Goal: Task Accomplishment & Management: Manage account settings

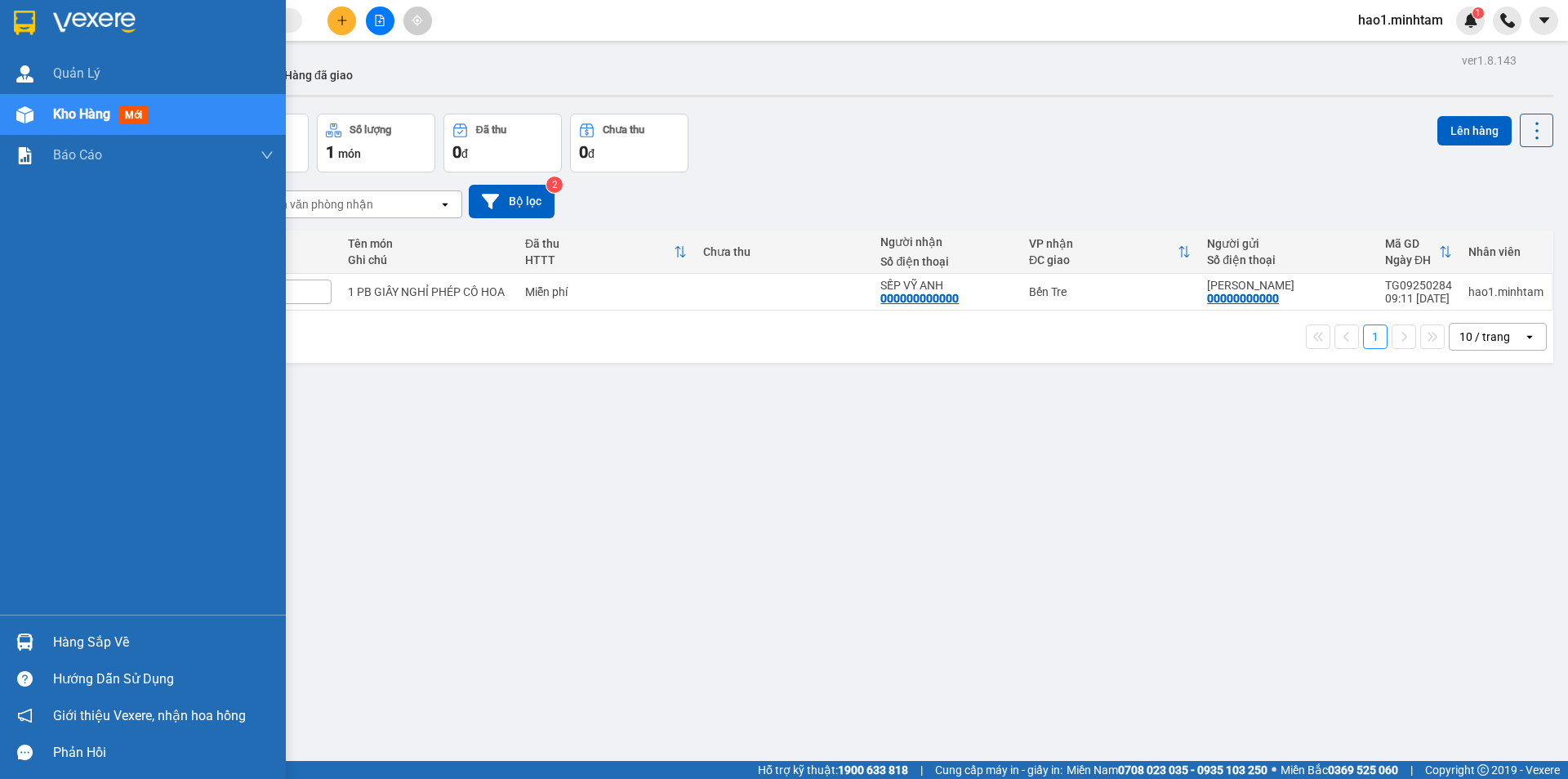
click at [28, 29] on div "Quản Lý Kho hàng mới Báo cáo BC giao hàng (nhân viên) BC giao hàng (trưởng trạm…" at bounding box center [143, 389] width 286 height 779
click at [28, 29] on img at bounding box center [25, 22] width 22 height 24
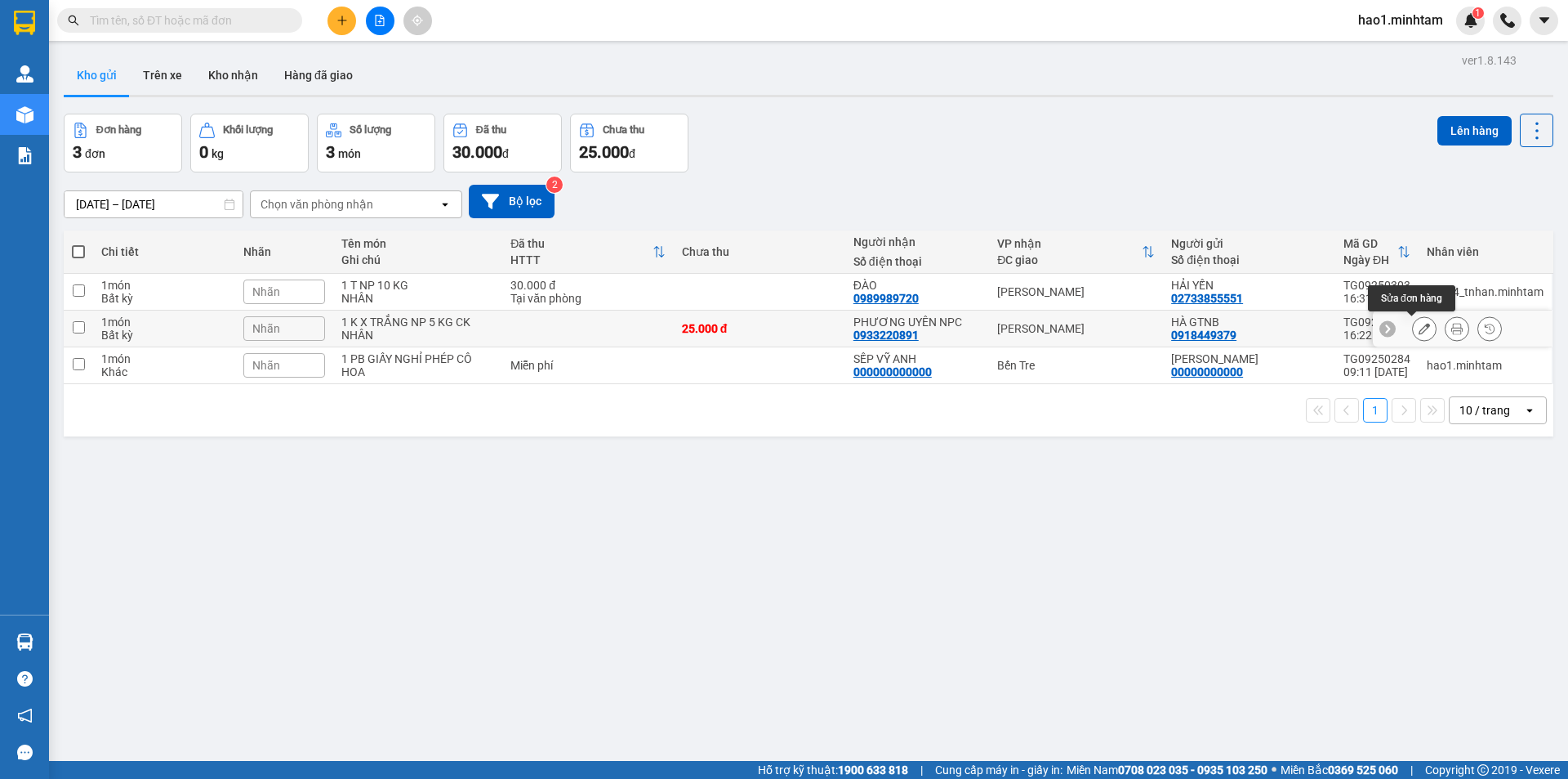
click at [1418, 327] on icon at bounding box center [1424, 328] width 12 height 12
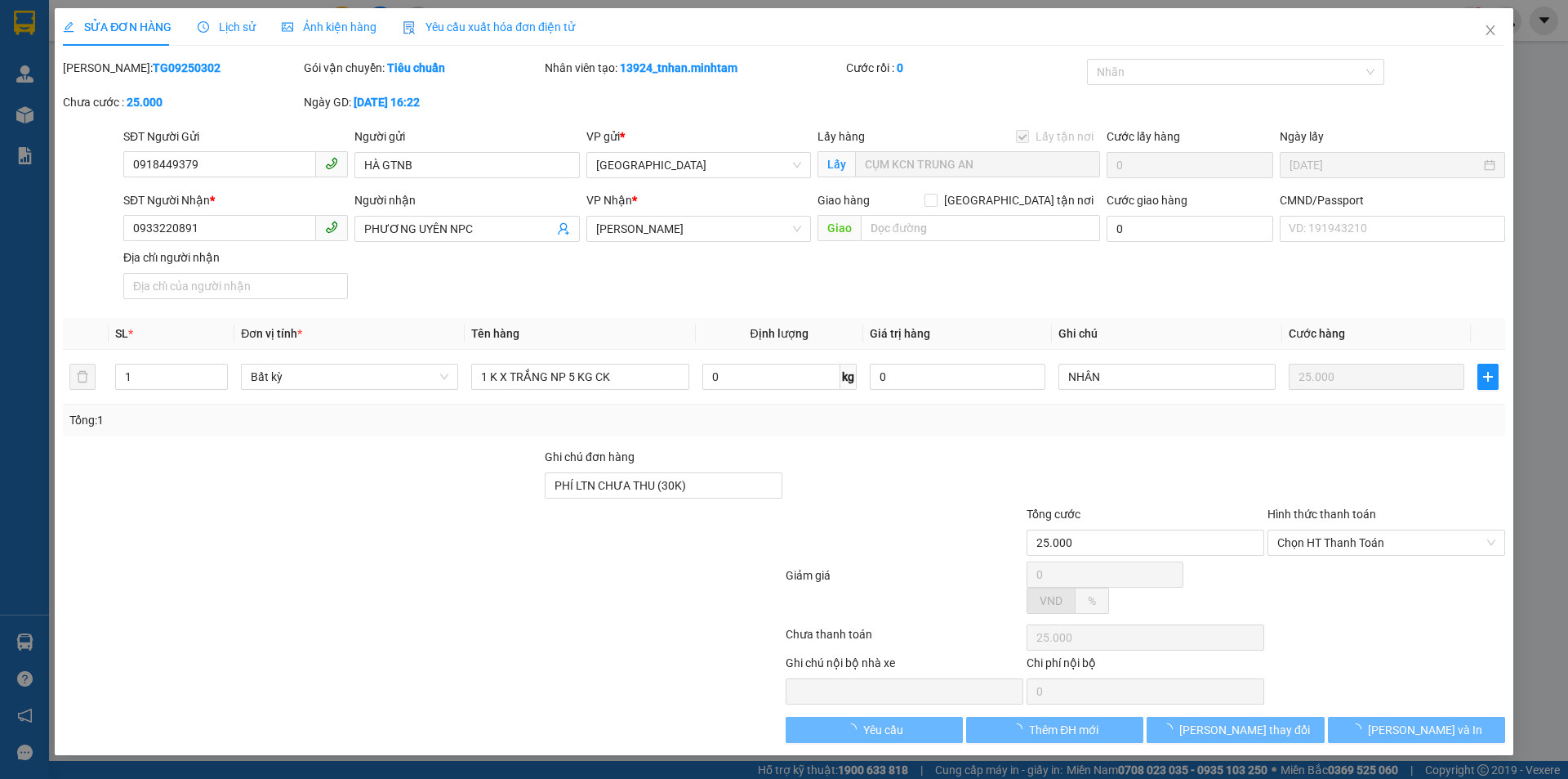
type input "0918449379"
type input "HÀ GTNB"
checkbox input "true"
type input "CỤM KCN TRUNG AN"
type input "0933220891"
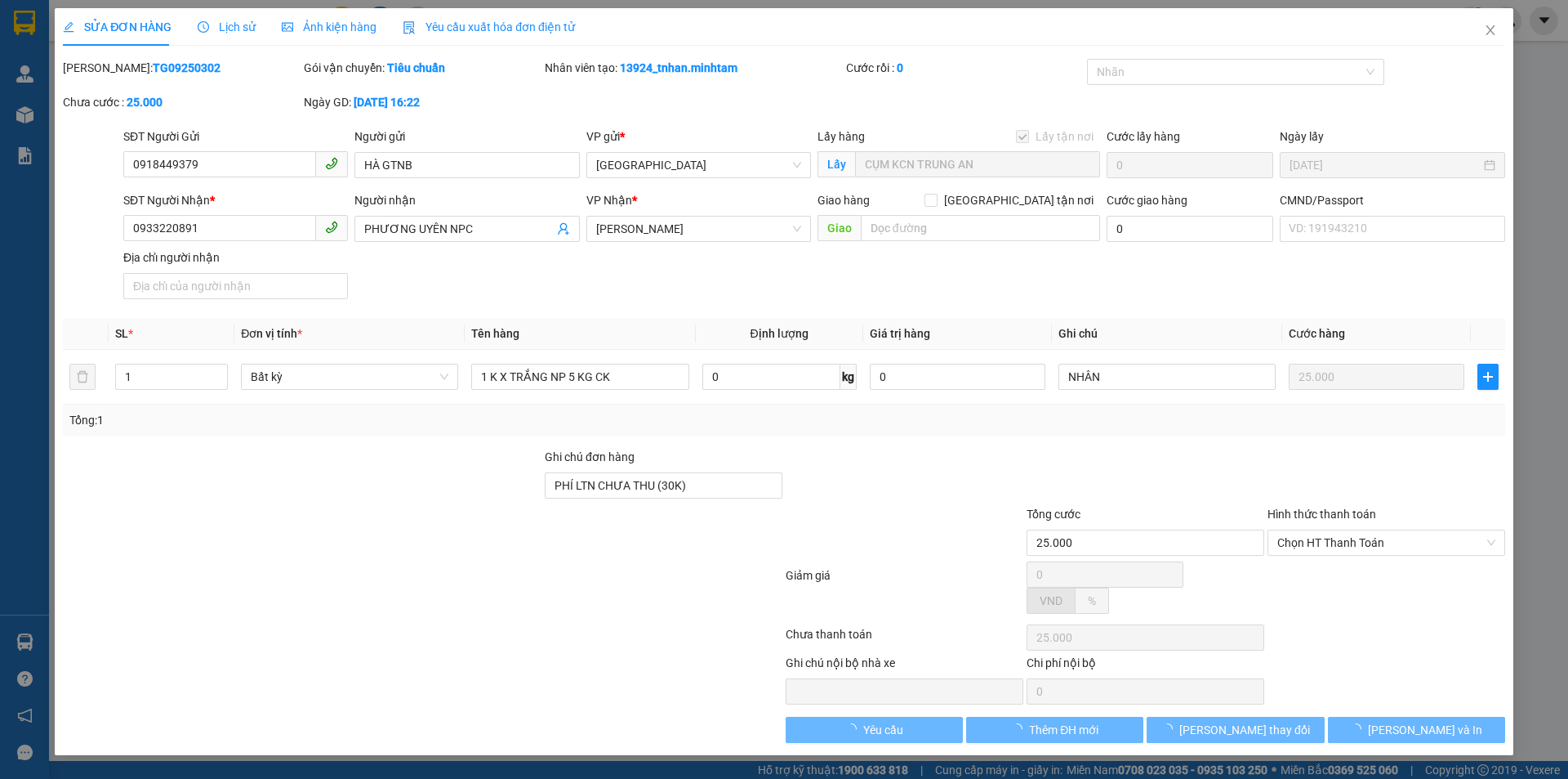
type input "PHƯƠNG UYÊN NPC"
type input "PHÍ LTN CHƯA THU (30K)"
type input "25.000"
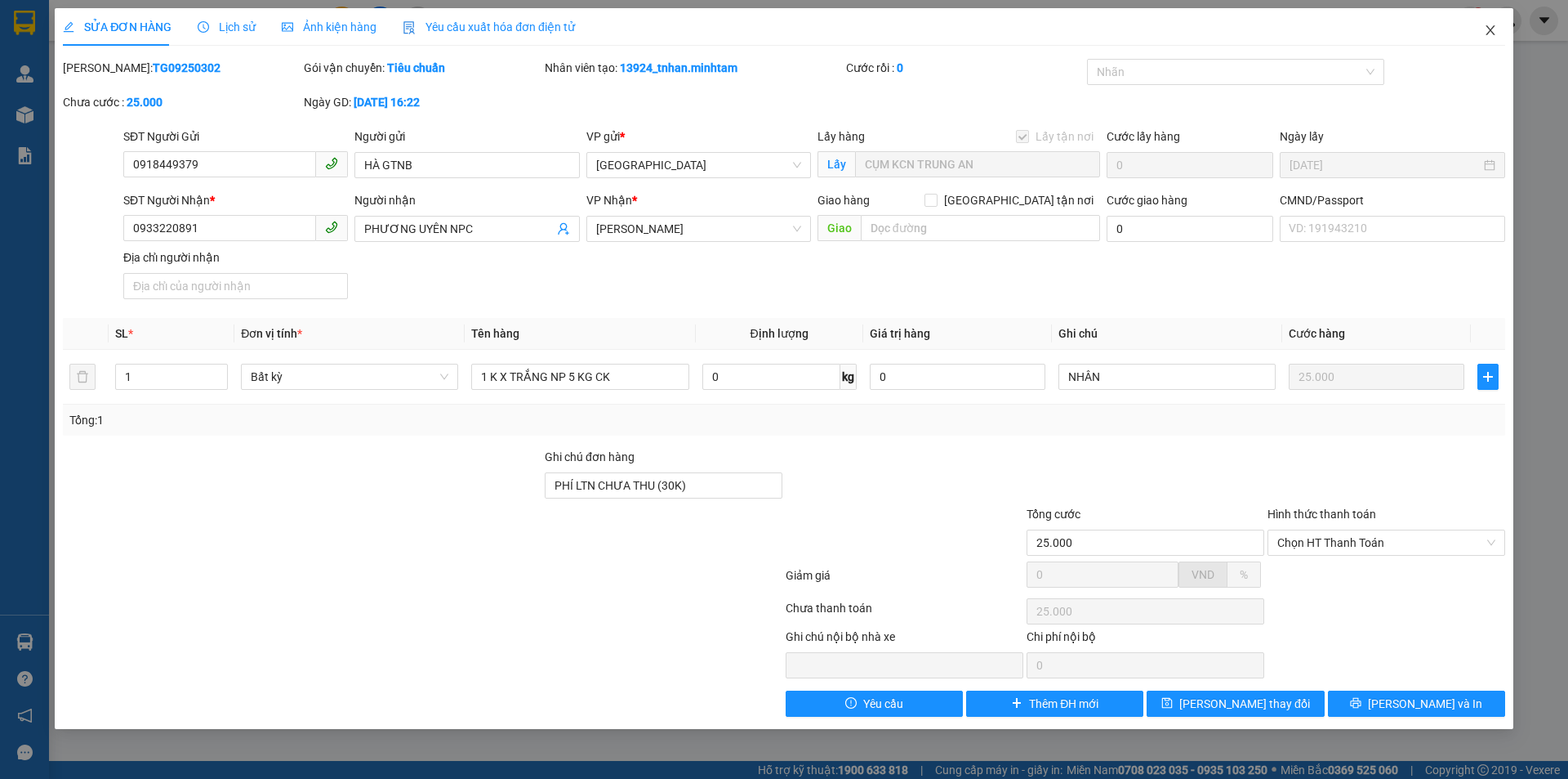
click at [1488, 36] on icon "close" at bounding box center [1491, 30] width 13 height 13
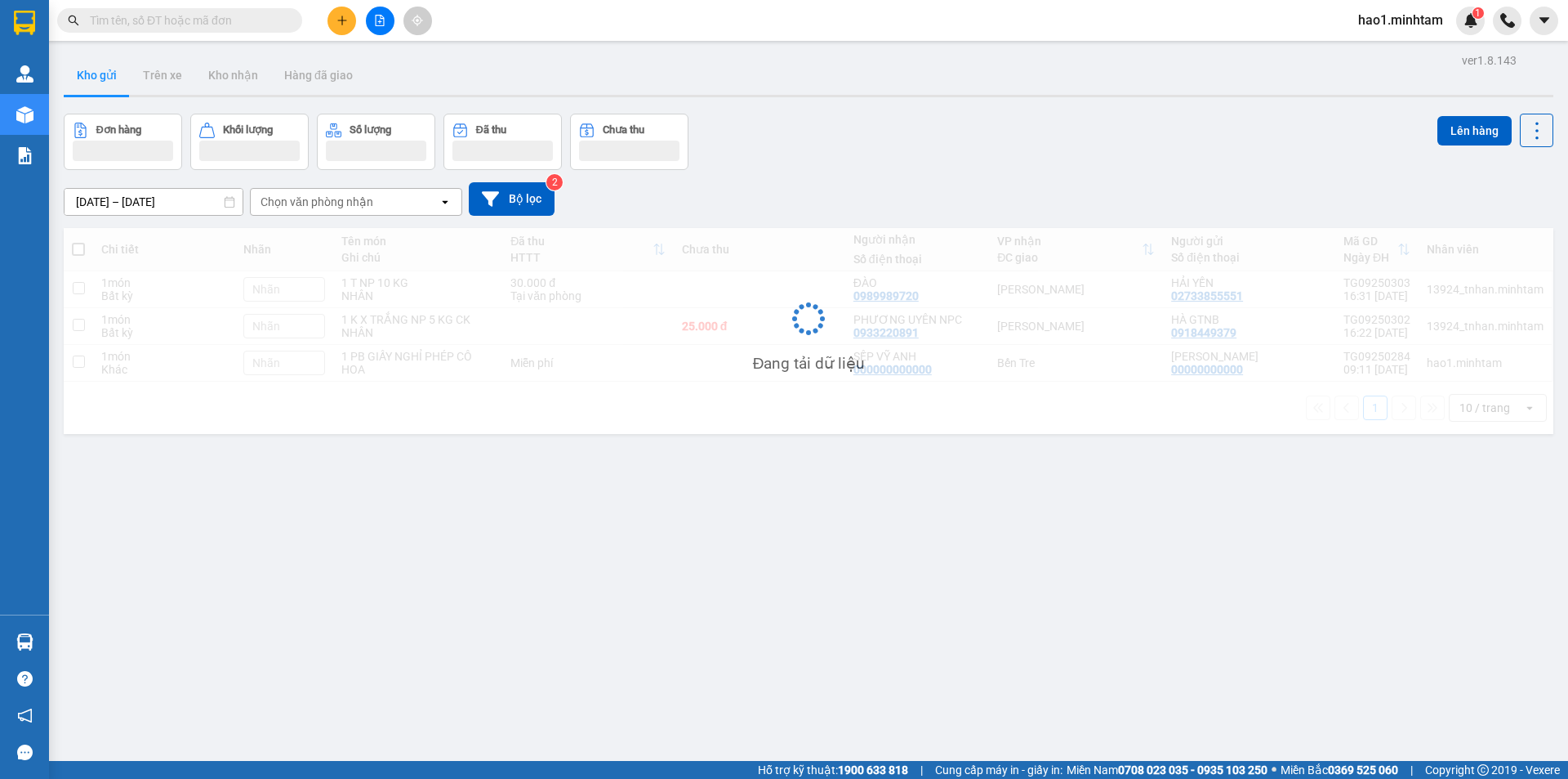
click at [1036, 116] on div "Đơn hàng Khối lượng Số lượng Đã thu Chưa thu Lên hàng" at bounding box center [809, 142] width 1489 height 57
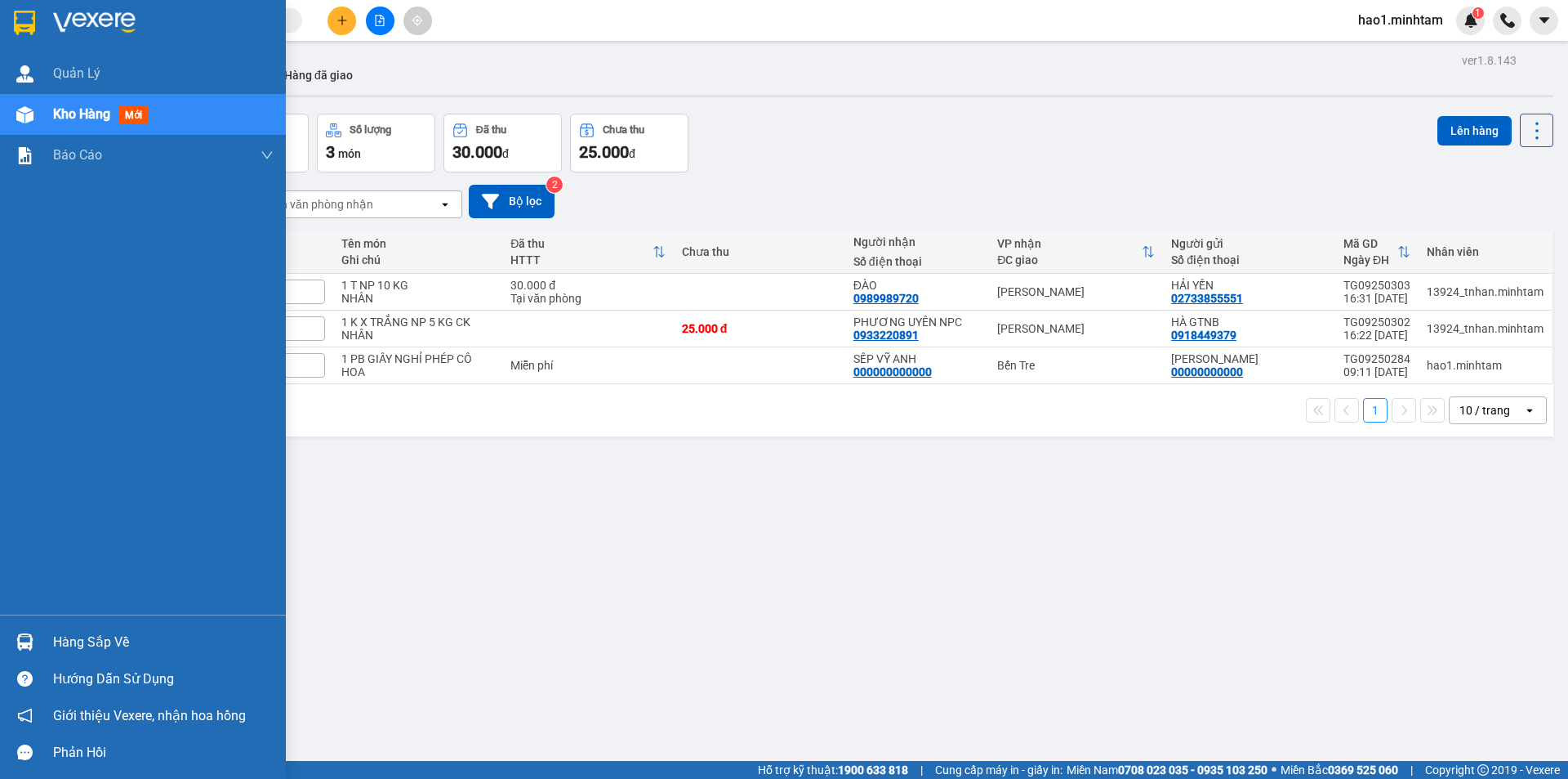
drag, startPoint x: 36, startPoint y: 644, endPoint x: 80, endPoint y: 629, distance: 46.5
click at [69, 636] on div "Hàng sắp về" at bounding box center [143, 642] width 286 height 37
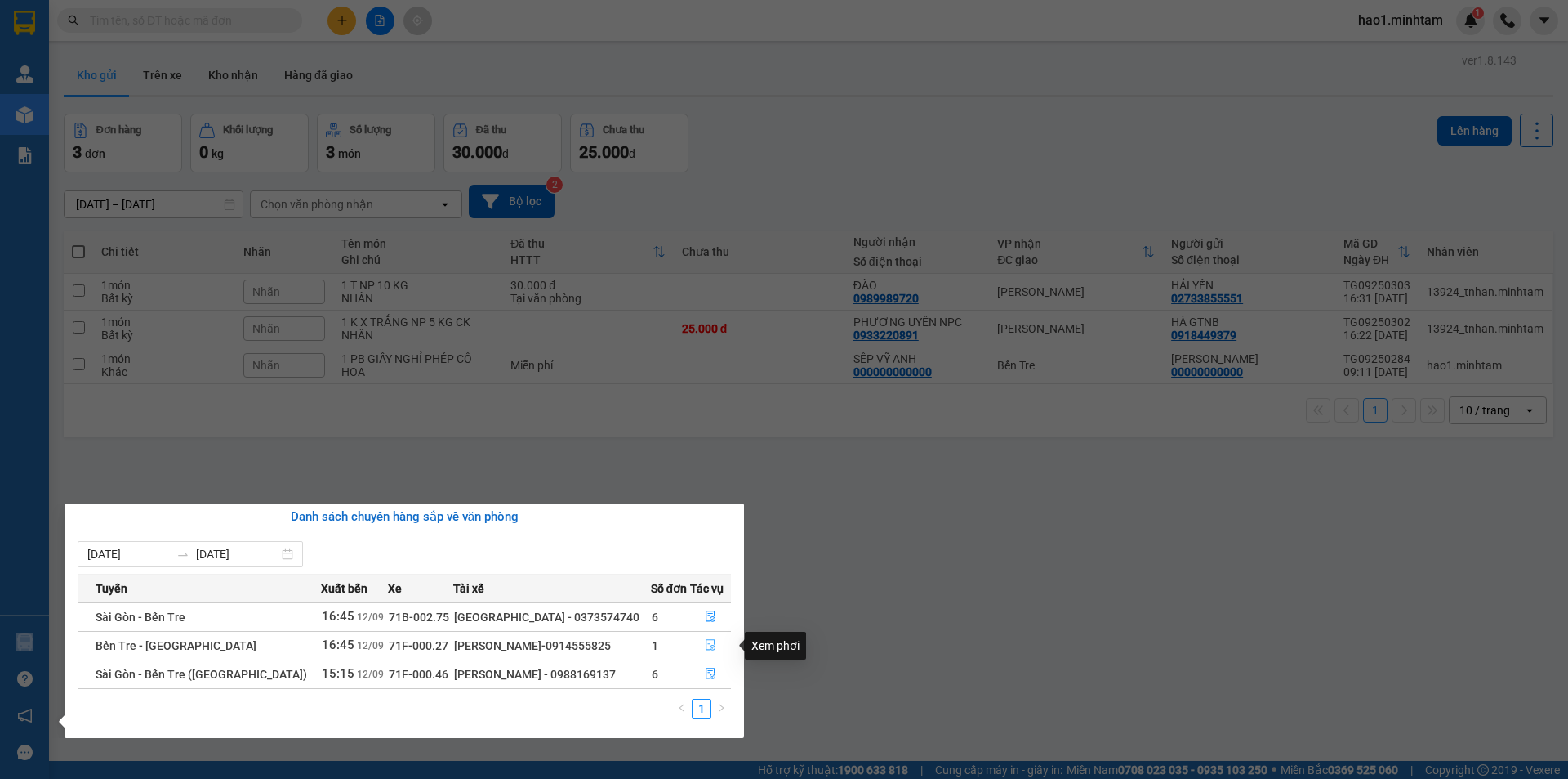
click at [705, 647] on icon "file-done" at bounding box center [710, 644] width 12 height 12
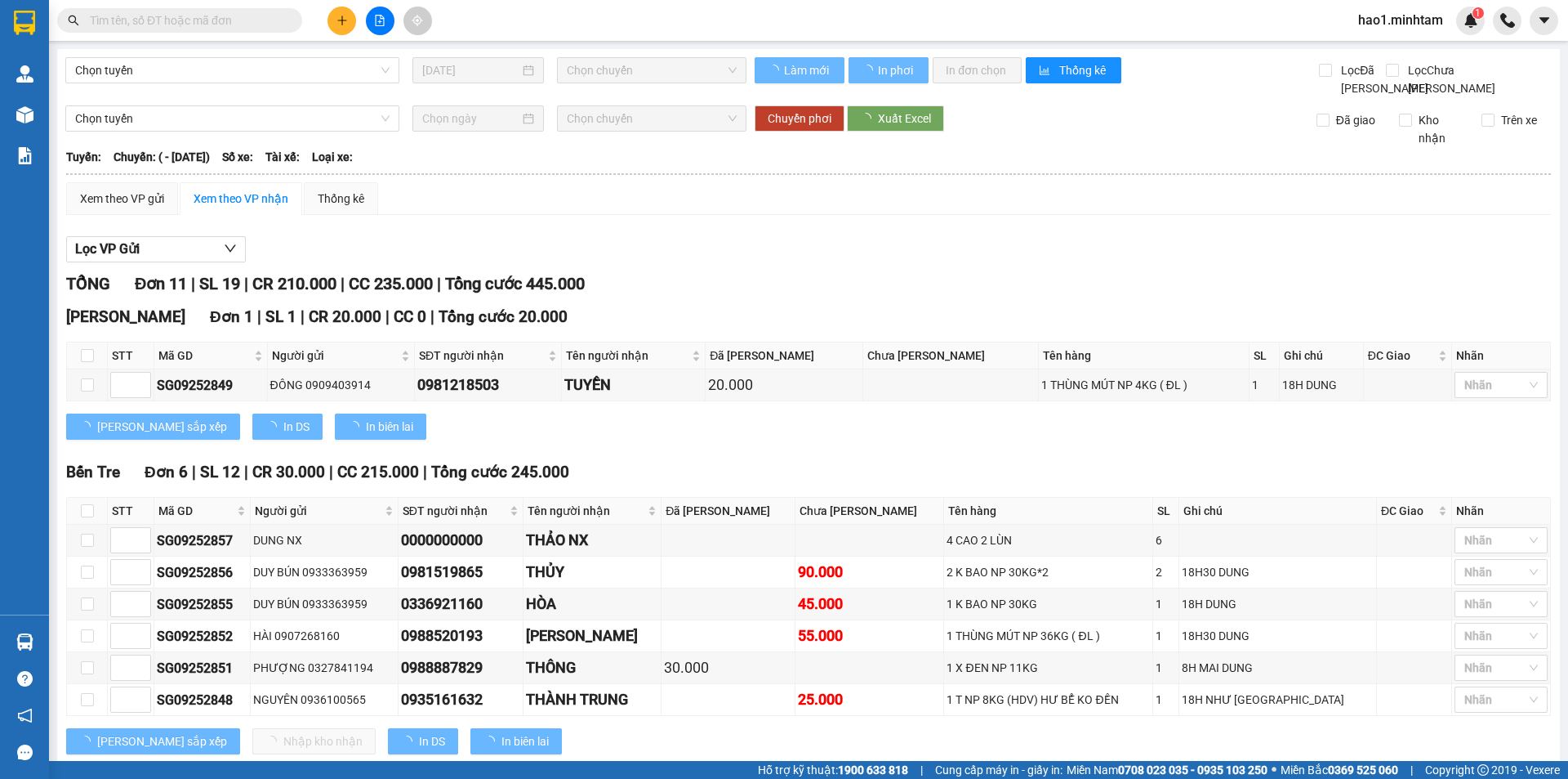
click at [909, 214] on div "Xem theo VP gửi Xem theo VP nhận Thống kê" at bounding box center [809, 198] width 1485 height 32
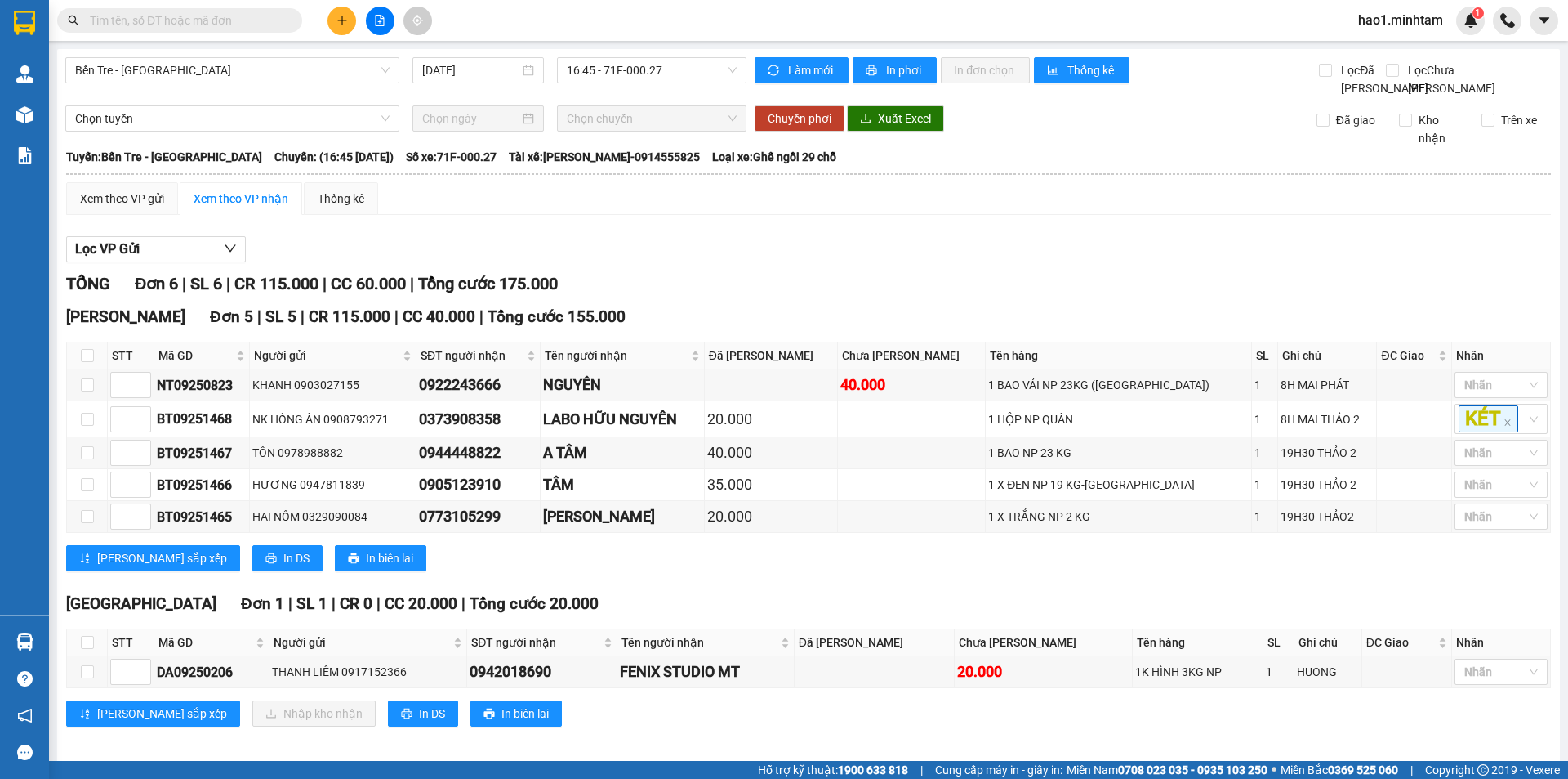
scroll to position [29, 0]
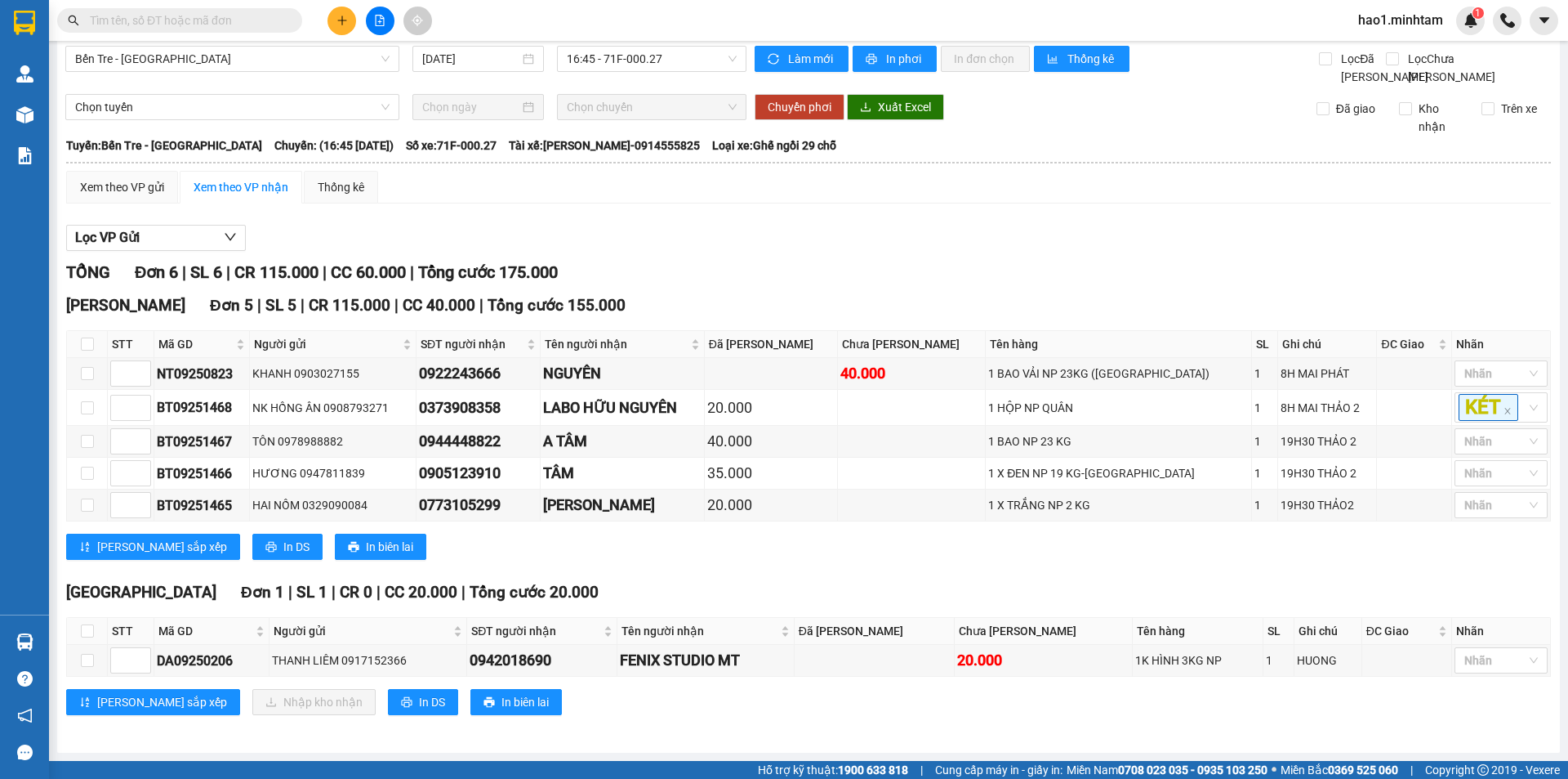
click at [772, 579] on div "TỔNG Đơn 6 | SL 6 | CR 115.000 | CC 60.000 | Tổng cước 175.000 Hồ Chí Minh Đơn …" at bounding box center [809, 498] width 1485 height 476
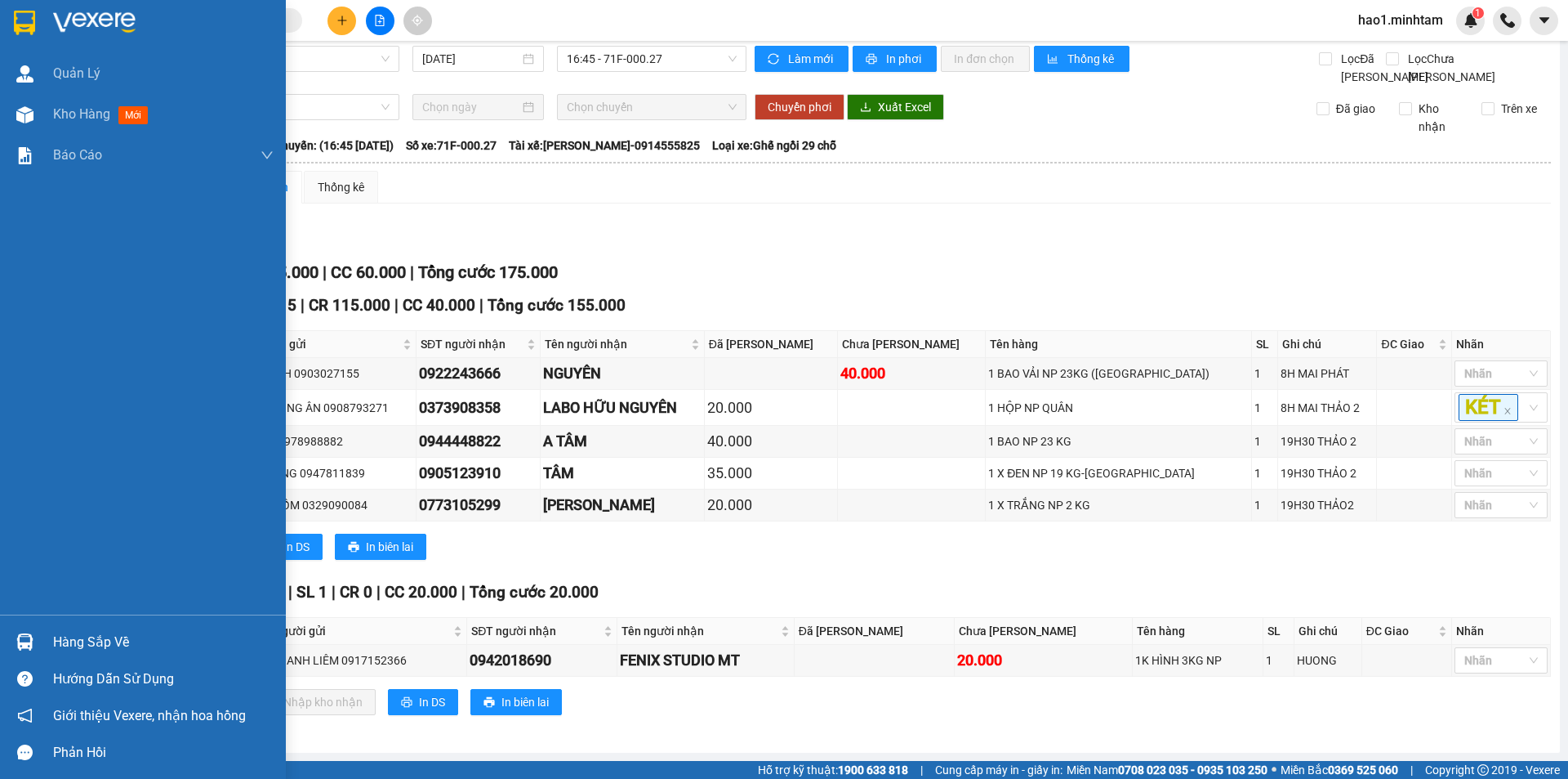
click at [43, 23] on div at bounding box center [143, 27] width 286 height 53
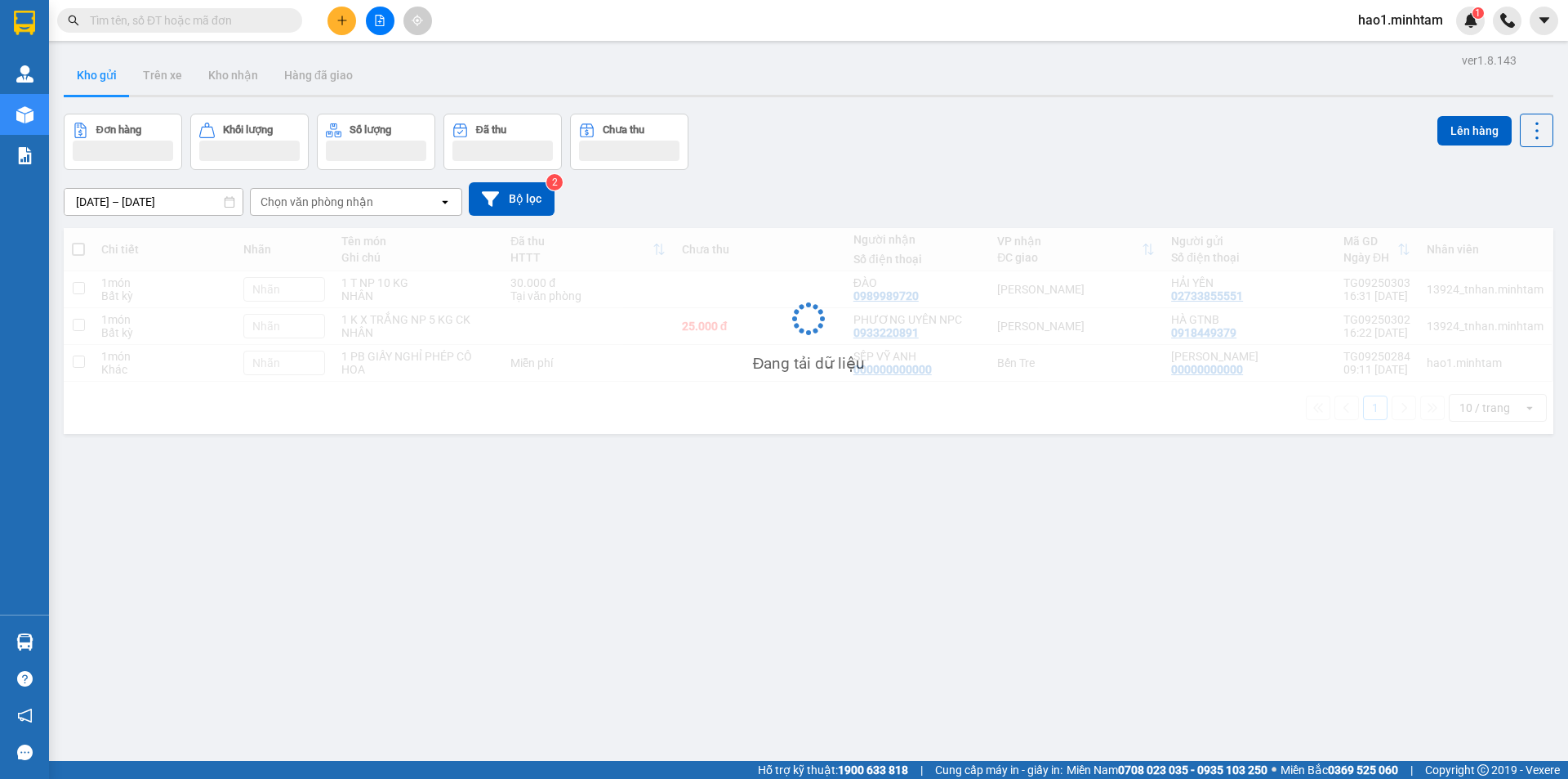
click at [583, 23] on div "Kết quả tìm kiếm ( 4 ) Bộ lọc Thuộc VP này Ngày tạo đơn gần nhất Mã ĐH Trạng th…" at bounding box center [784, 20] width 1568 height 41
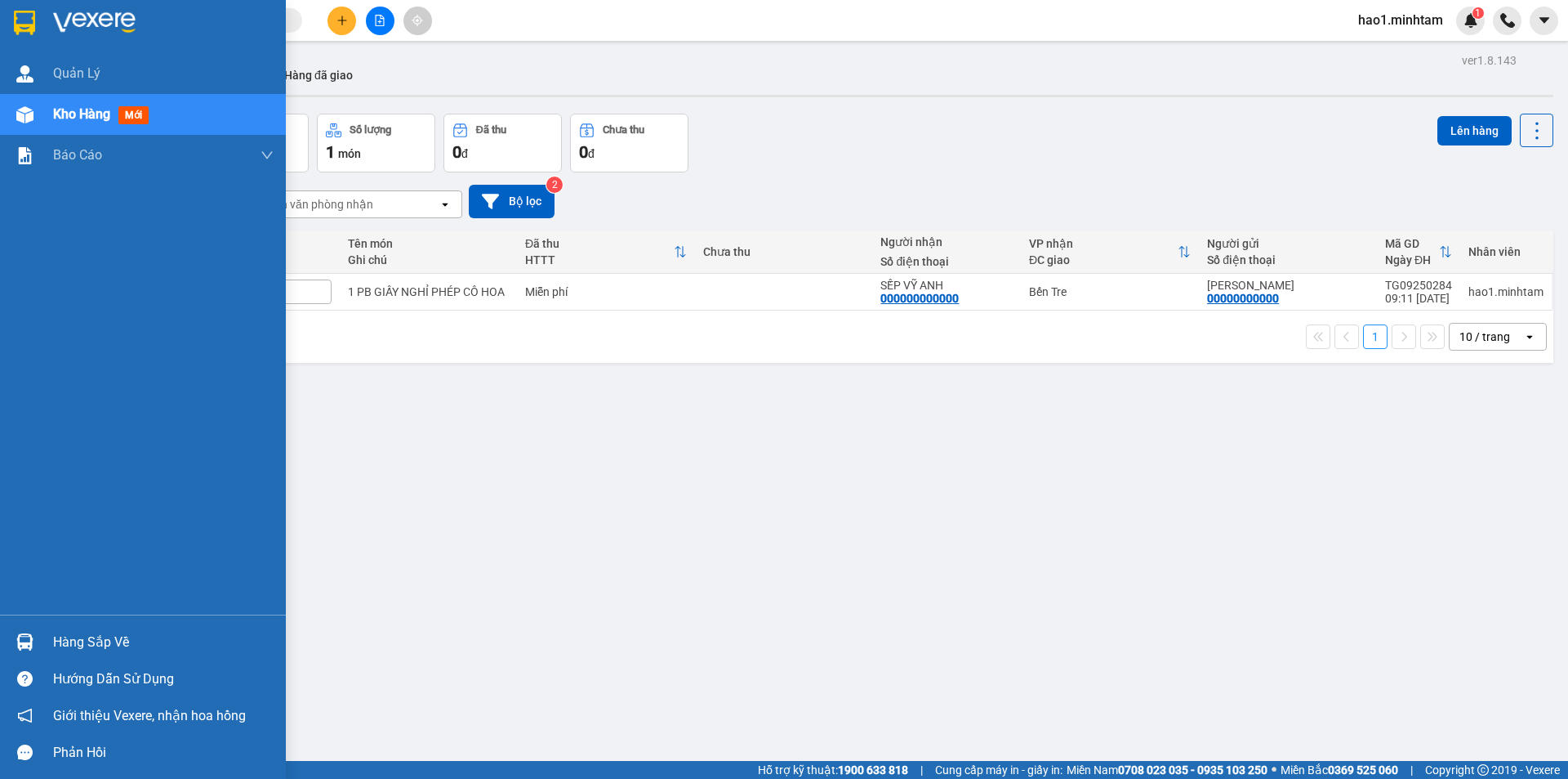
click at [33, 644] on div at bounding box center [25, 642] width 28 height 28
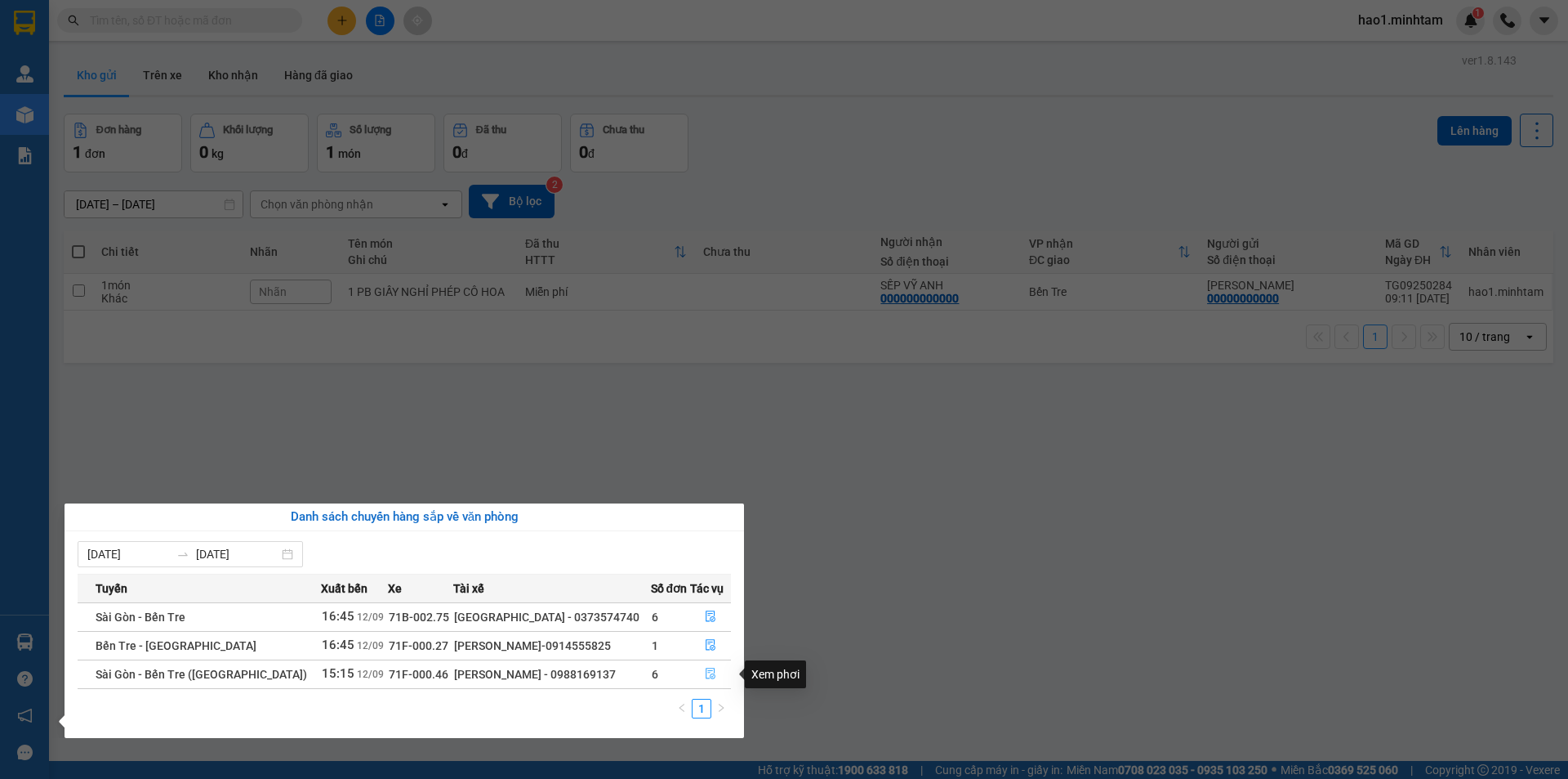
click at [705, 674] on icon "file-done" at bounding box center [710, 673] width 12 height 12
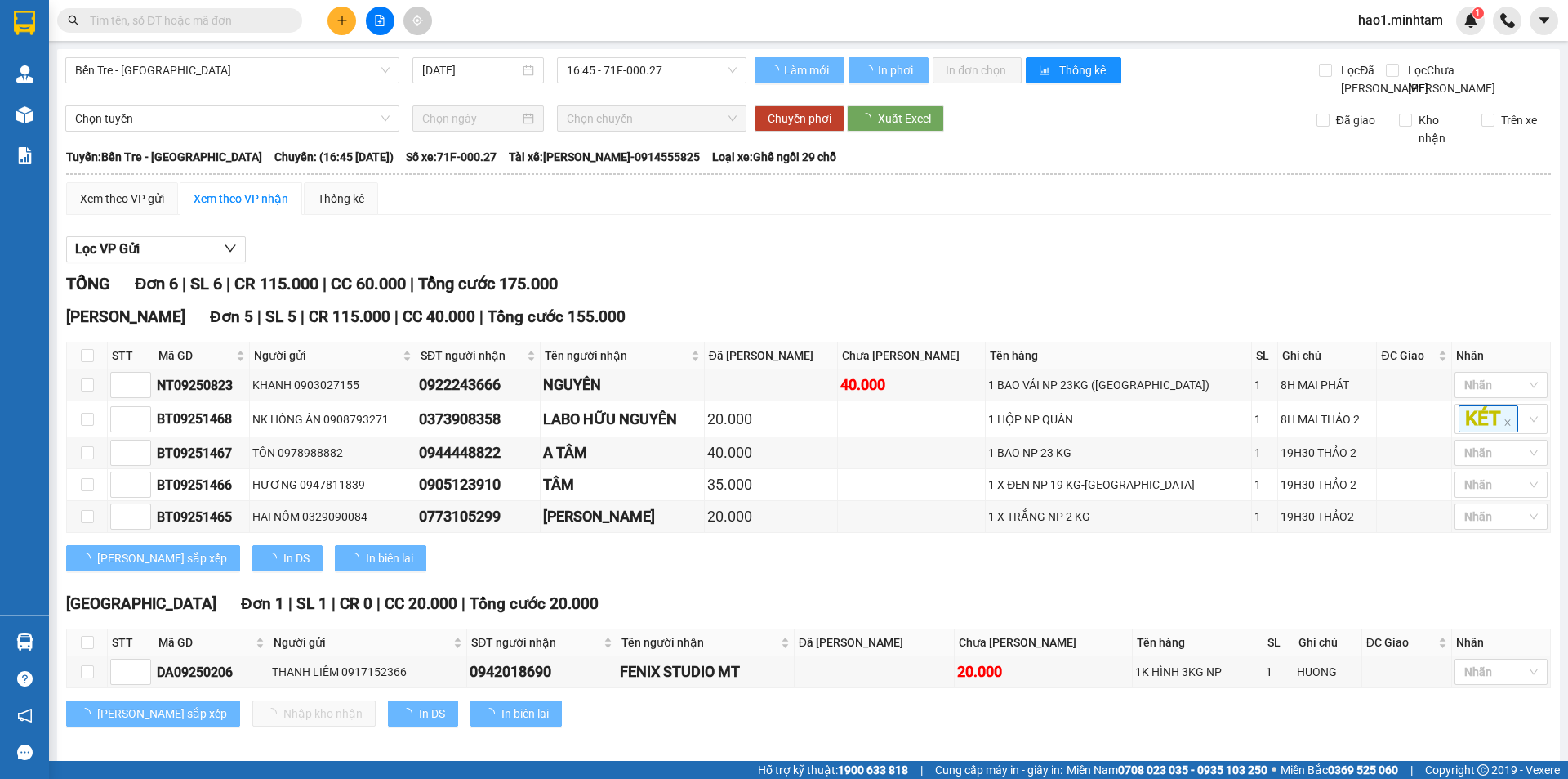
click at [875, 263] on div "Lọc VP Gửi" at bounding box center [809, 249] width 1485 height 27
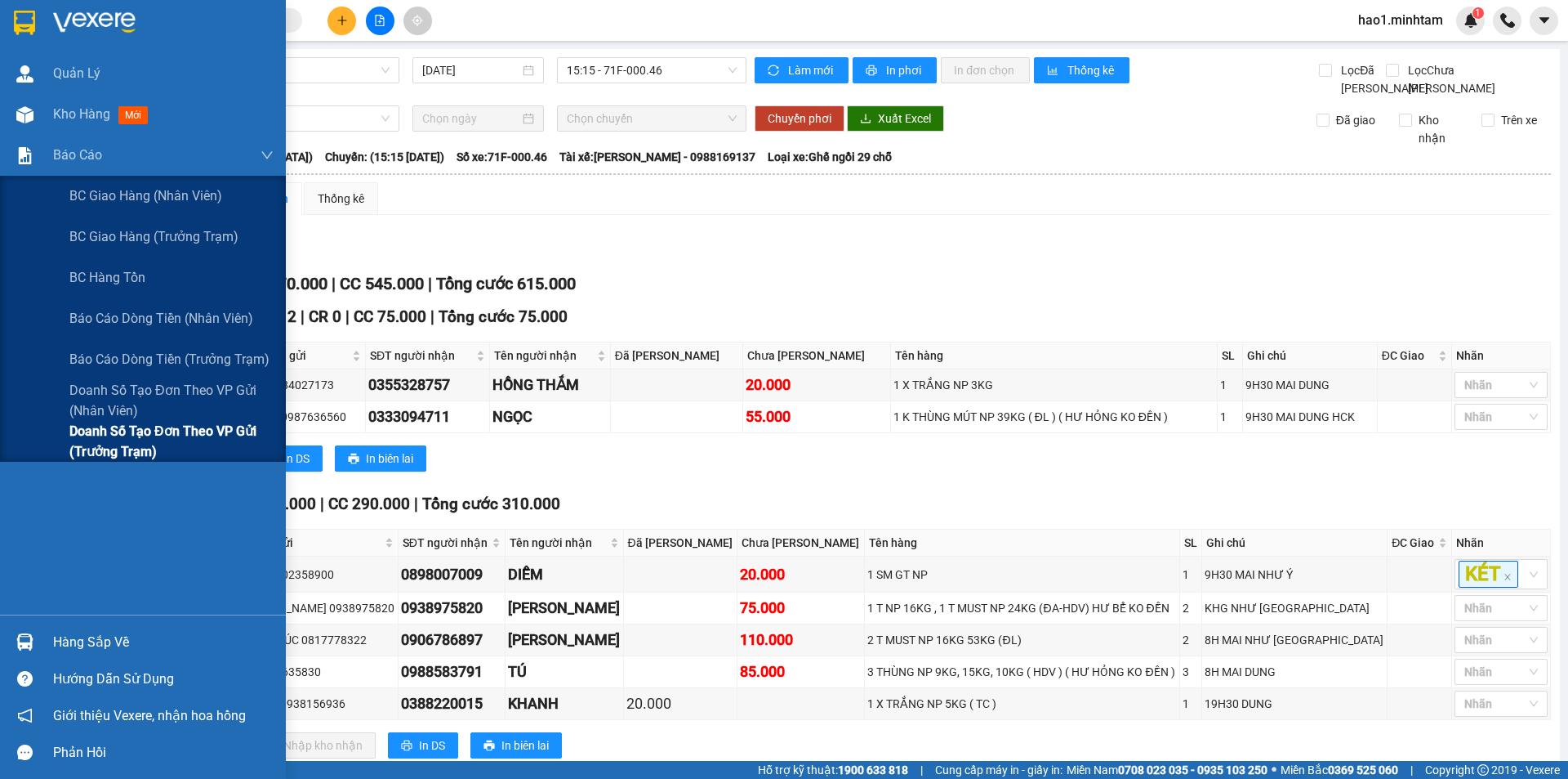
click at [135, 450] on span "Doanh số tạo đơn theo VP gửi (trưởng trạm)" at bounding box center [172, 441] width 204 height 41
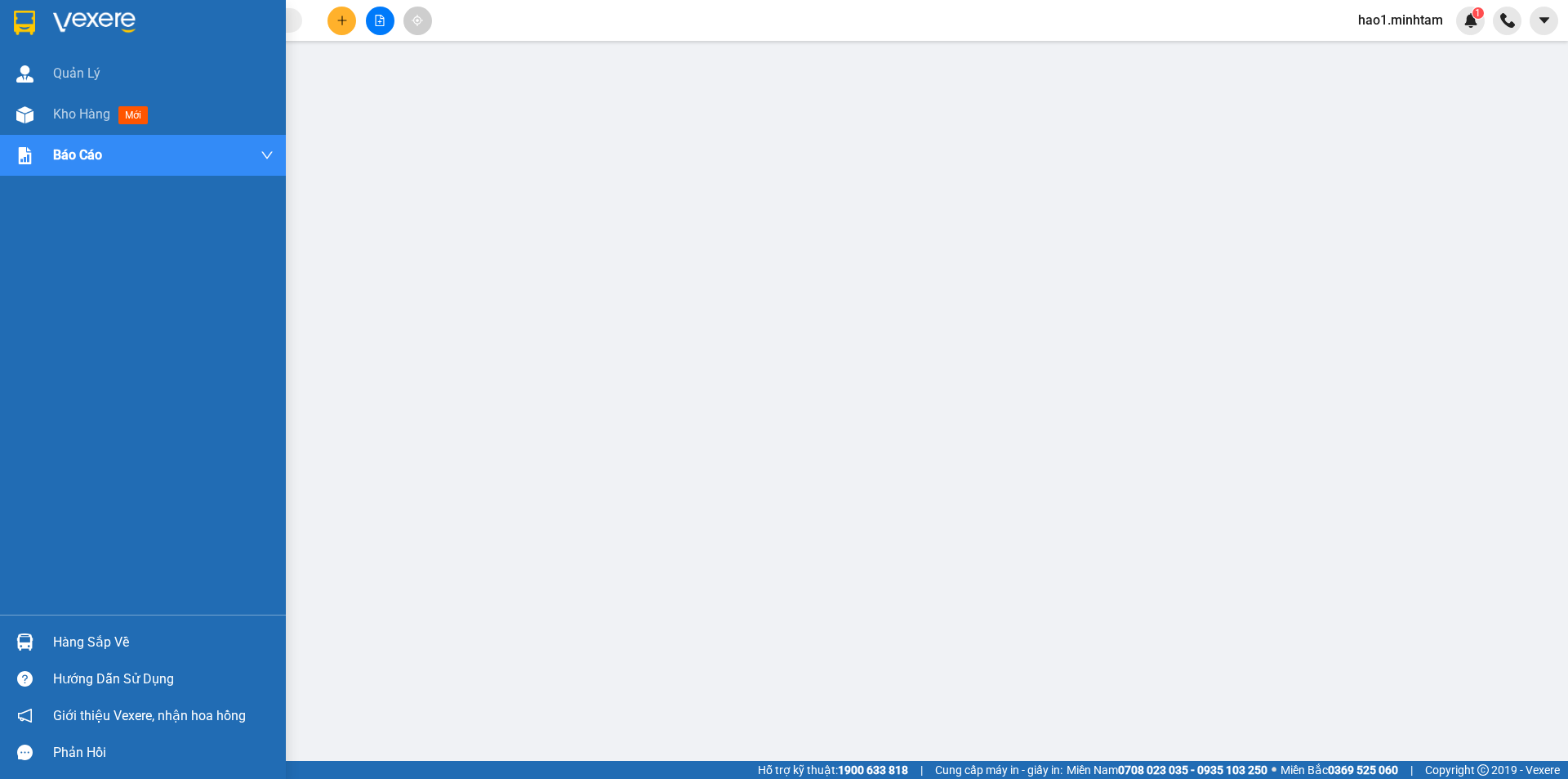
click at [47, 10] on div at bounding box center [143, 27] width 286 height 53
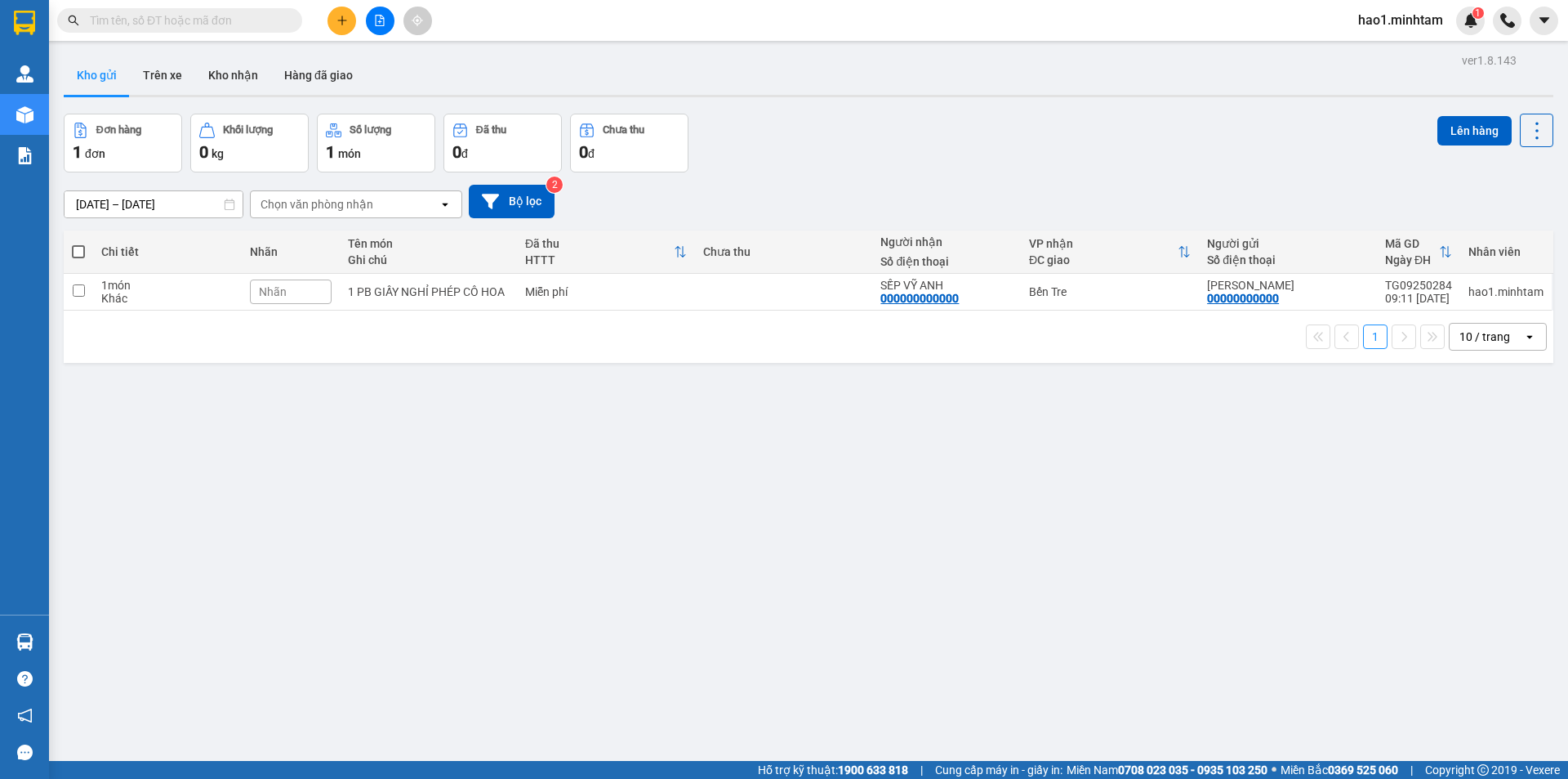
click at [540, 27] on div "Kết quả tìm kiếm ( 4 ) Bộ lọc Thuộc VP này Ngày tạo đơn gần nhất Mã ĐH Trạng th…" at bounding box center [784, 20] width 1568 height 41
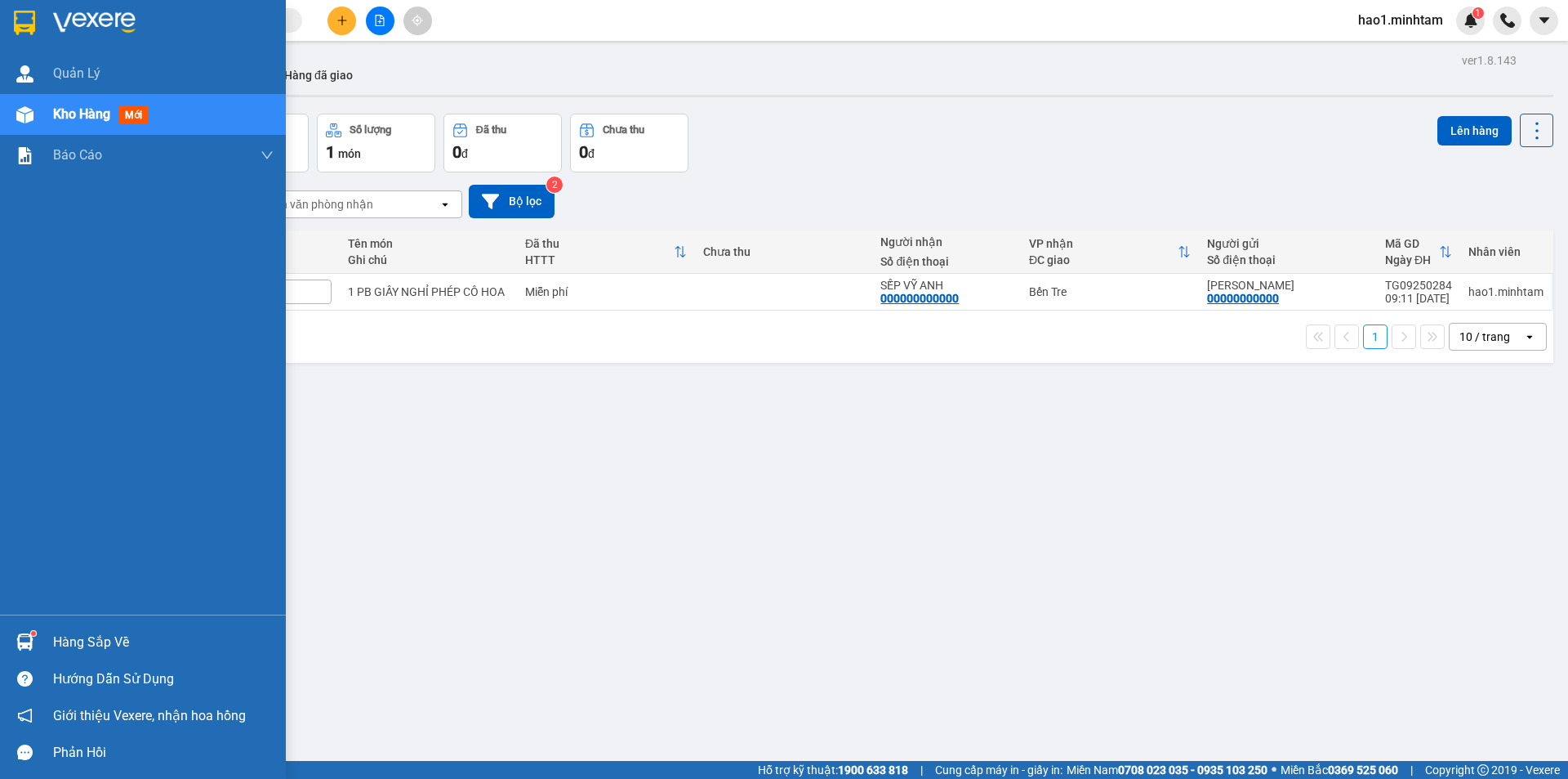
click at [35, 644] on div at bounding box center [25, 642] width 28 height 28
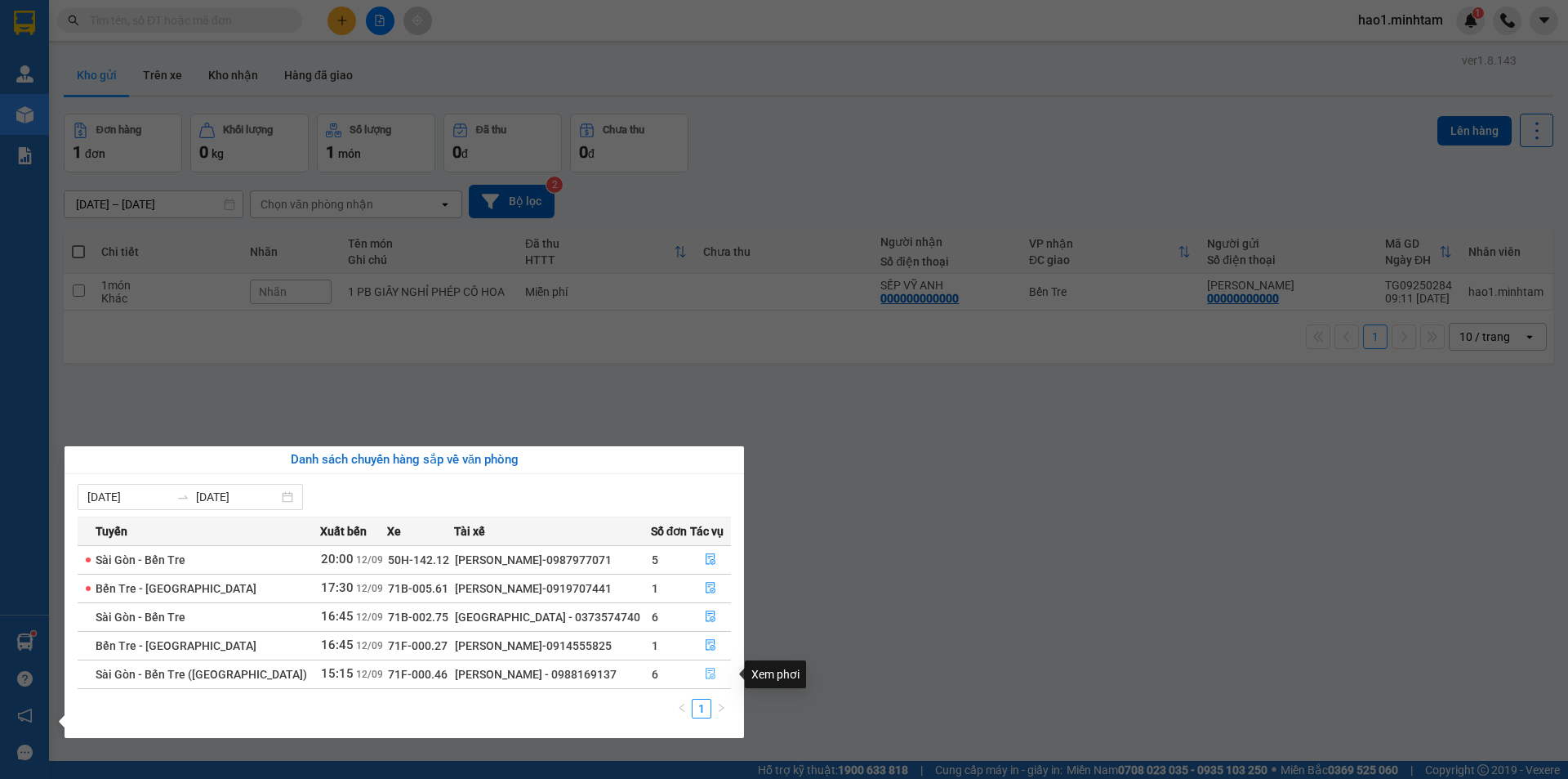
click at [707, 678] on icon "file-done" at bounding box center [710, 674] width 10 height 12
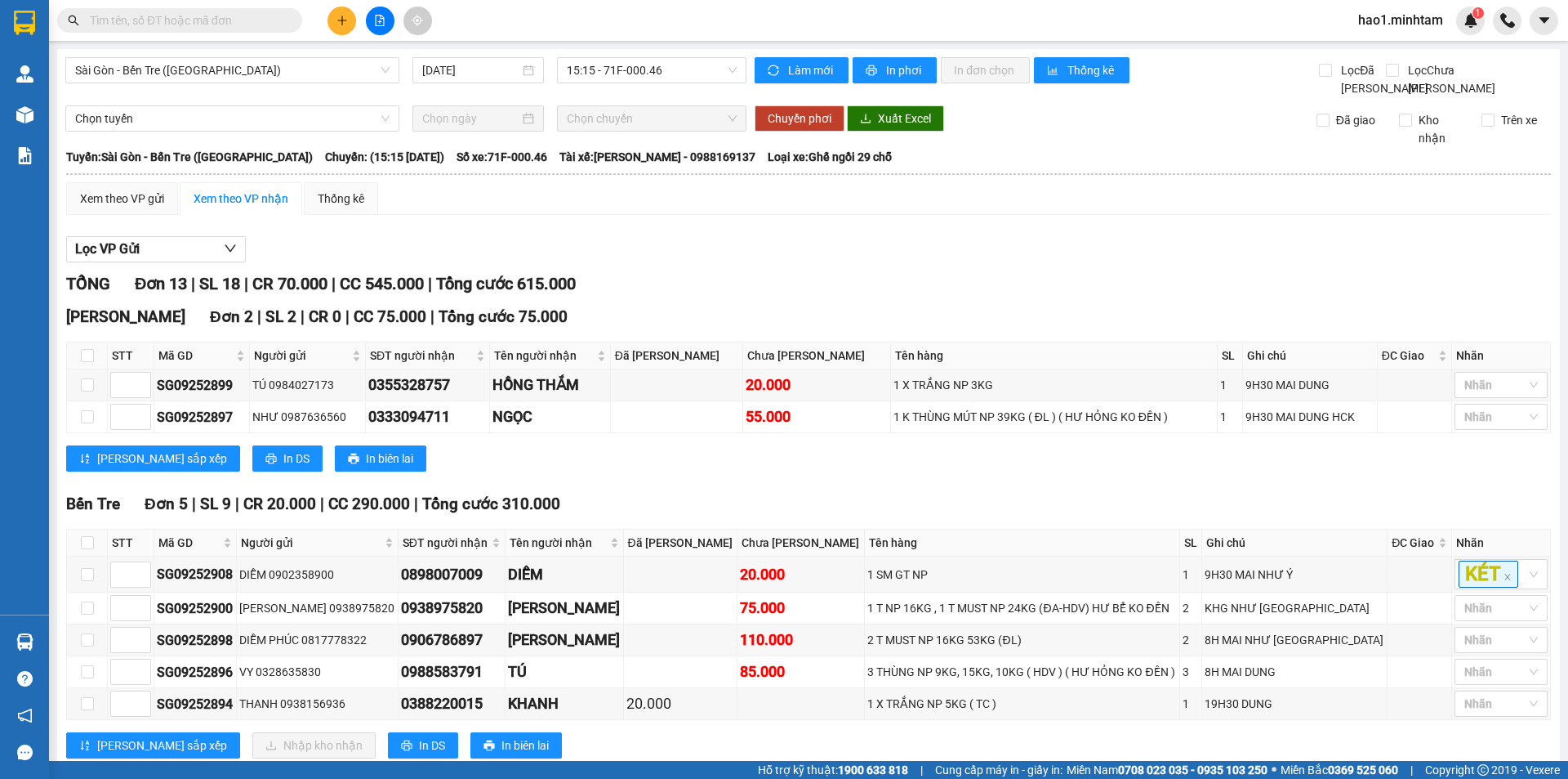
click at [876, 263] on div "Lọc VP Gửi" at bounding box center [809, 249] width 1485 height 27
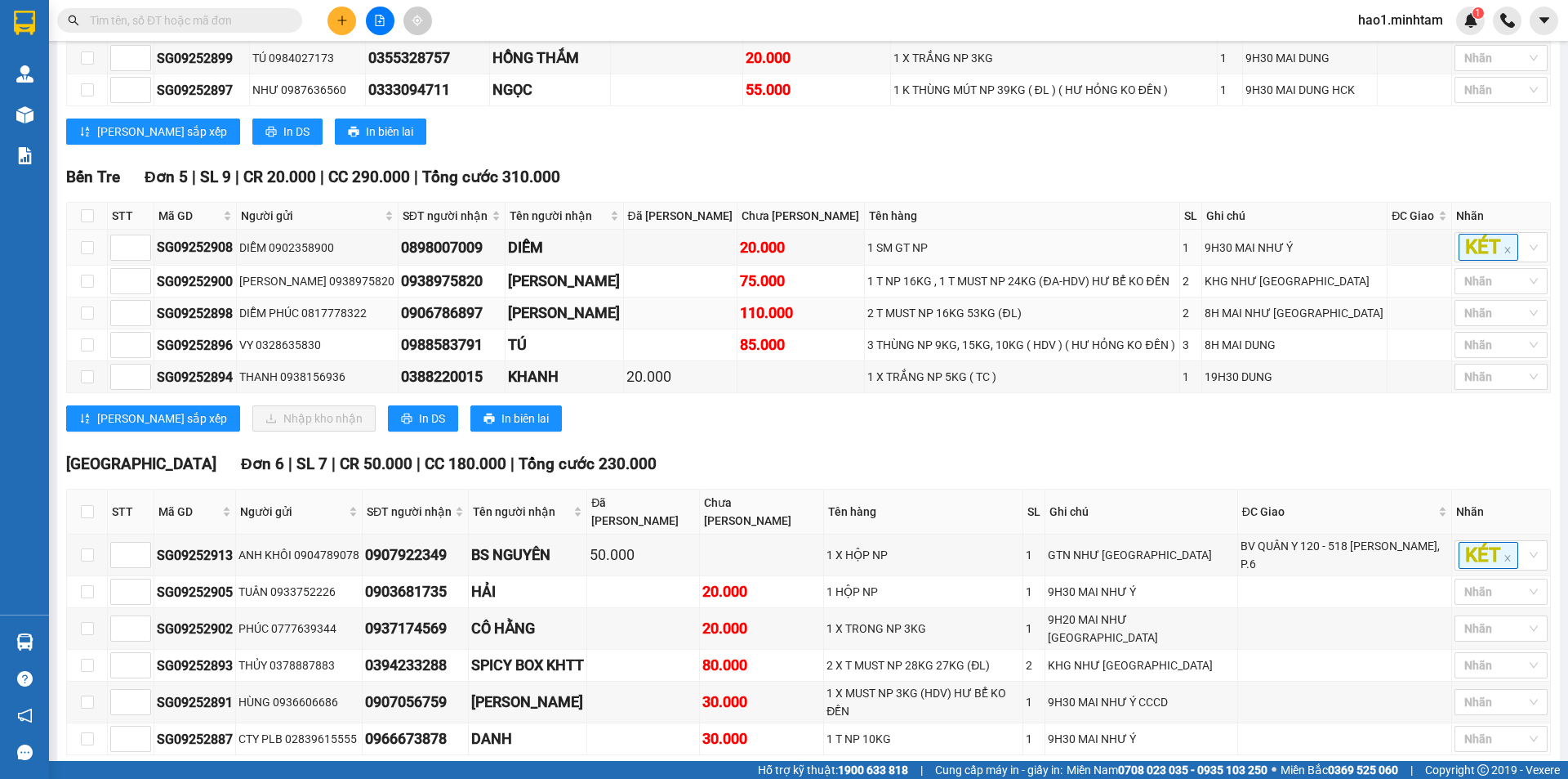
scroll to position [380, 0]
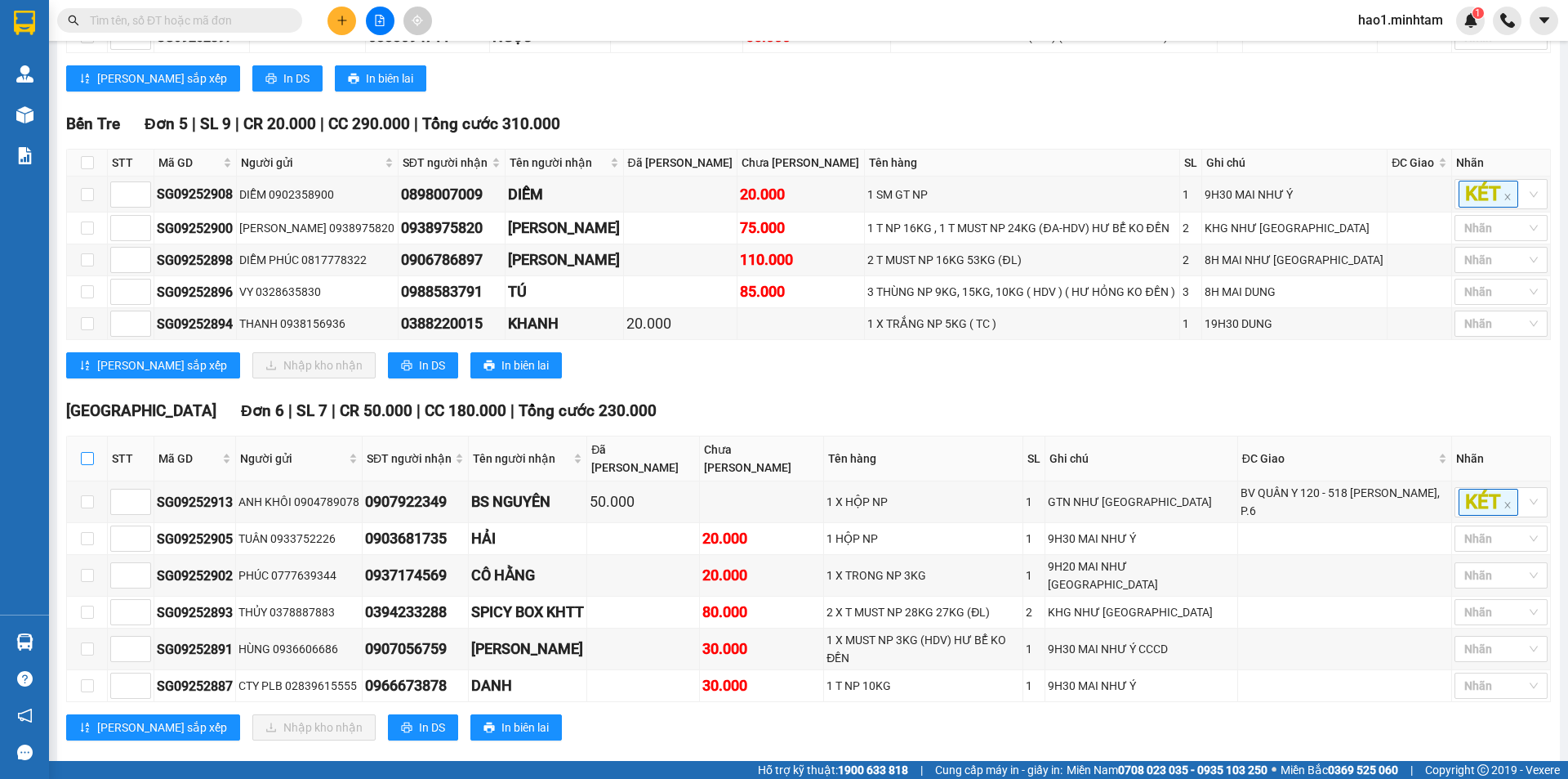
click at [92, 465] on input "checkbox" at bounding box center [87, 458] width 13 height 13
checkbox input "true"
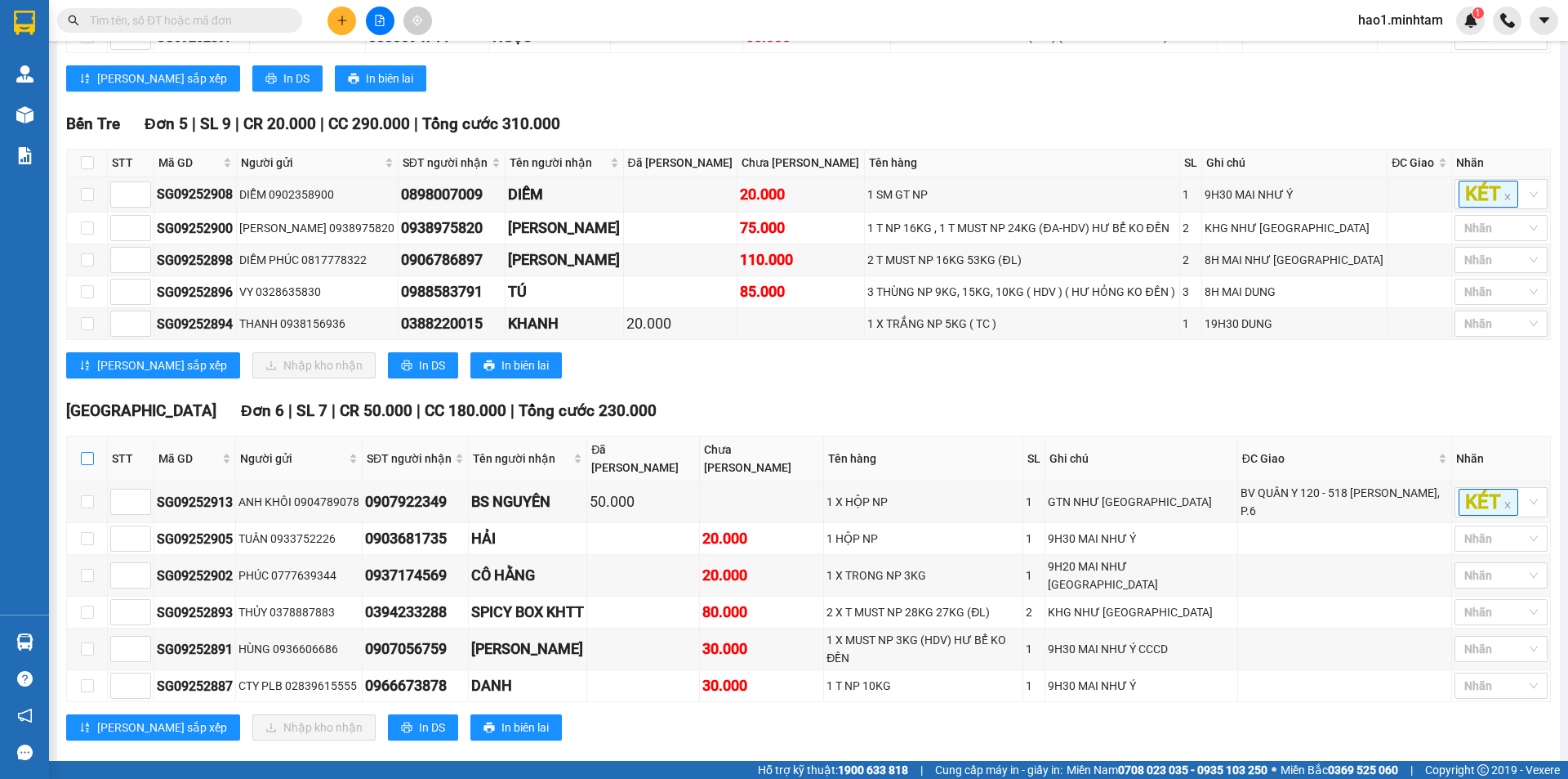
checkbox input "true"
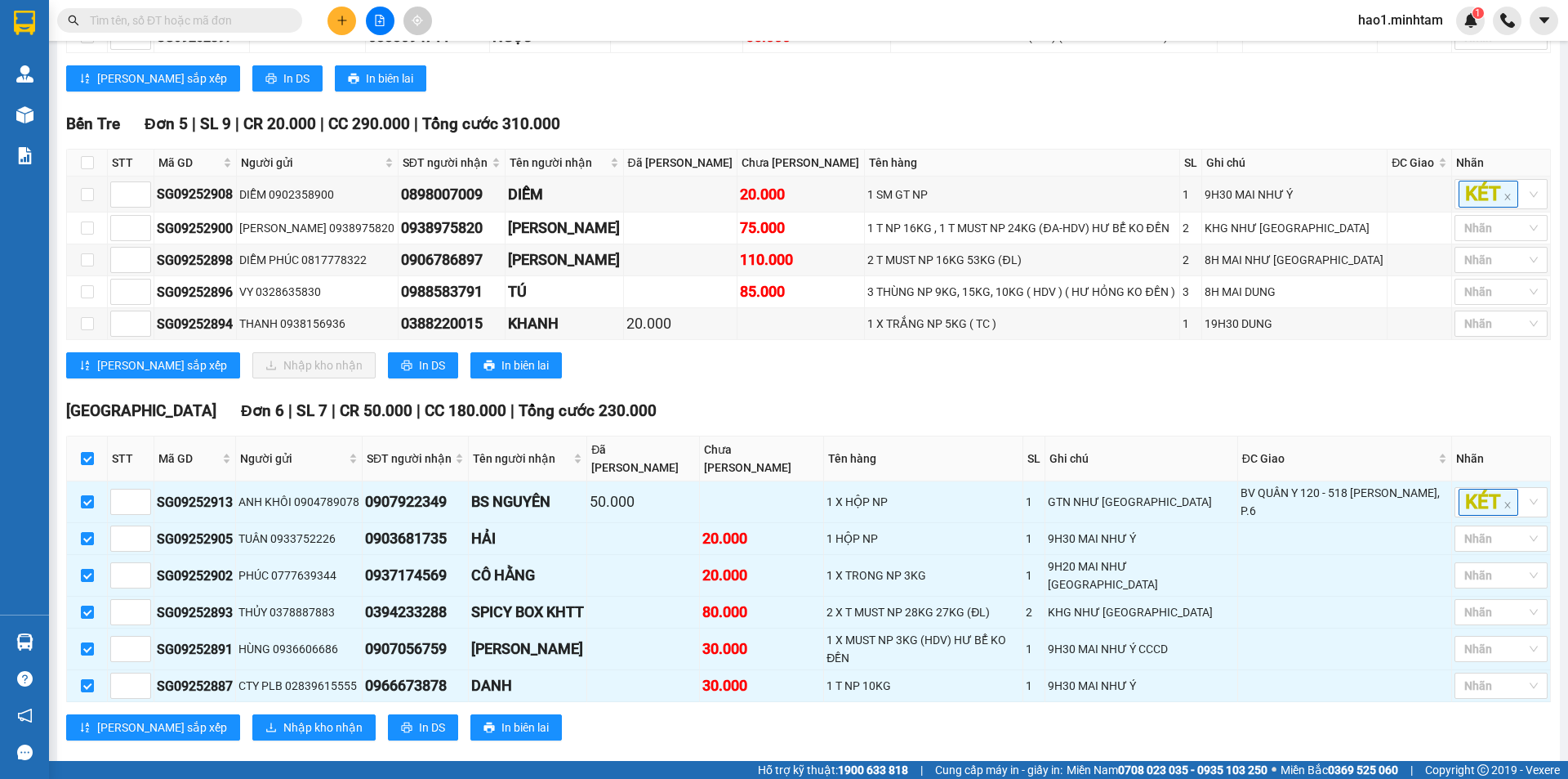
click at [607, 91] on div "Lưu sắp xếp In DS In biên lai" at bounding box center [809, 78] width 1485 height 26
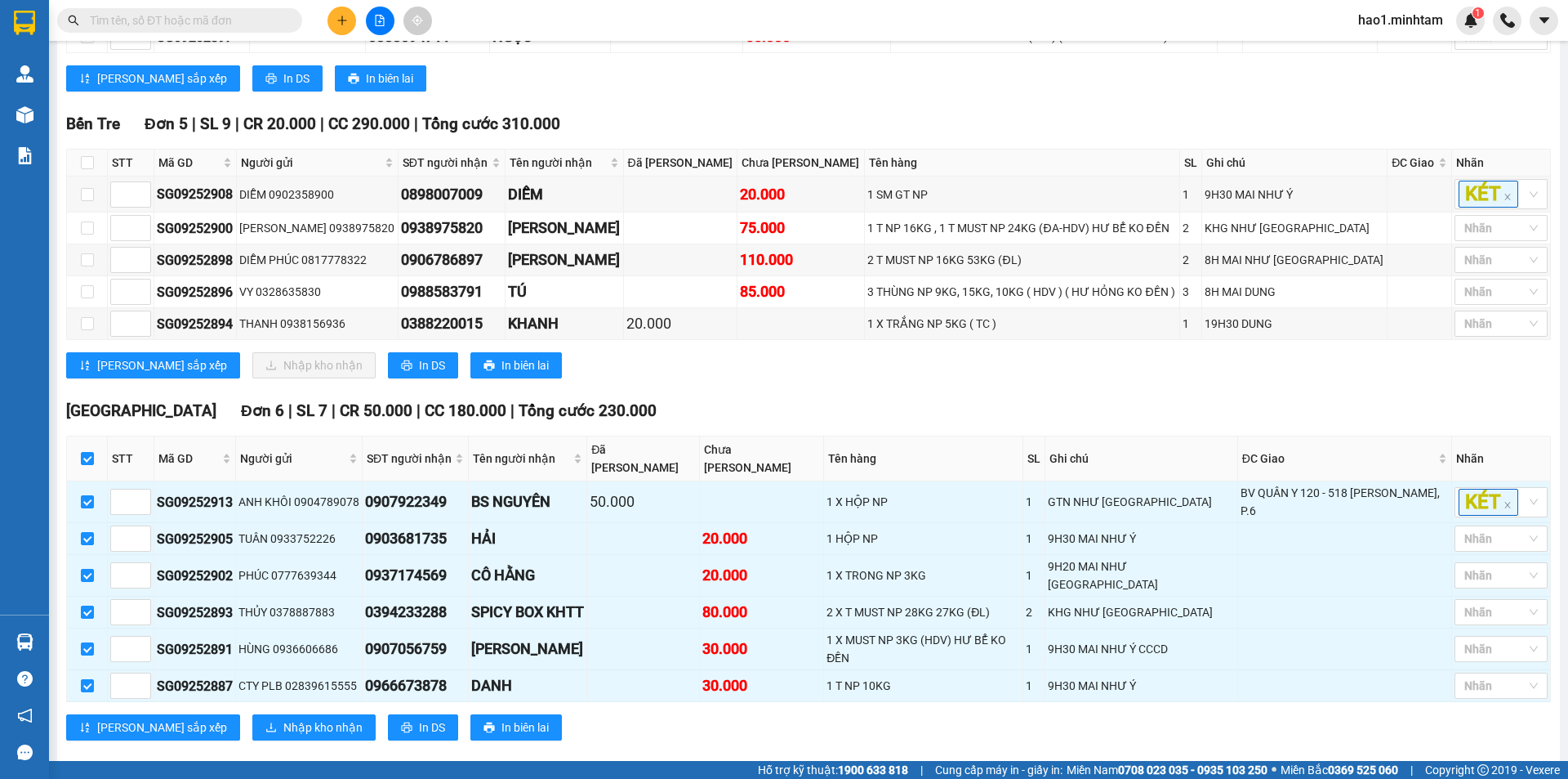
click at [607, 91] on div "Lưu sắp xếp In DS In biên lai" at bounding box center [809, 78] width 1485 height 26
click at [650, 378] on div "[PERSON_NAME] sắp xếp Nhập kho nhận In DS In biên lai" at bounding box center [809, 365] width 1485 height 26
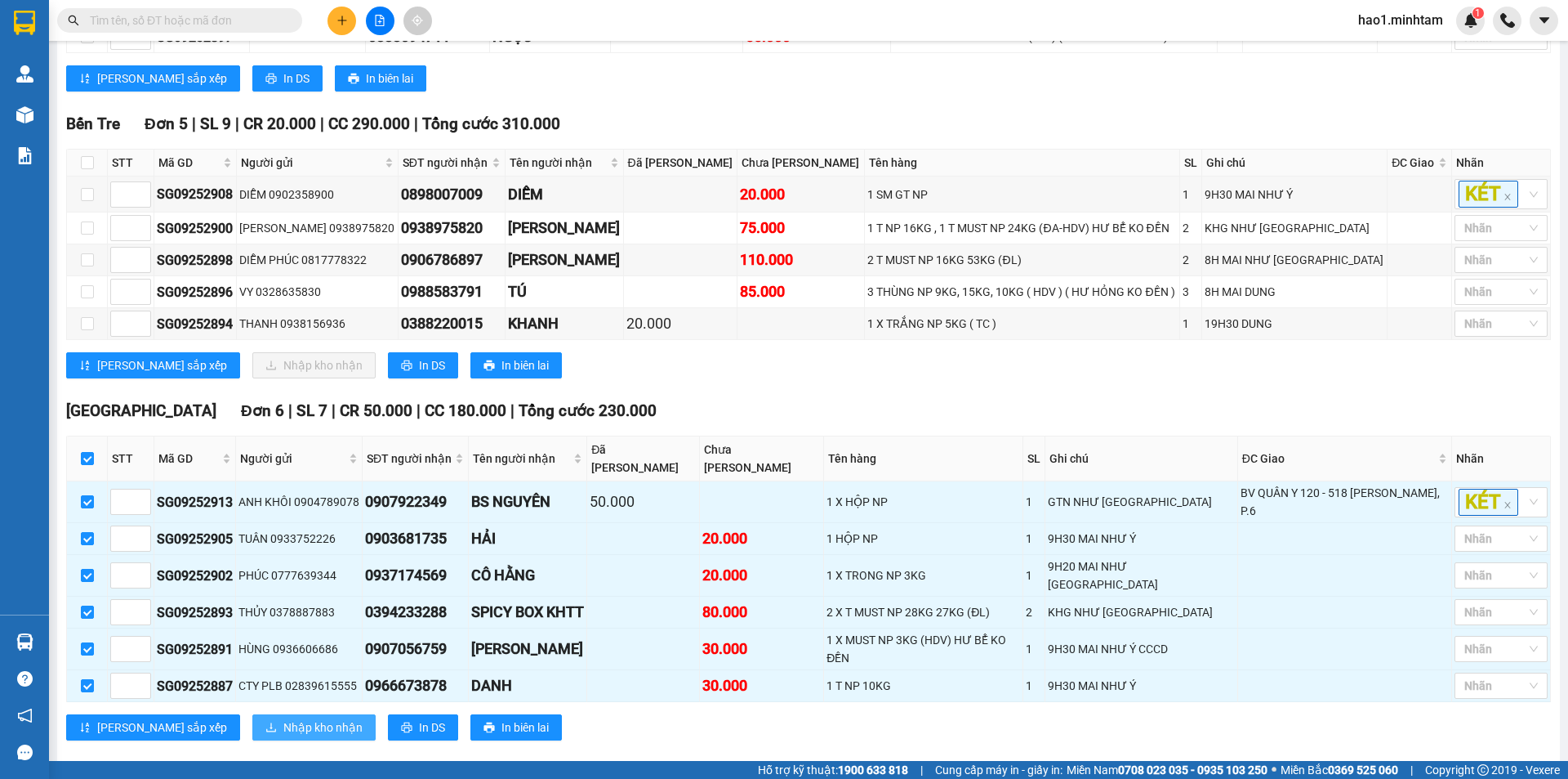
click at [283, 718] on span "Nhập kho nhận" at bounding box center [322, 727] width 79 height 18
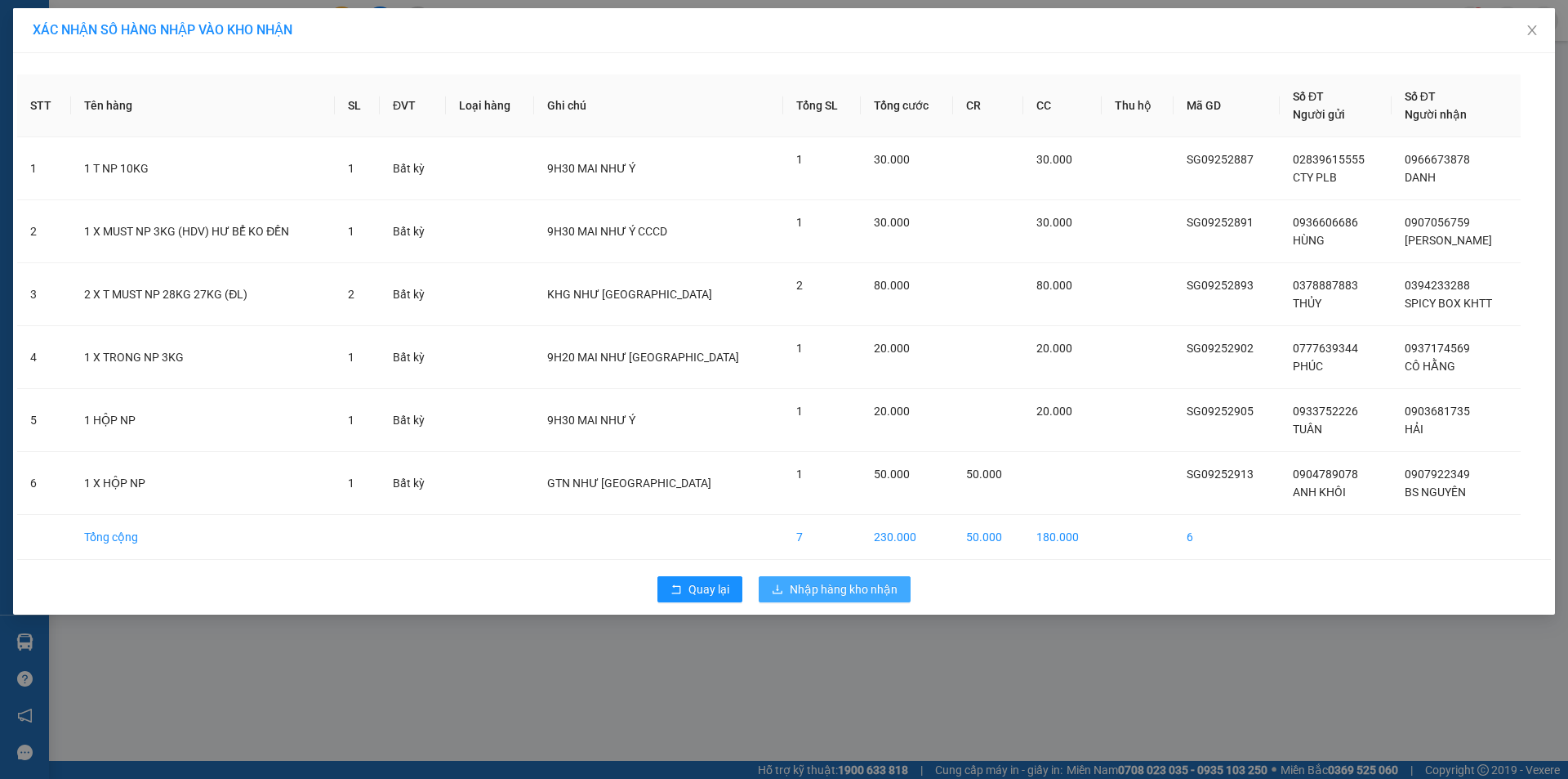
click at [852, 589] on span "Nhập hàng kho nhận" at bounding box center [843, 589] width 108 height 18
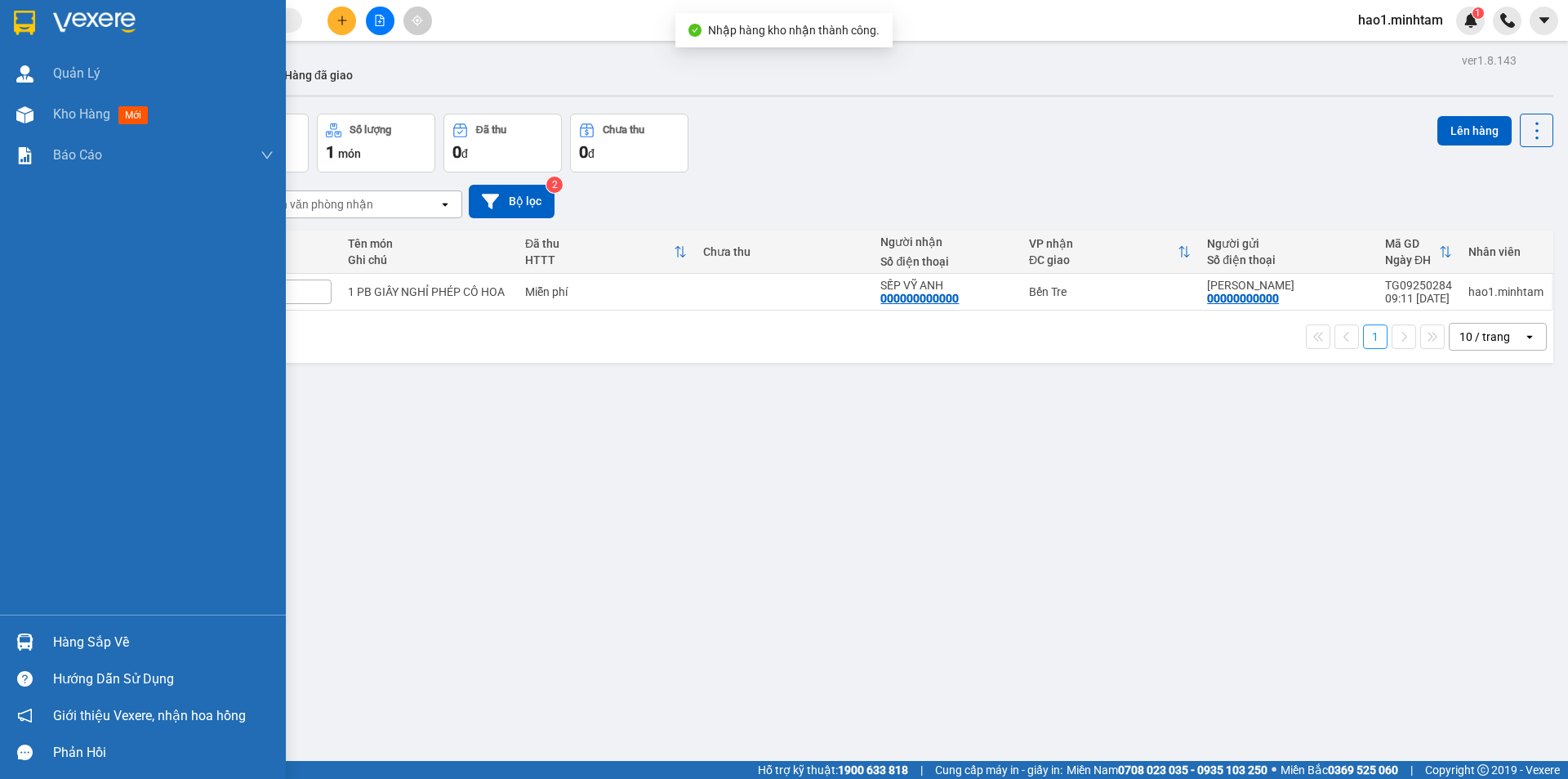
click at [58, 641] on div "Hàng sắp về" at bounding box center [163, 642] width 220 height 24
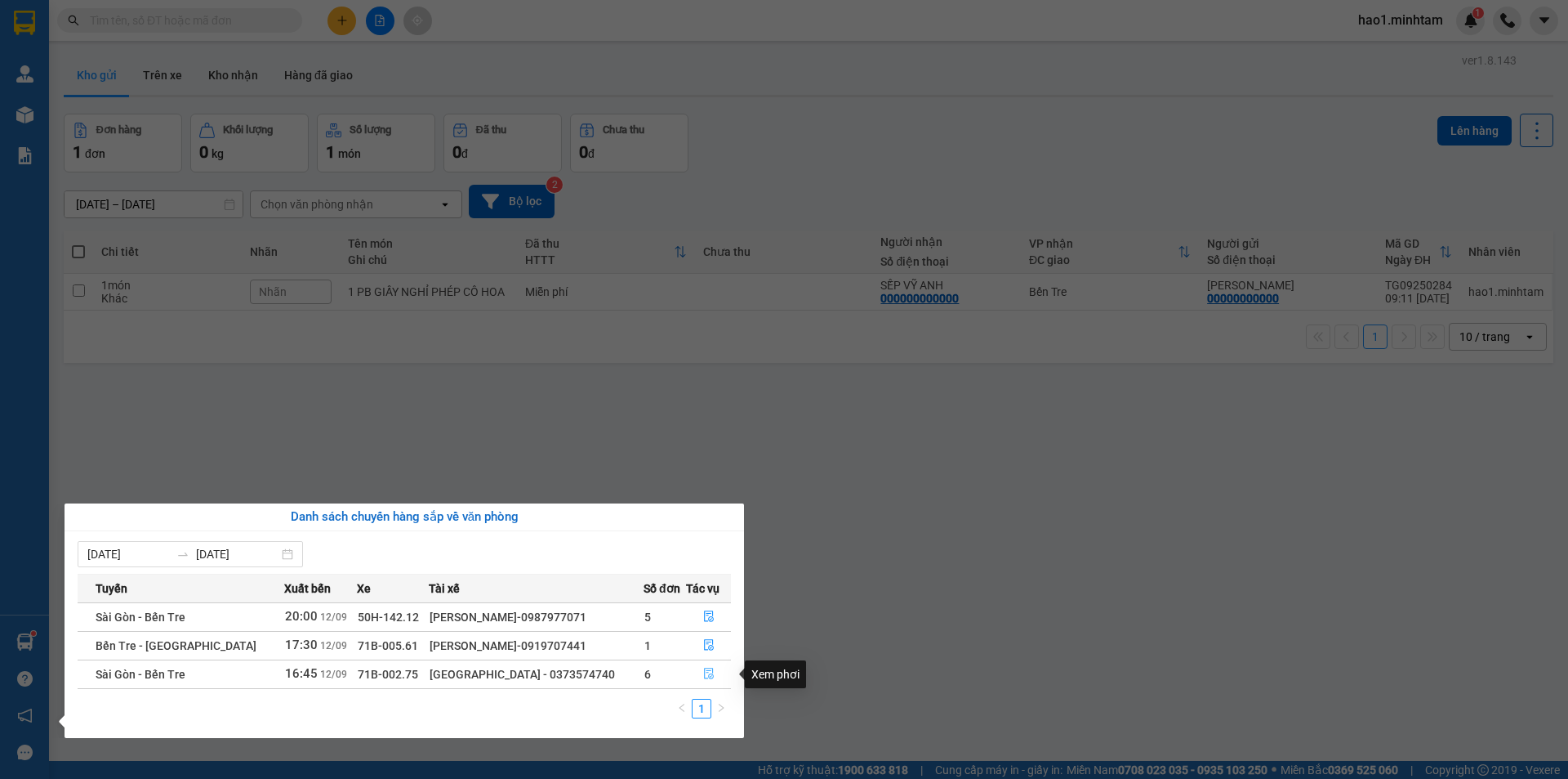
click at [706, 674] on icon "file-done" at bounding box center [709, 674] width 10 height 12
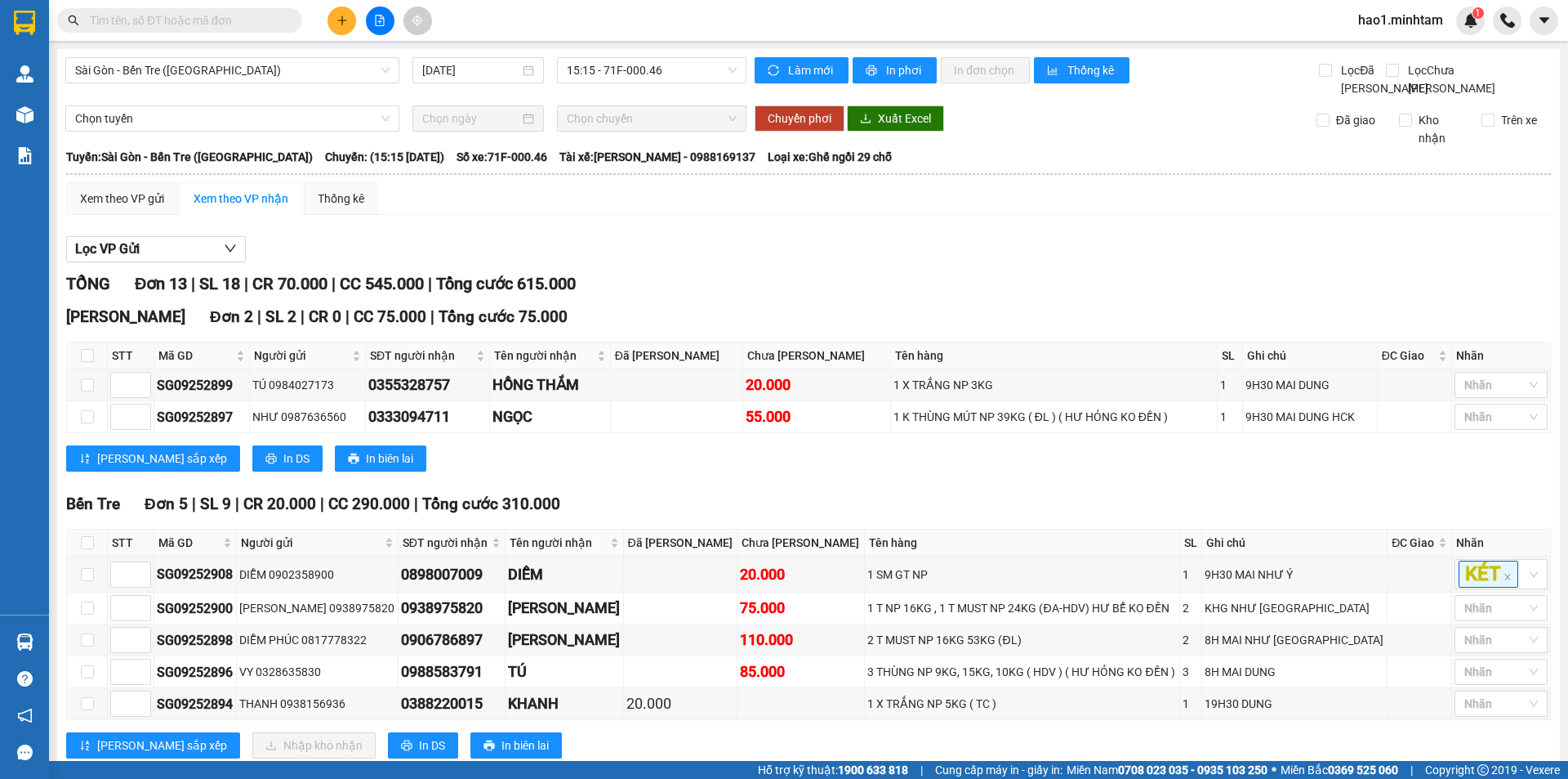
click at [878, 252] on div "Lọc VP Gửi TỔNG Đơn 13 | SL 18 | CR 70.000 | CC 545.000 | Tổng cước 615.000 Ng…" at bounding box center [809, 684] width 1485 height 913
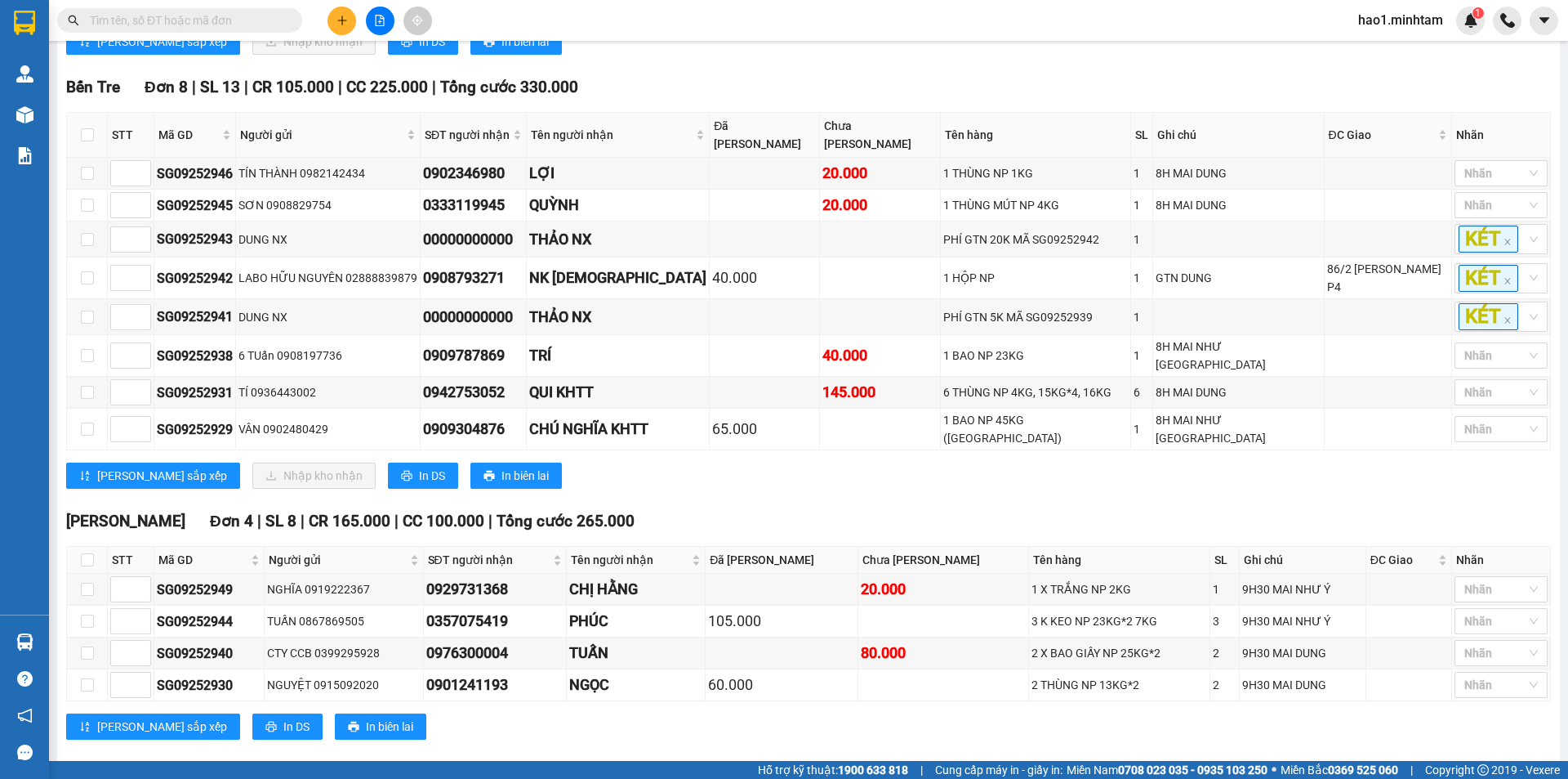
scroll to position [54, 0]
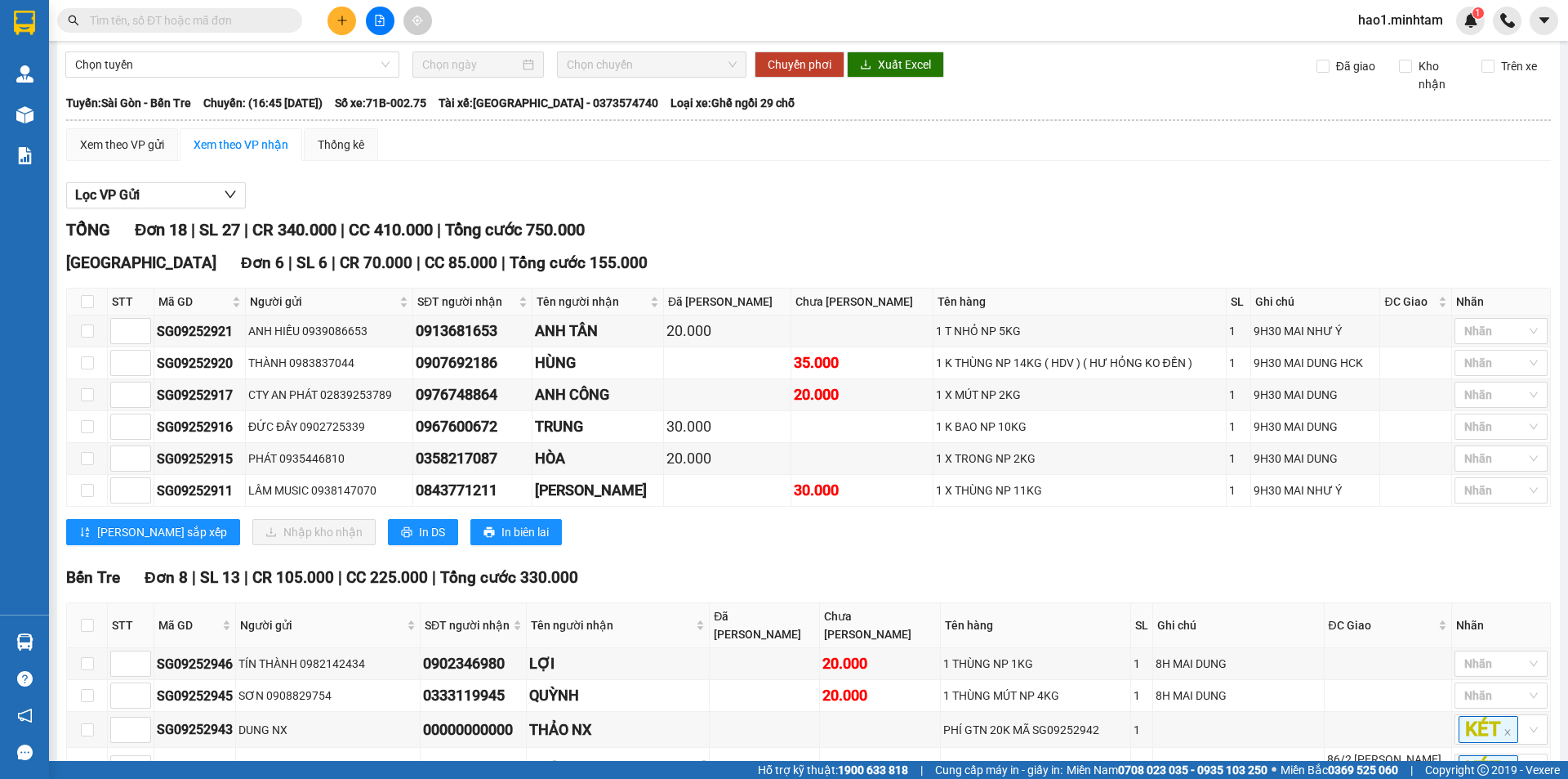
click at [834, 538] on div "[PERSON_NAME] sắp xếp Nhập kho nhận In DS In biên lai" at bounding box center [809, 531] width 1485 height 26
click at [684, 557] on div "Tiền Giang Đơn 6 | SL 6 | CR 70.000 | CC 85.000 | Tổng cước 155.000 STT Mã GD N…" at bounding box center [809, 404] width 1485 height 307
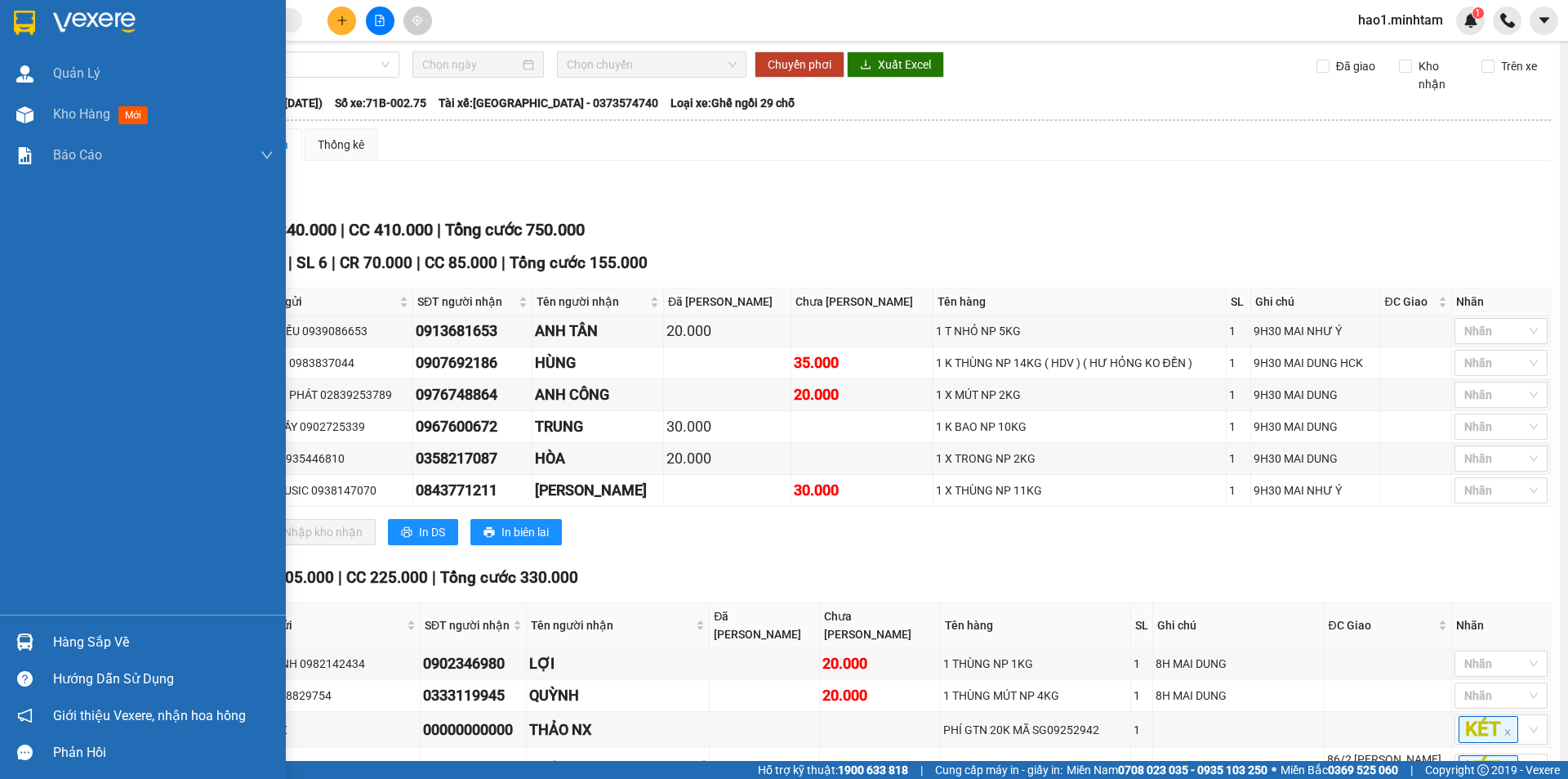
click at [23, 640] on img at bounding box center [25, 642] width 17 height 17
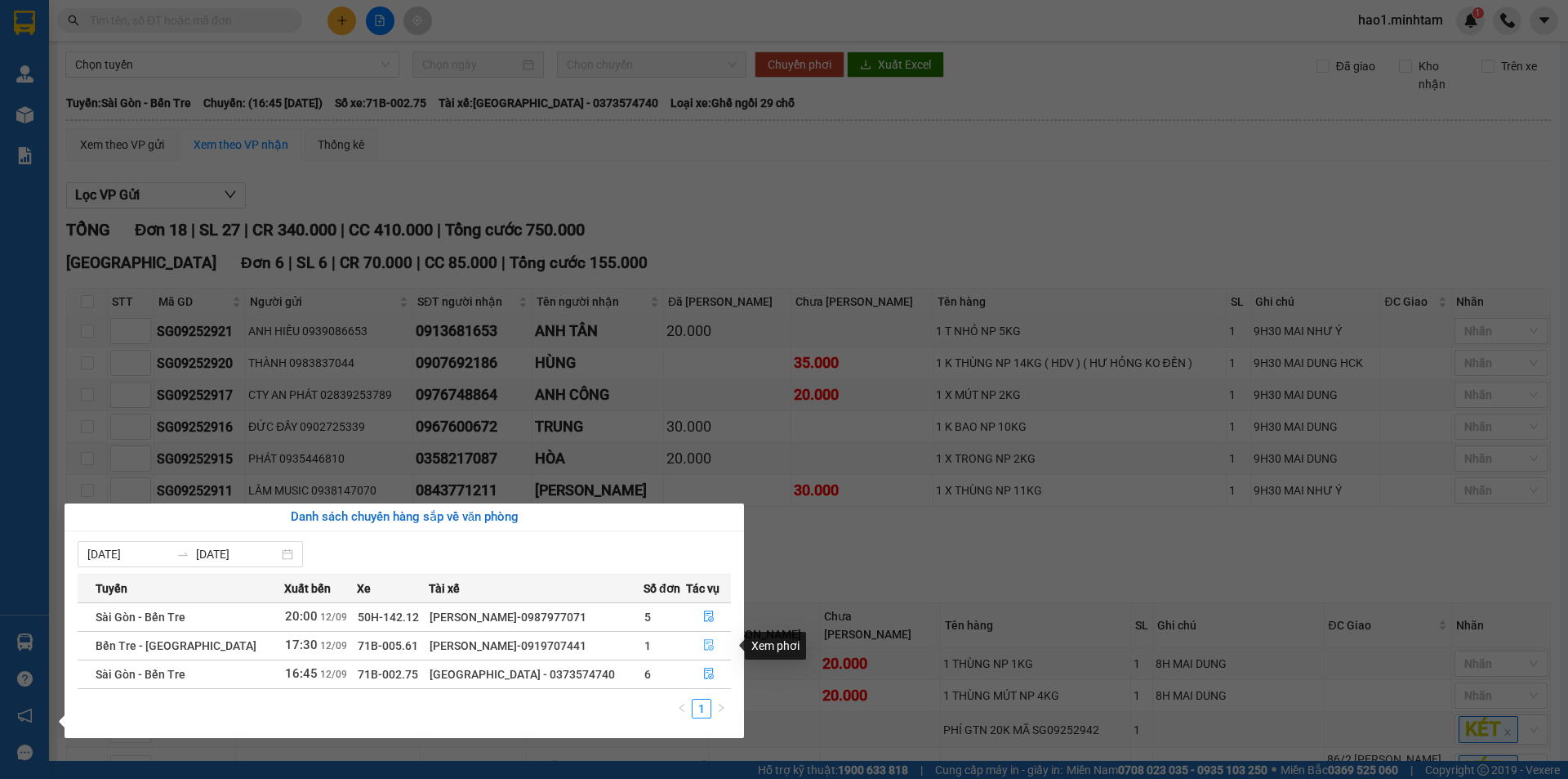
click at [705, 649] on icon "file-done" at bounding box center [709, 645] width 10 height 12
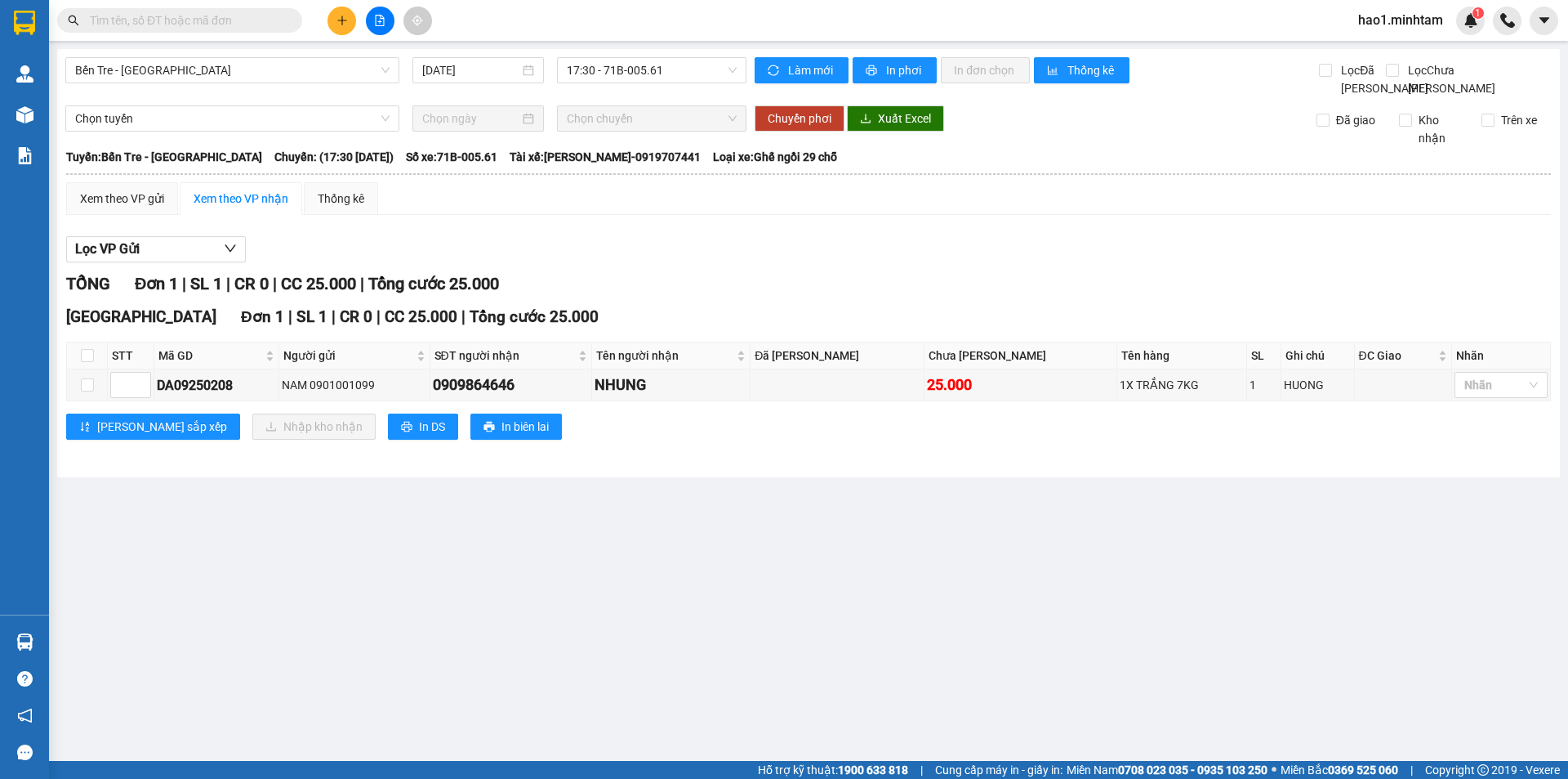
click at [782, 263] on div "Lọc VP Gửi" at bounding box center [809, 249] width 1485 height 27
click at [817, 438] on div "[PERSON_NAME] sắp xếp Nhập kho nhận In DS In biên lai" at bounding box center [809, 426] width 1485 height 26
click at [665, 297] on div "TỔNG Đơn 1 | SL 1 | CR 0 | CC 25.000 | Tổng cước 25.000" at bounding box center [809, 283] width 1485 height 25
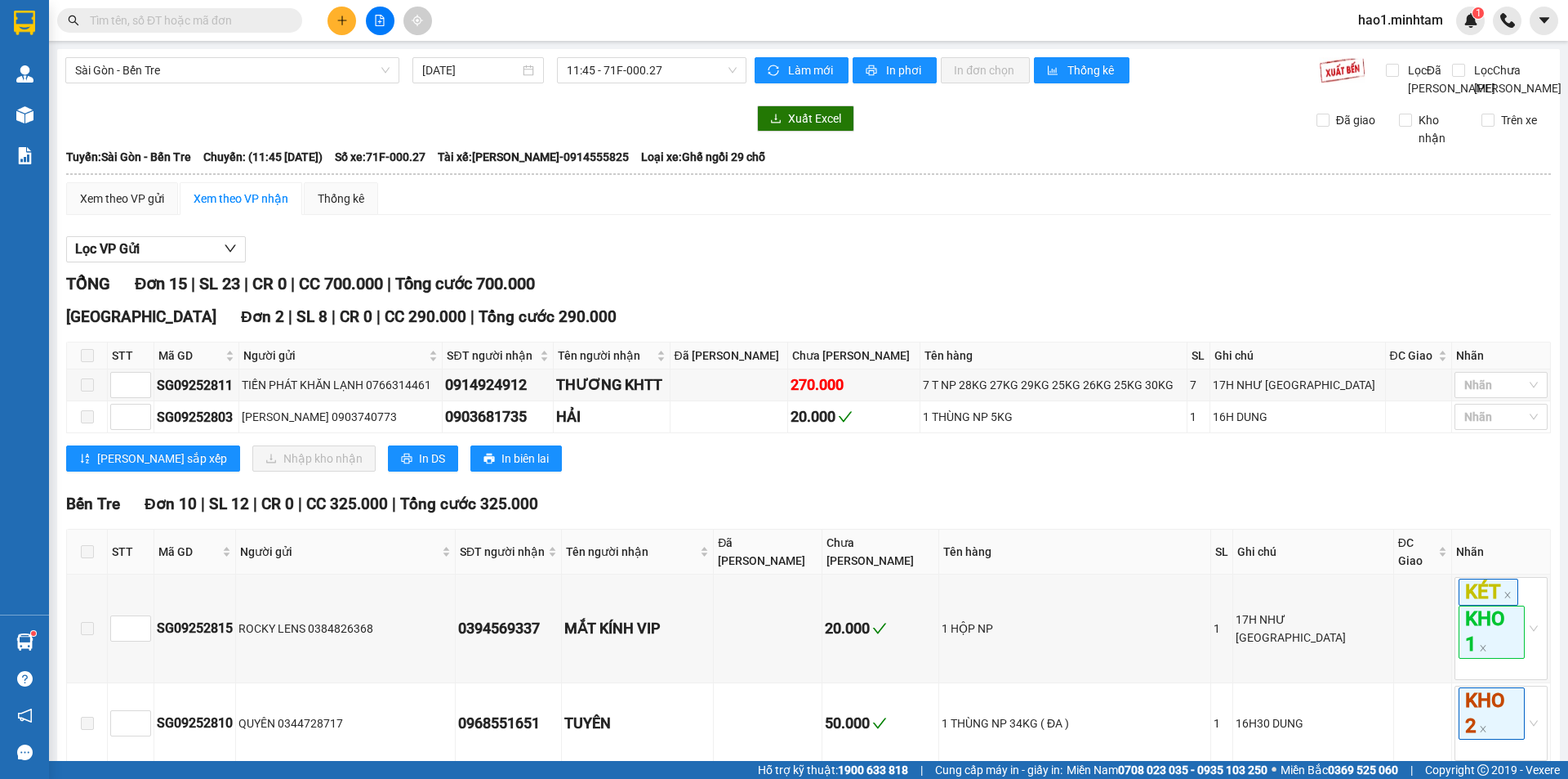
click at [264, 22] on input "text" at bounding box center [186, 21] width 193 height 18
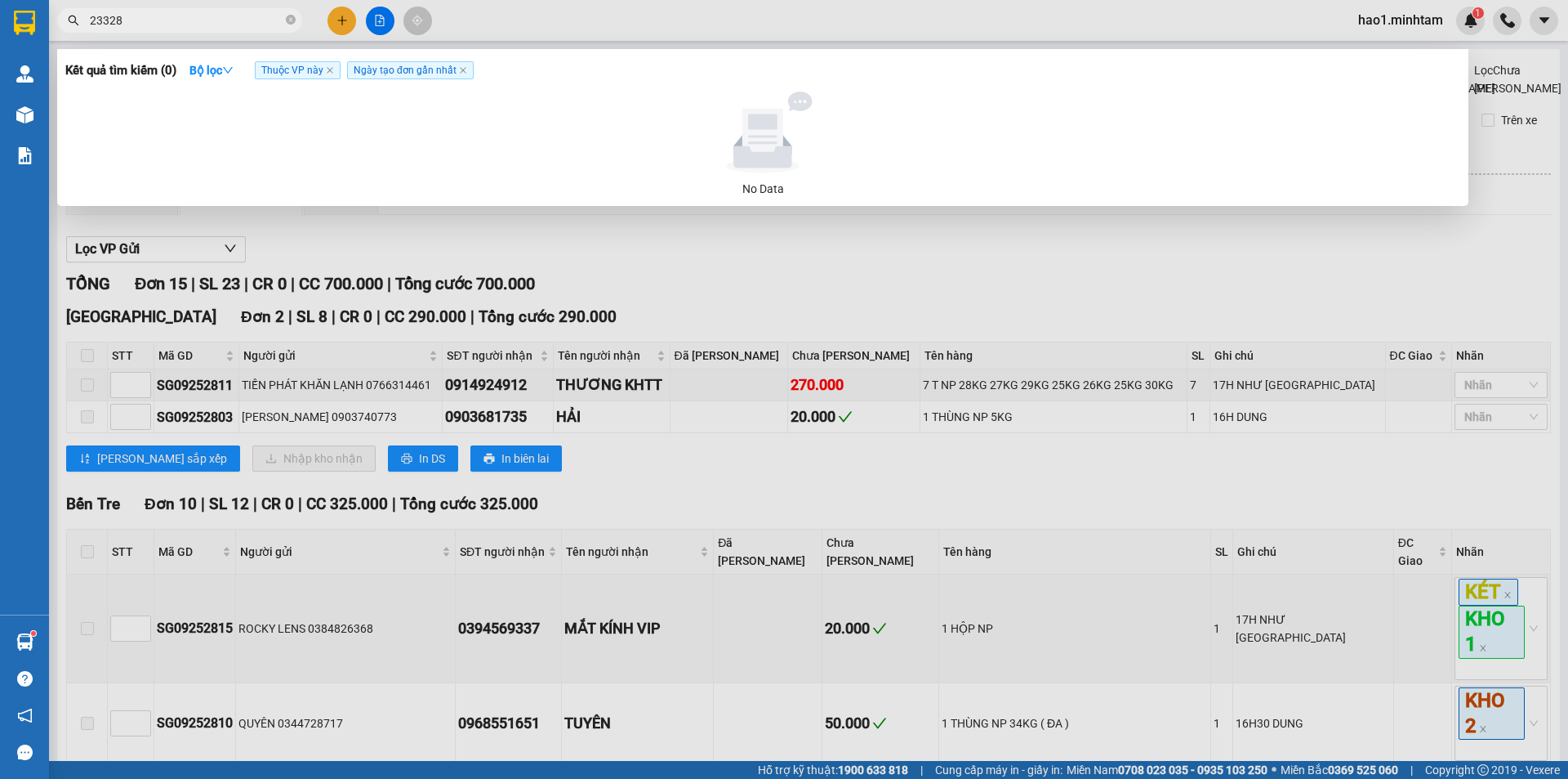
type input "233288"
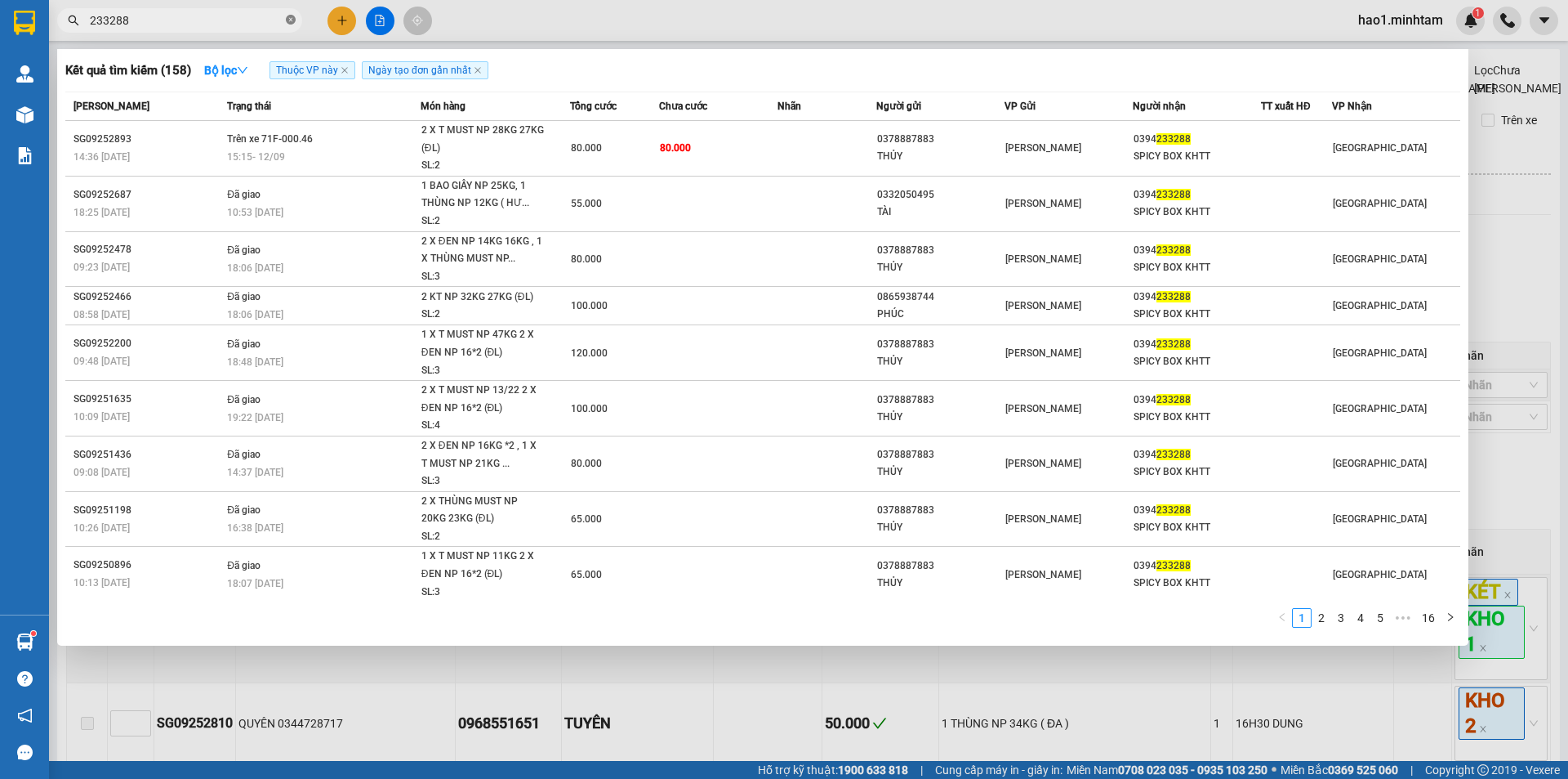
click at [288, 22] on icon "close-circle" at bounding box center [291, 20] width 10 height 10
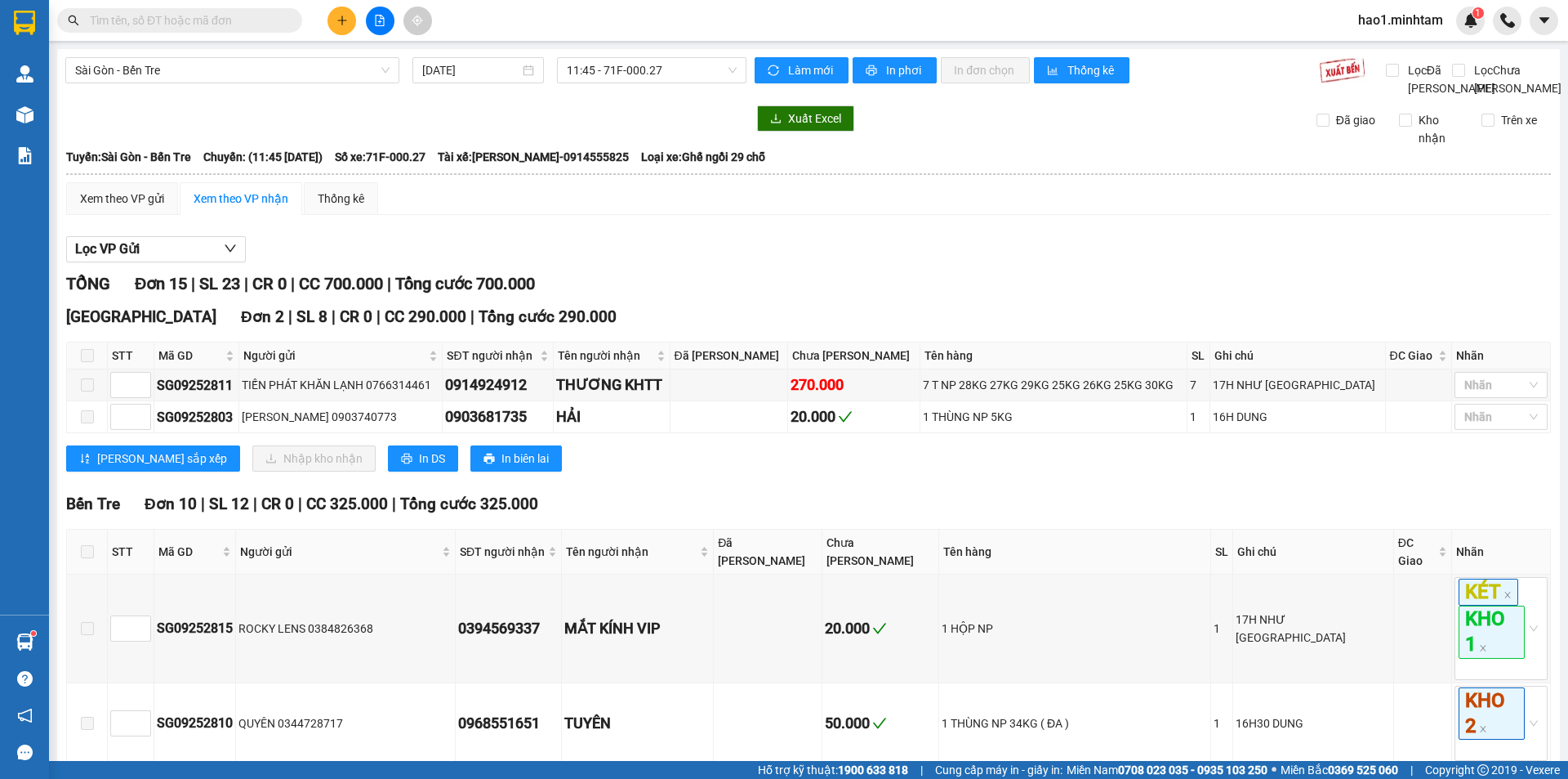
click at [199, 28] on input "text" at bounding box center [186, 21] width 193 height 18
click at [972, 263] on div "Lọc VP Gửi" at bounding box center [809, 249] width 1485 height 27
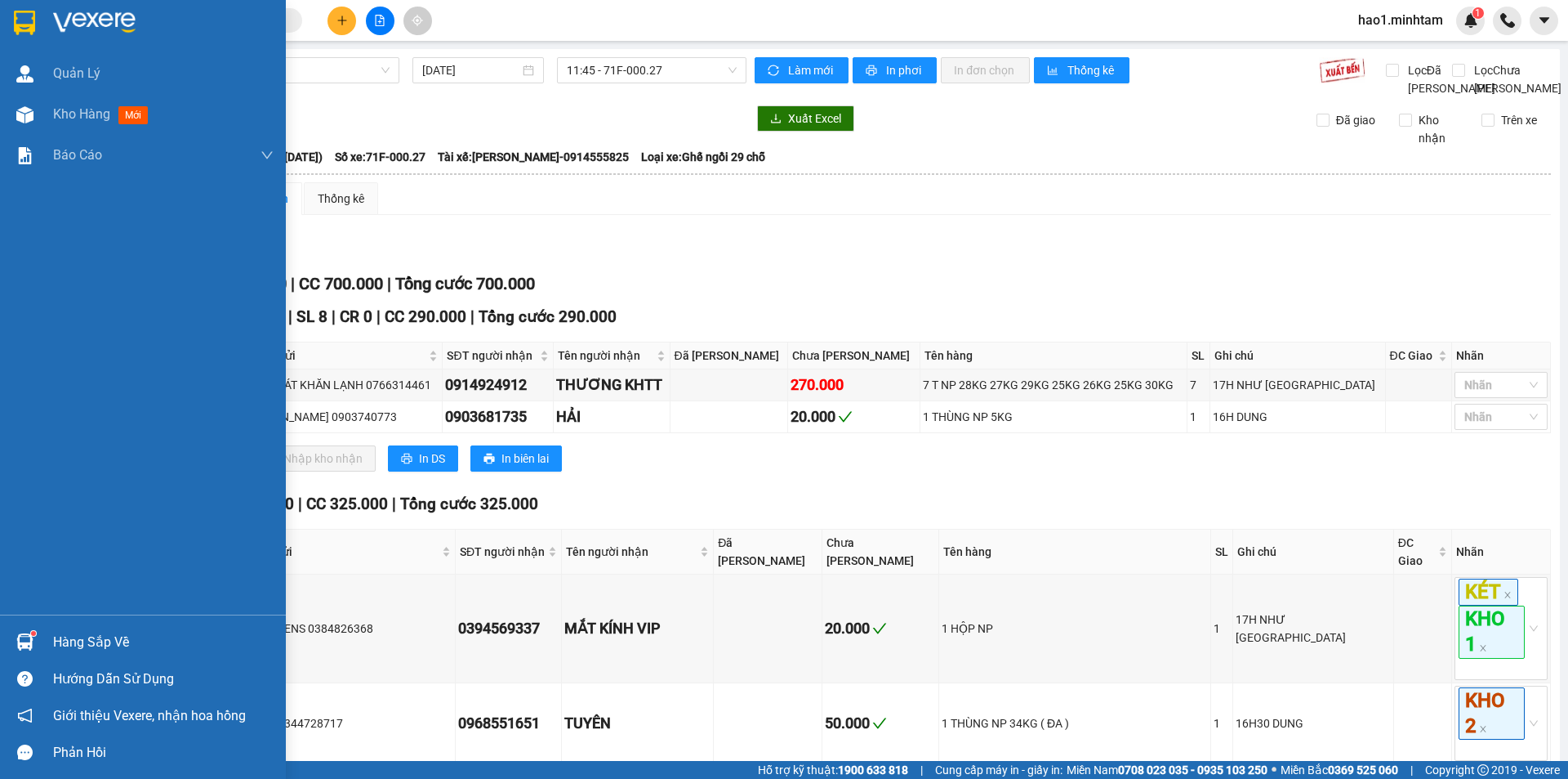
drag, startPoint x: 32, startPoint y: 31, endPoint x: 258, endPoint y: 51, distance: 226.9
click at [34, 30] on img at bounding box center [25, 22] width 22 height 24
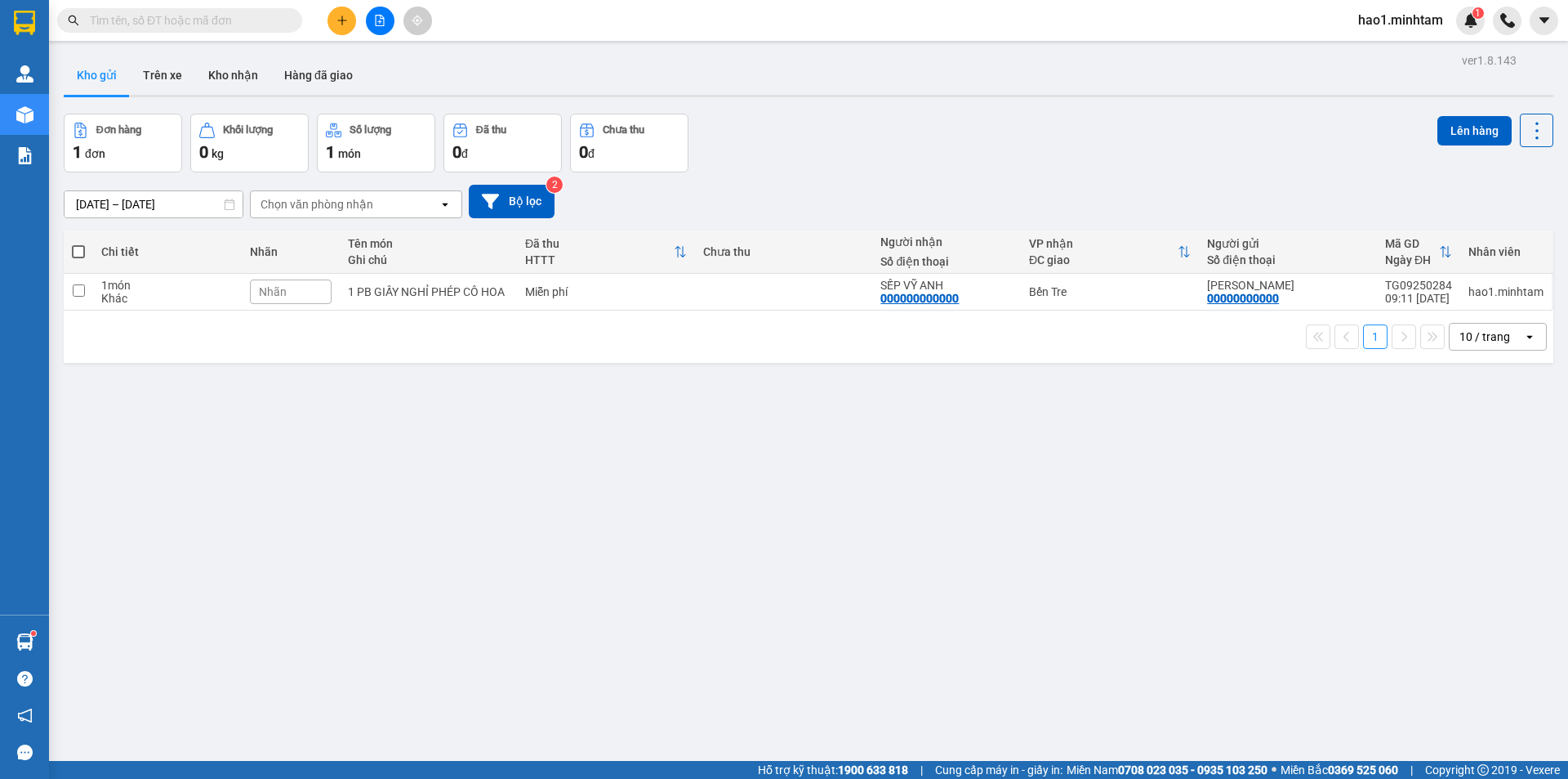
click at [917, 156] on div "Đơn hàng 1 đơn Khối lượng 0 kg Số lượng 1 món Đã thu 0 đ Chưa thu 0 đ Lên hàng" at bounding box center [809, 143] width 1489 height 59
click at [244, 75] on button "Kho nhận" at bounding box center [233, 75] width 76 height 39
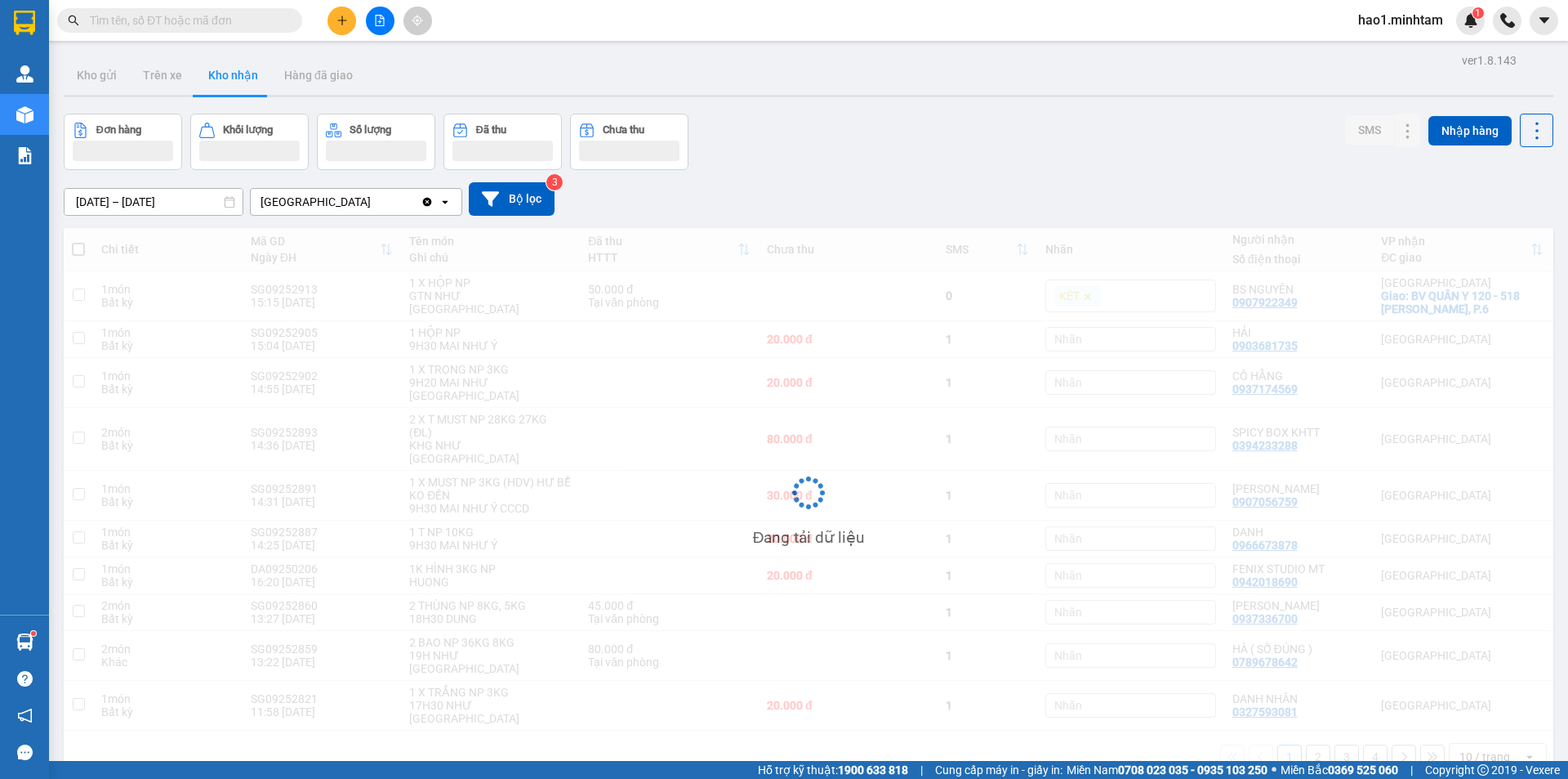
click at [676, 90] on div "Kho gửi Trên xe Kho nhận Hàng đã giao" at bounding box center [809, 77] width 1489 height 43
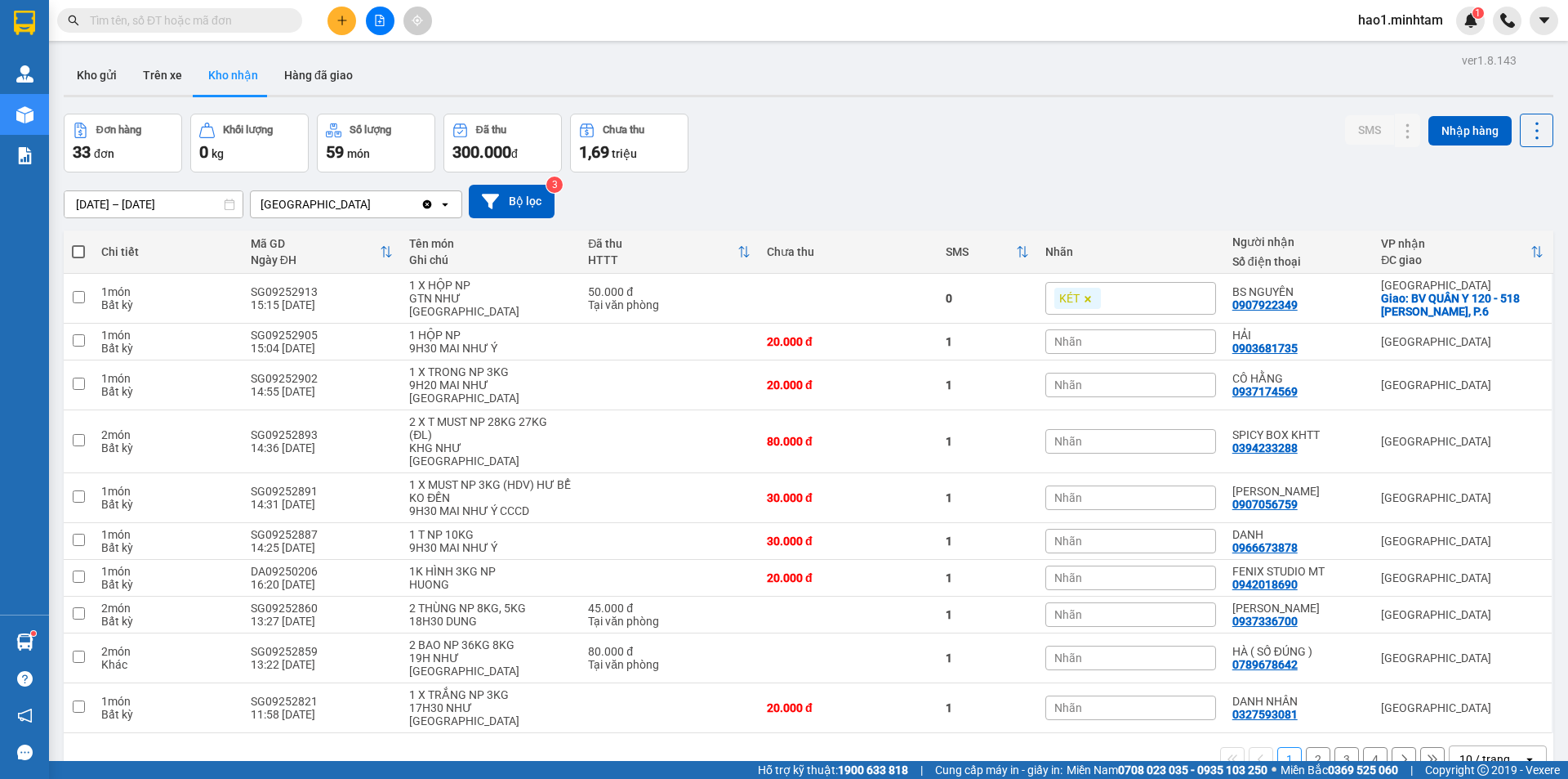
scroll to position [75, 0]
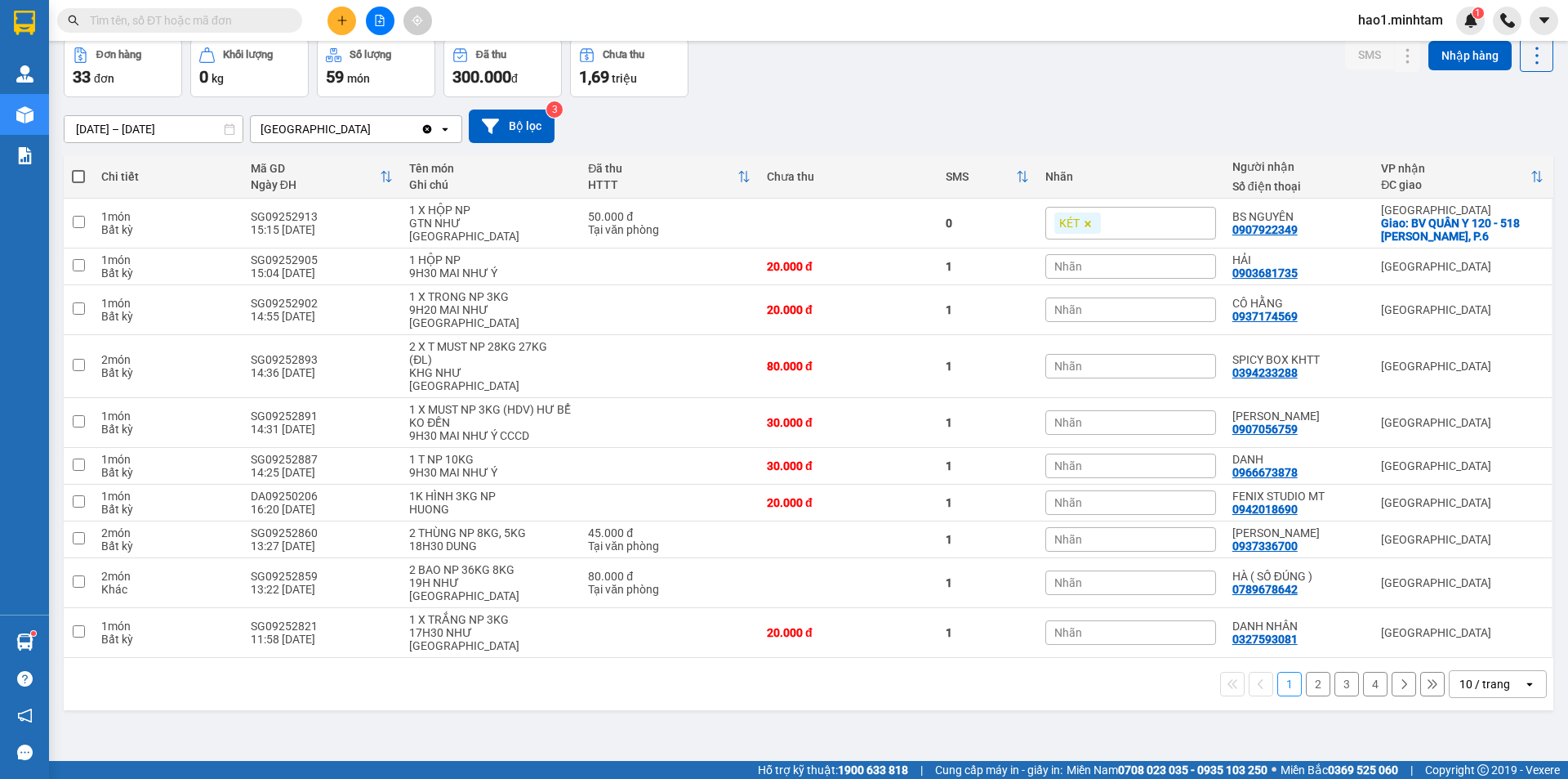
click at [1307, 672] on button "2" at bounding box center [1317, 683] width 24 height 24
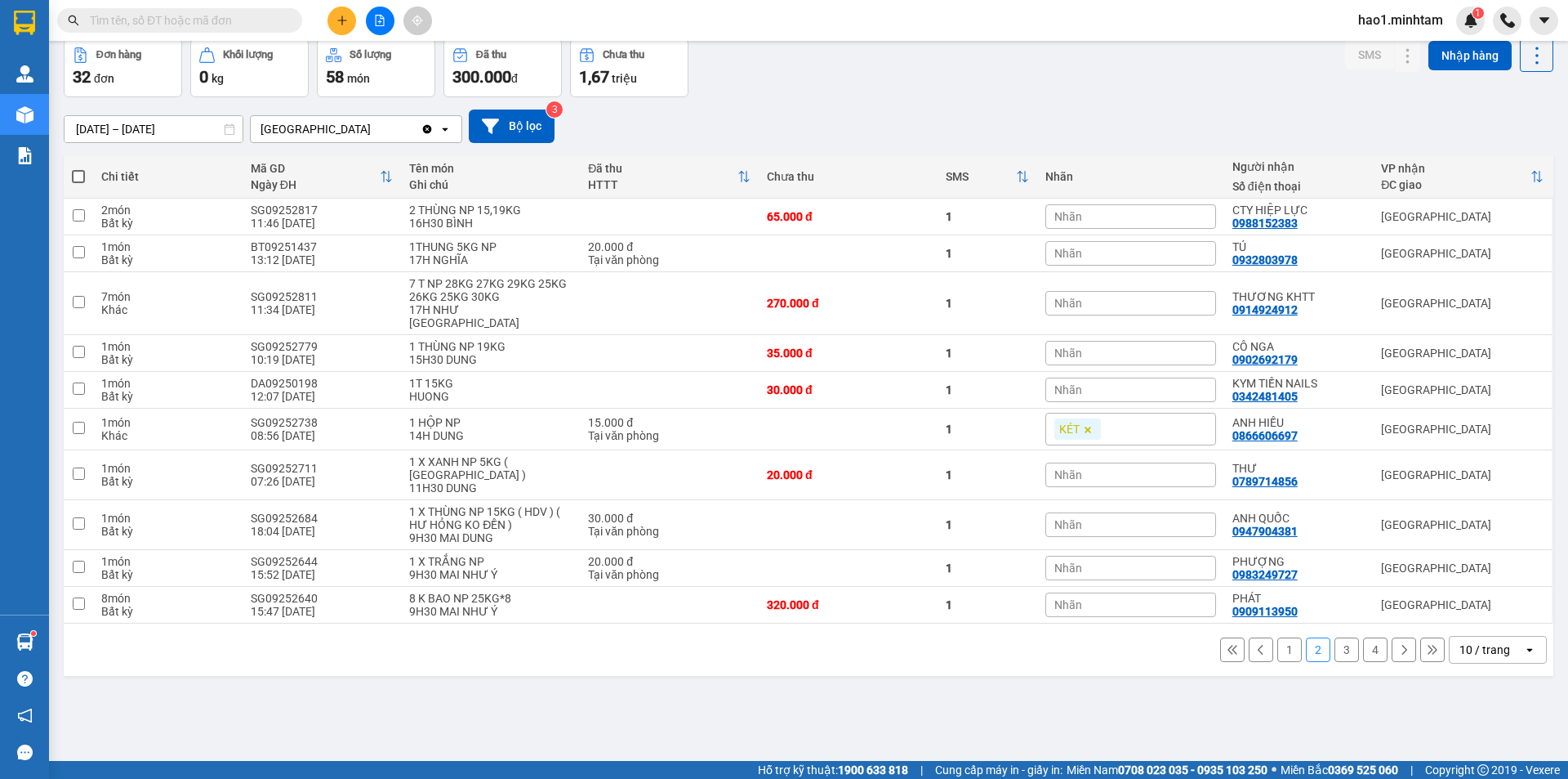
click at [1051, 636] on div "1 2 3 4 10 / trang open" at bounding box center [809, 649] width 1477 height 27
click at [346, 23] on icon "plus" at bounding box center [342, 21] width 12 height 12
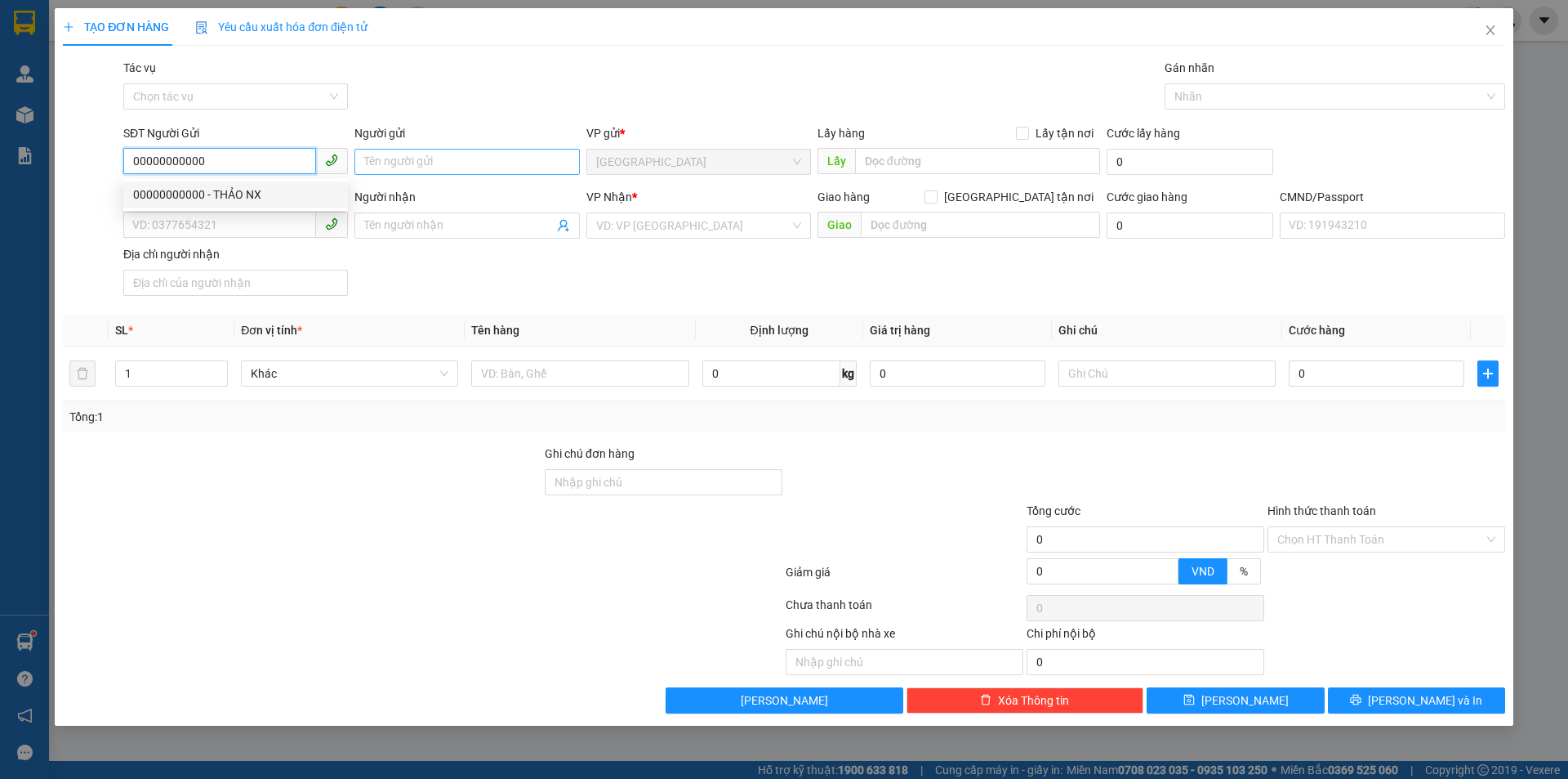
type input "00000000000"
click at [390, 162] on input "Người gửi" at bounding box center [467, 161] width 224 height 26
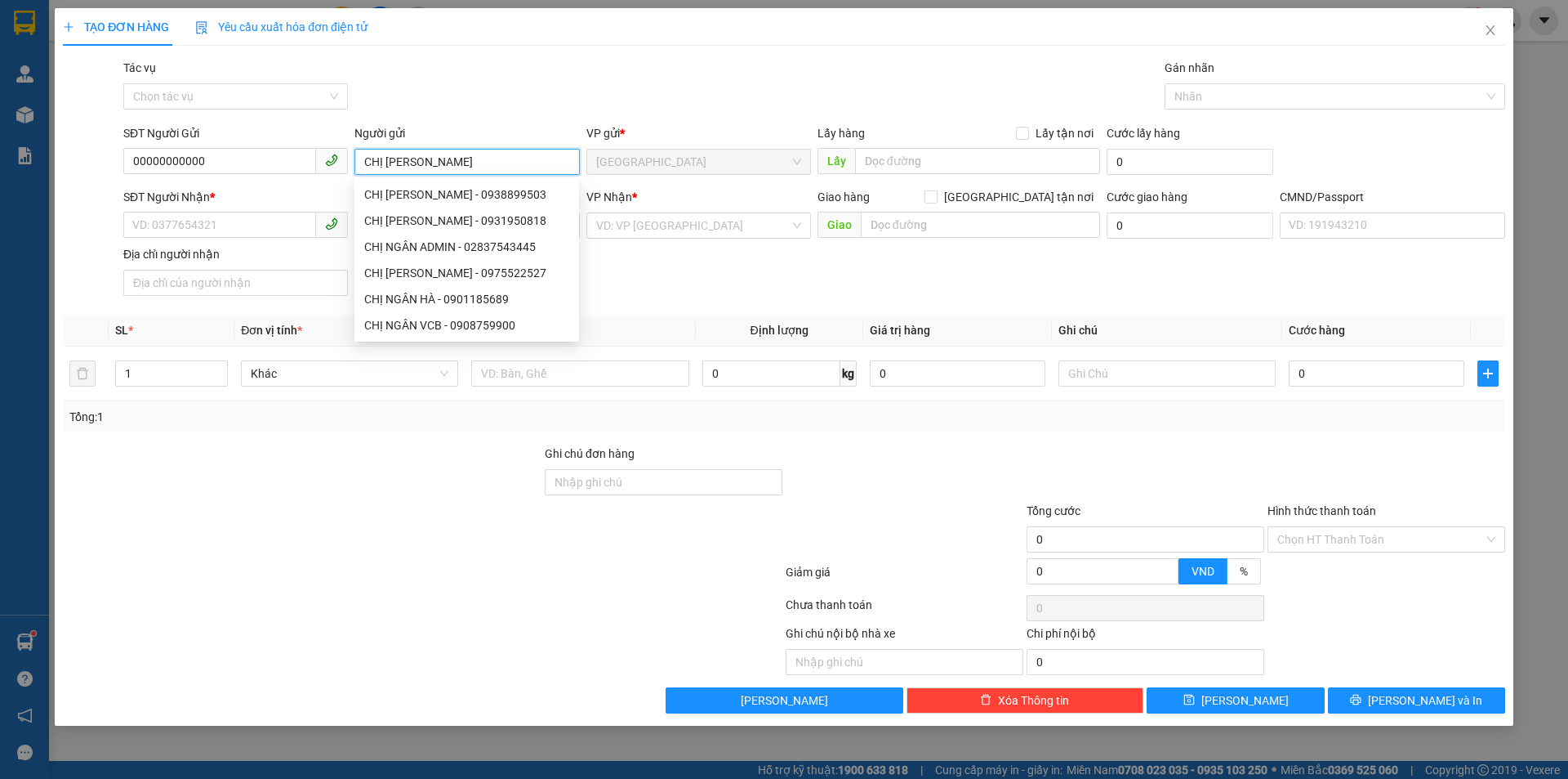
type input "CHỊ NGÂN V"
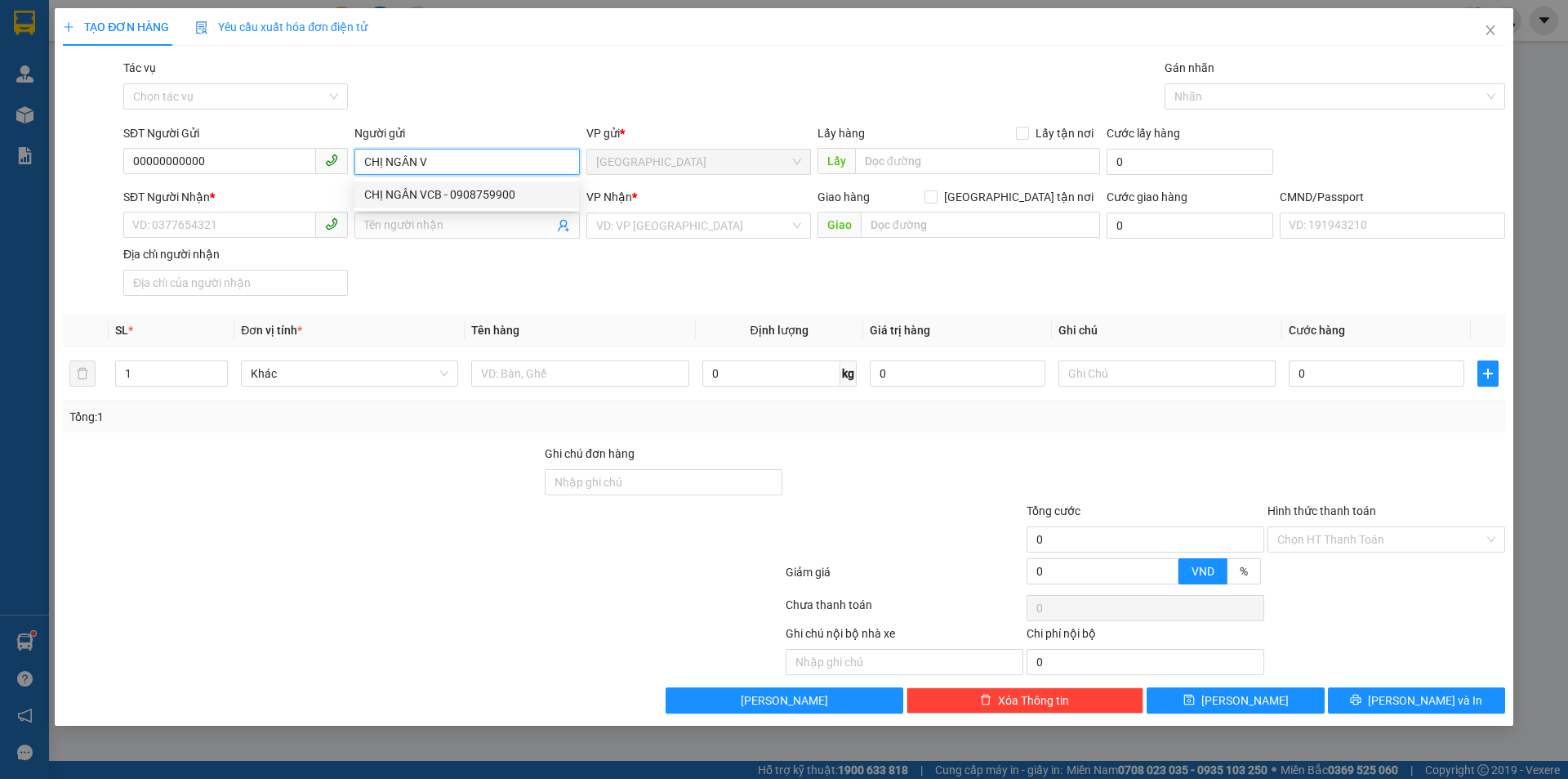
click at [520, 191] on div "CHỊ NGÂN VCB - 0908759900" at bounding box center [466, 195] width 205 height 18
type input "0908759900"
type input "CHỊ NGÂN VCB"
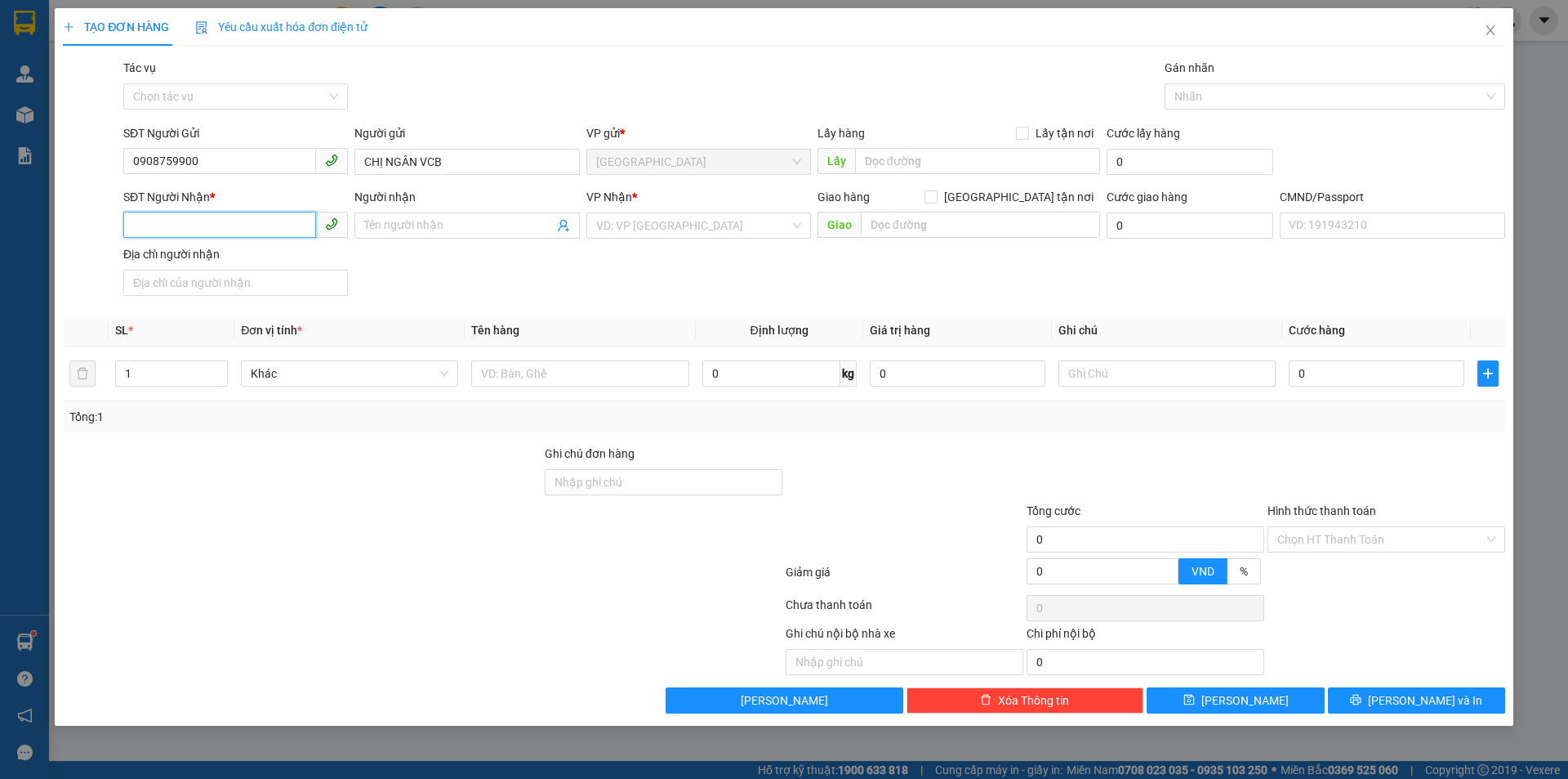
click at [258, 229] on input "SĐT Người Nhận *" at bounding box center [219, 224] width 193 height 26
click at [562, 229] on icon "user-add" at bounding box center [563, 225] width 13 height 13
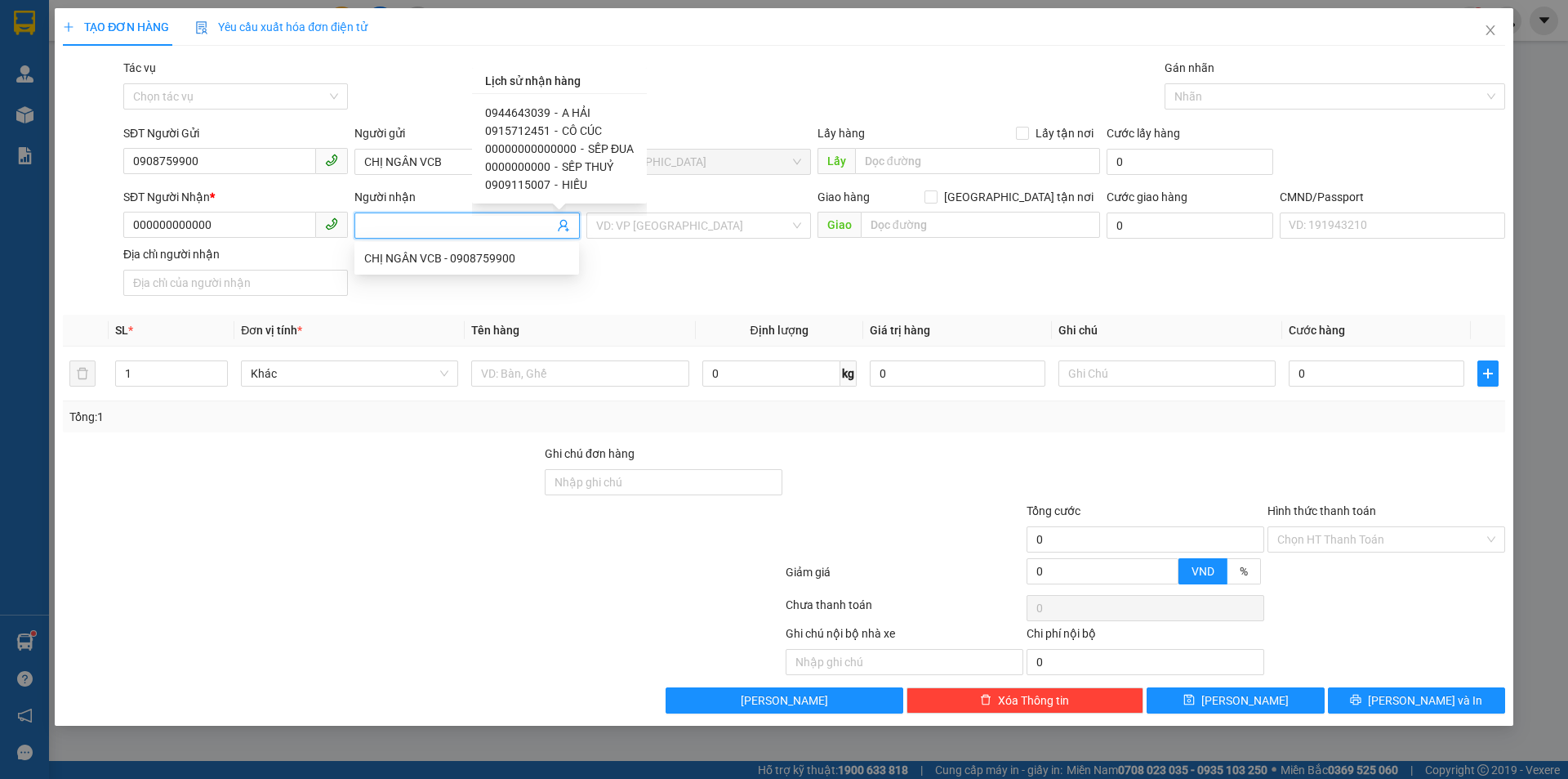
click at [597, 134] on span "CÔ CÚC" at bounding box center [582, 131] width 40 height 13
type input "0915712451"
type input "CÔ CÚC"
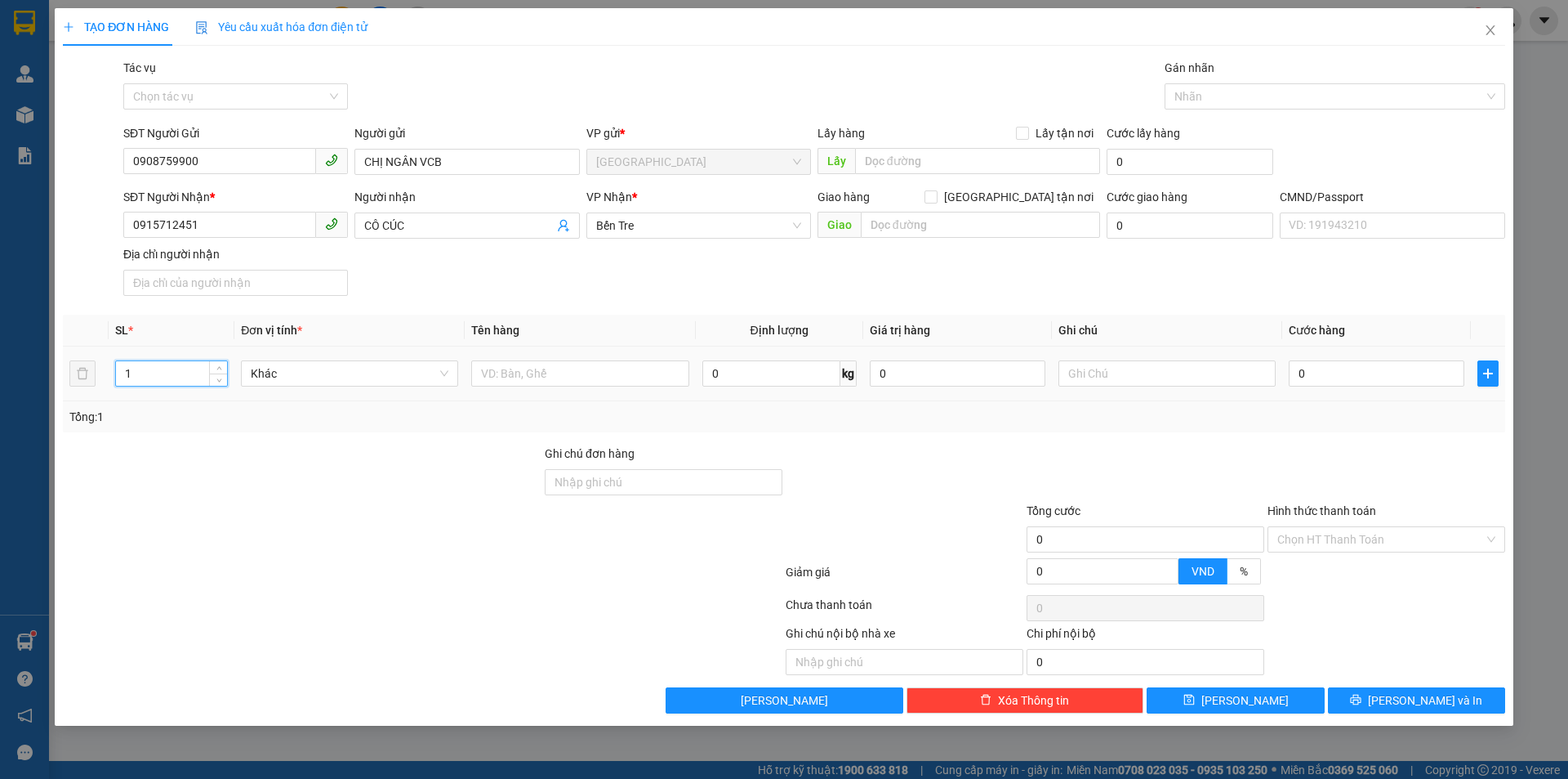
drag, startPoint x: 143, startPoint y: 372, endPoint x: 134, endPoint y: 377, distance: 10.3
click at [135, 377] on input "1" at bounding box center [172, 372] width 111 height 24
click at [134, 377] on input "1" at bounding box center [172, 372] width 111 height 24
click at [132, 375] on input "1" at bounding box center [172, 372] width 111 height 24
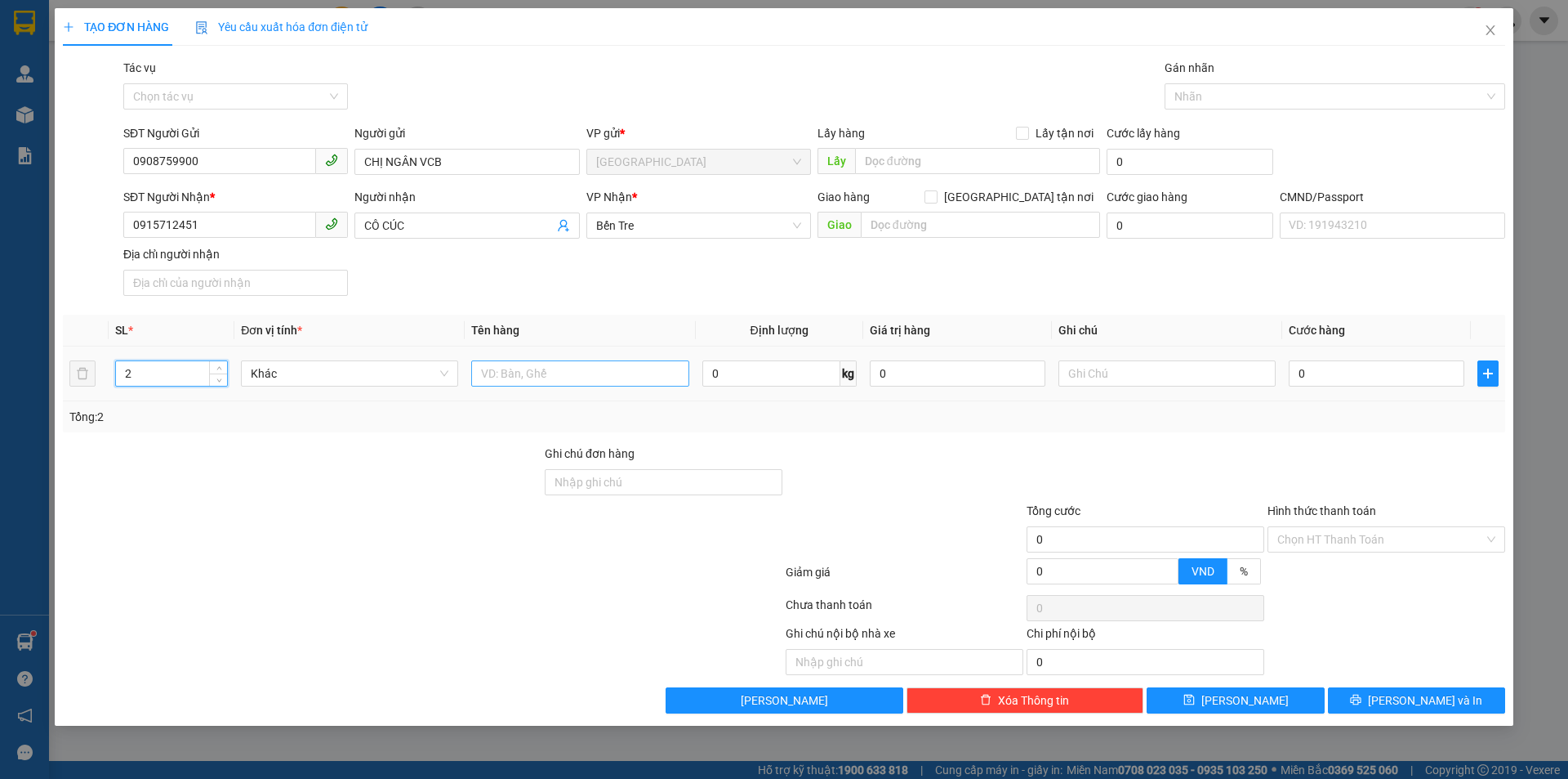
type input "2"
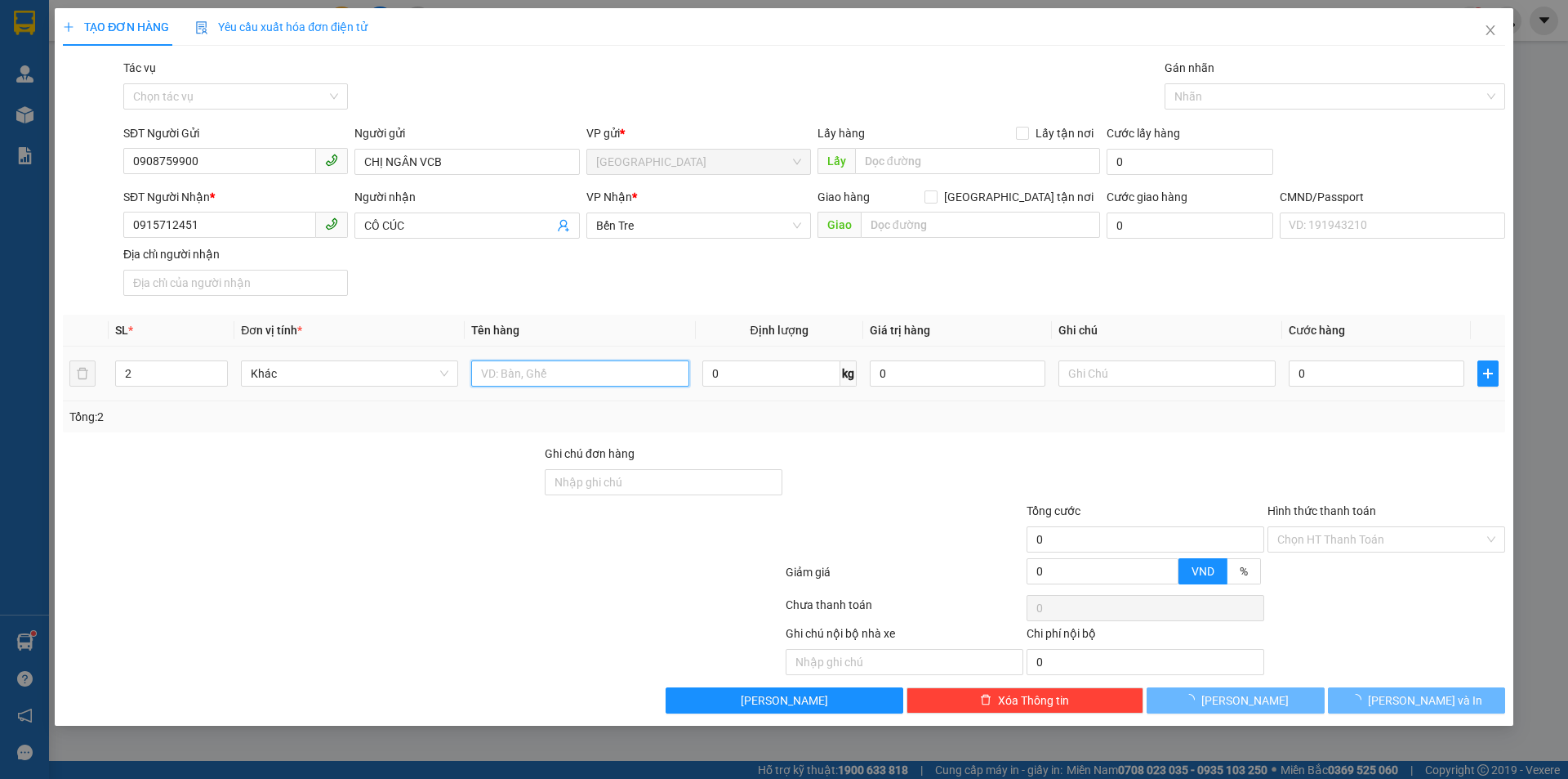
click at [603, 383] on input "text" at bounding box center [579, 372] width 217 height 26
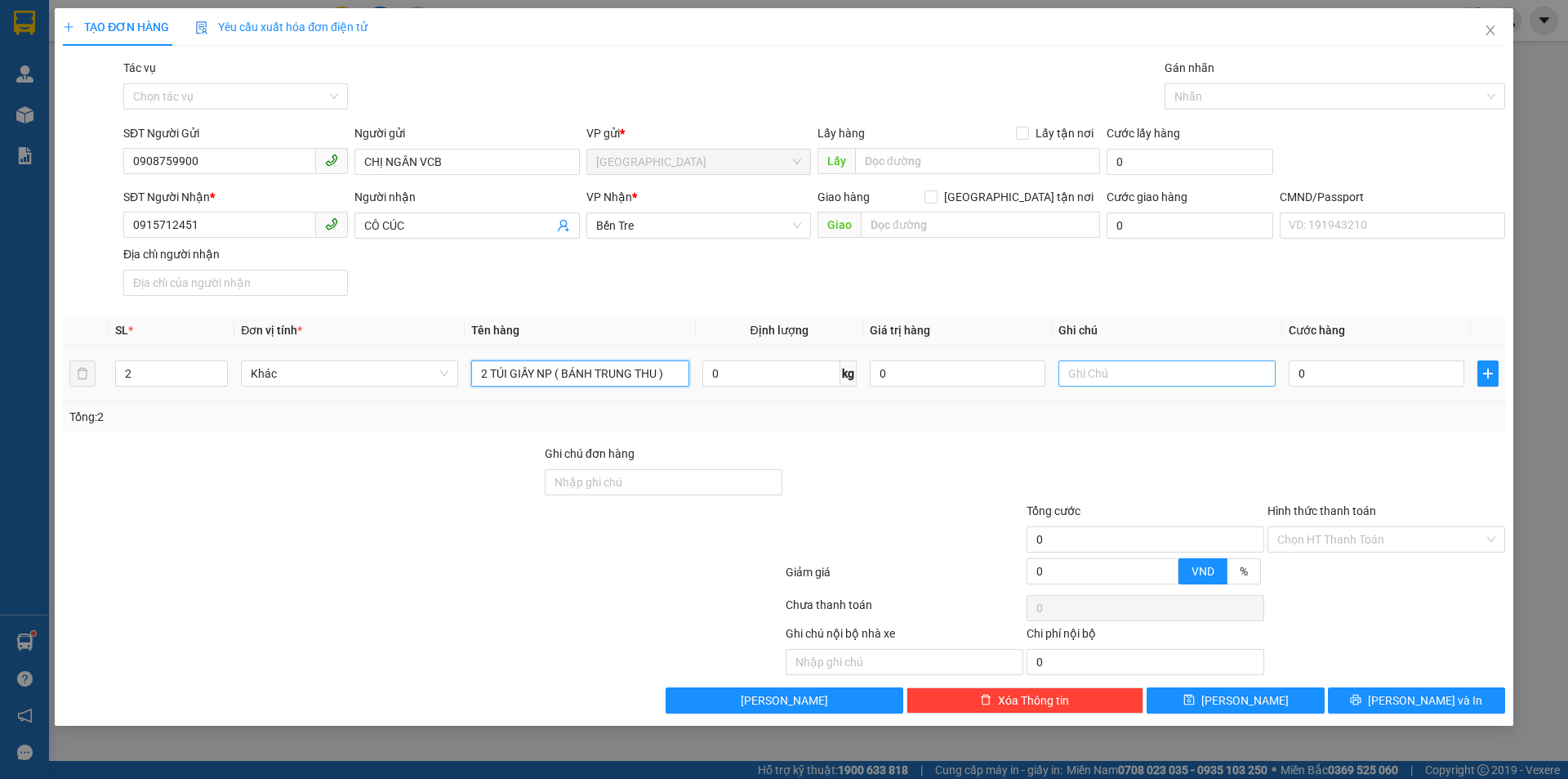
type input "2 TÚI GIẤY NP ( BÁNH TRUNG THU )"
click at [1195, 379] on input "text" at bounding box center [1167, 372] width 217 height 26
type input "H"
type input "KHG HẠO"
click at [1320, 540] on input "Hình thức thanh toán" at bounding box center [1380, 539] width 207 height 24
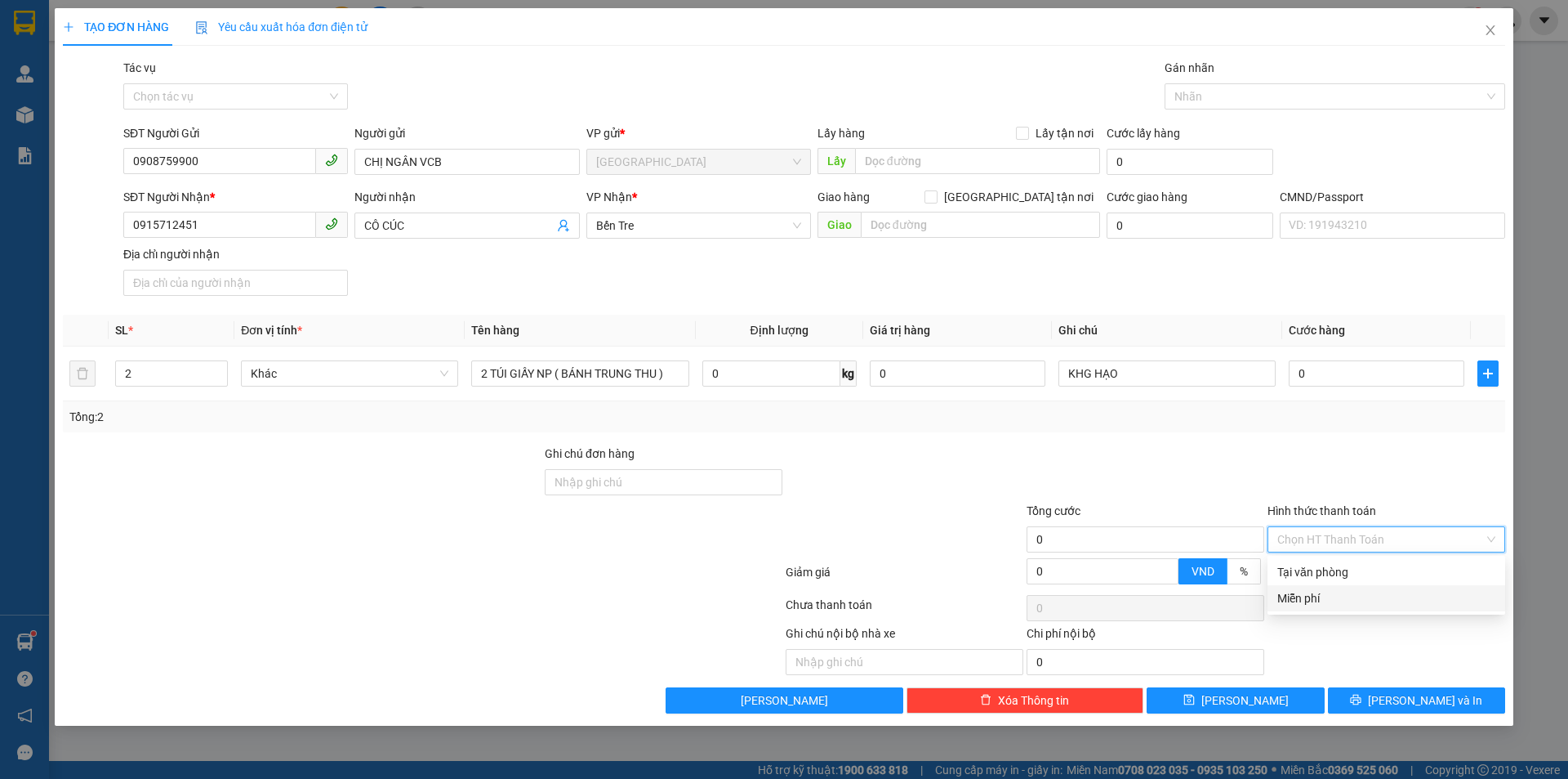
click at [1327, 600] on div "Miễn phí" at bounding box center [1386, 599] width 218 height 18
click at [1361, 693] on icon "printer" at bounding box center [1355, 699] width 12 height 12
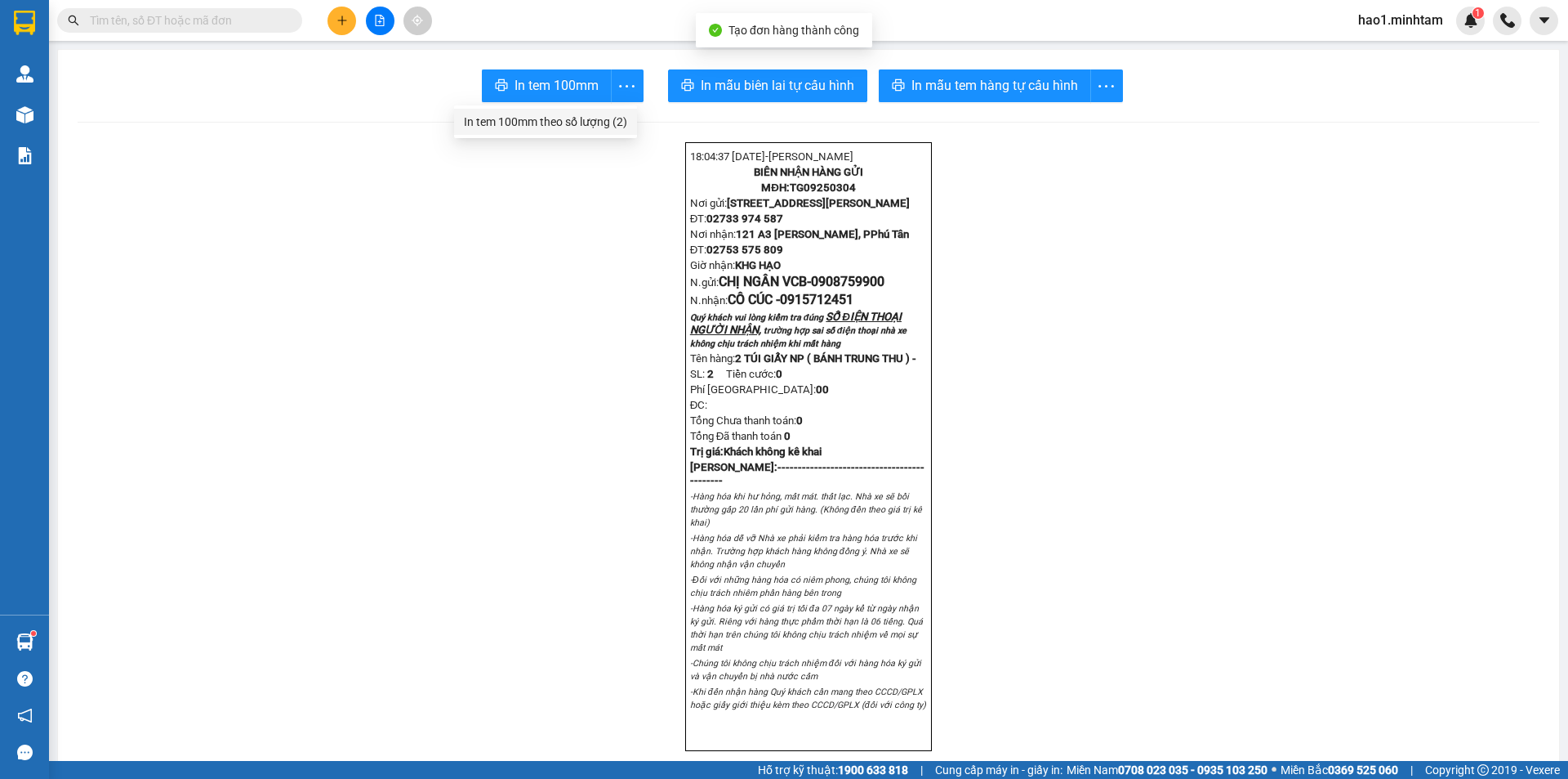
click at [612, 126] on div "In tem 100mm theo số lượng (2)" at bounding box center [545, 122] width 164 height 18
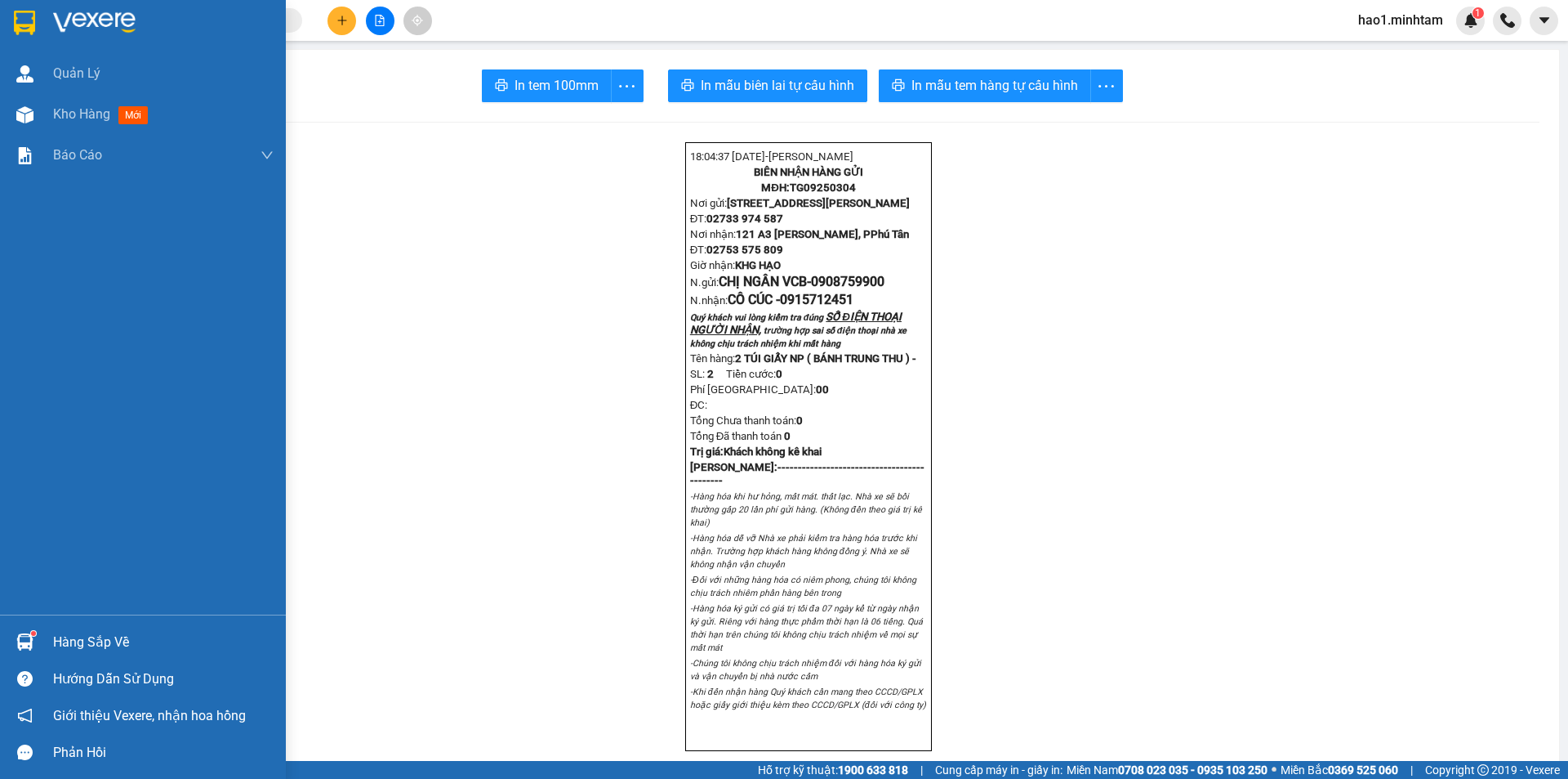
click at [33, 639] on div at bounding box center [25, 642] width 28 height 28
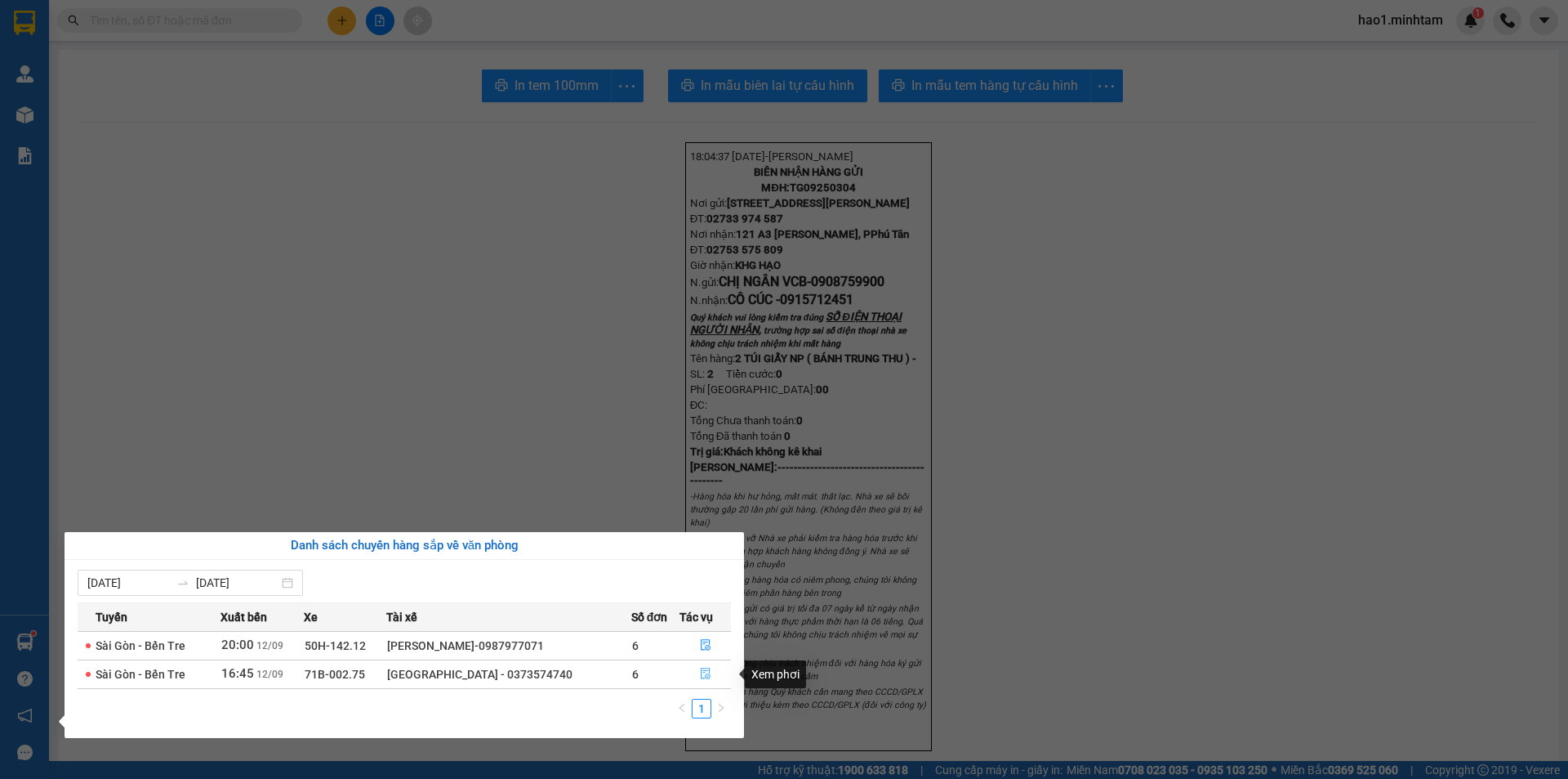
click at [703, 675] on icon "file-done" at bounding box center [705, 673] width 12 height 12
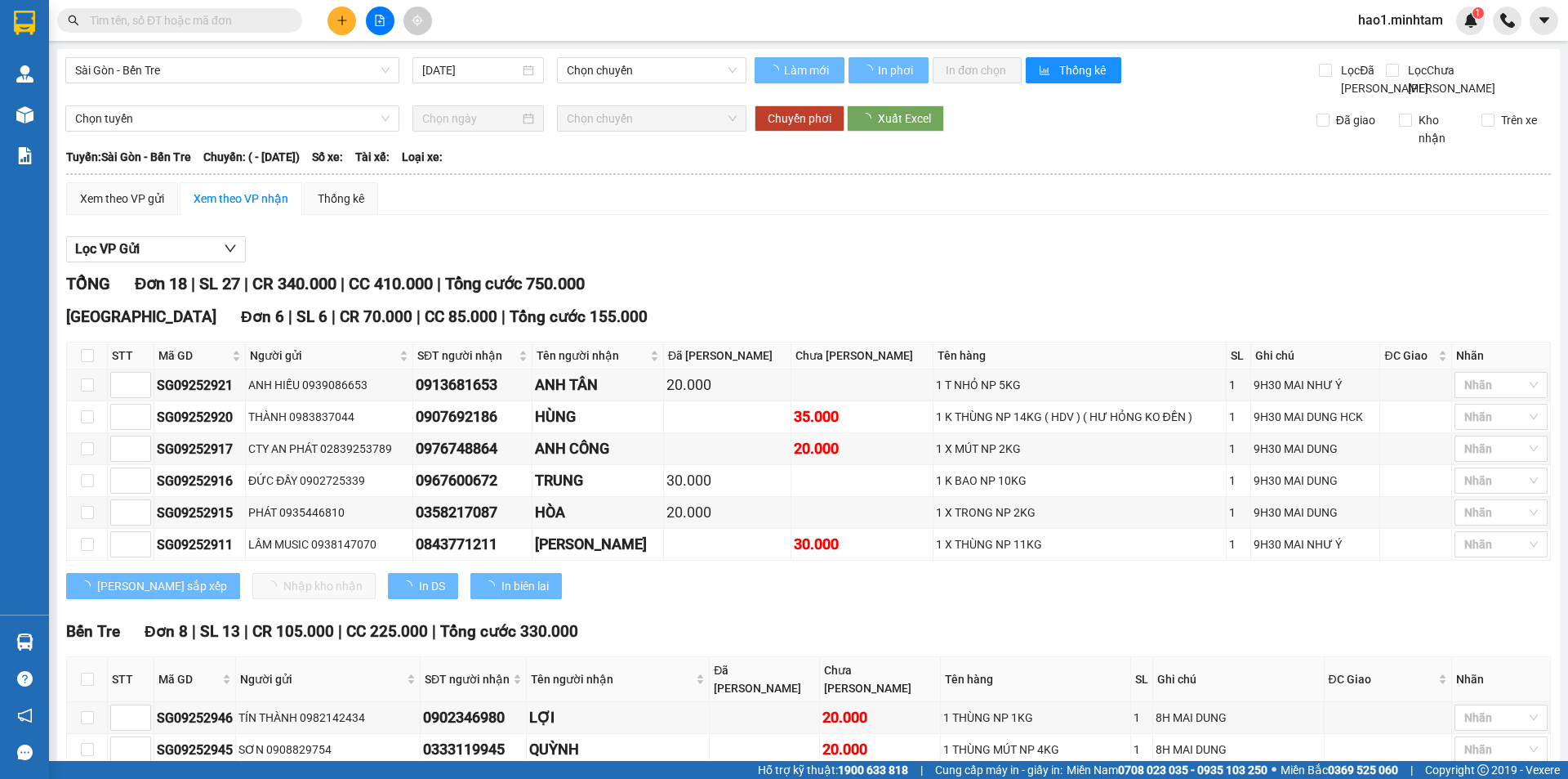
click at [1025, 285] on div "Lọc VP Gửi TỔNG Đơn 18 | SL 27 | CR 340.000 | CC 410.000 | Tổng cước 750.000 […" at bounding box center [809, 766] width 1485 height 1076
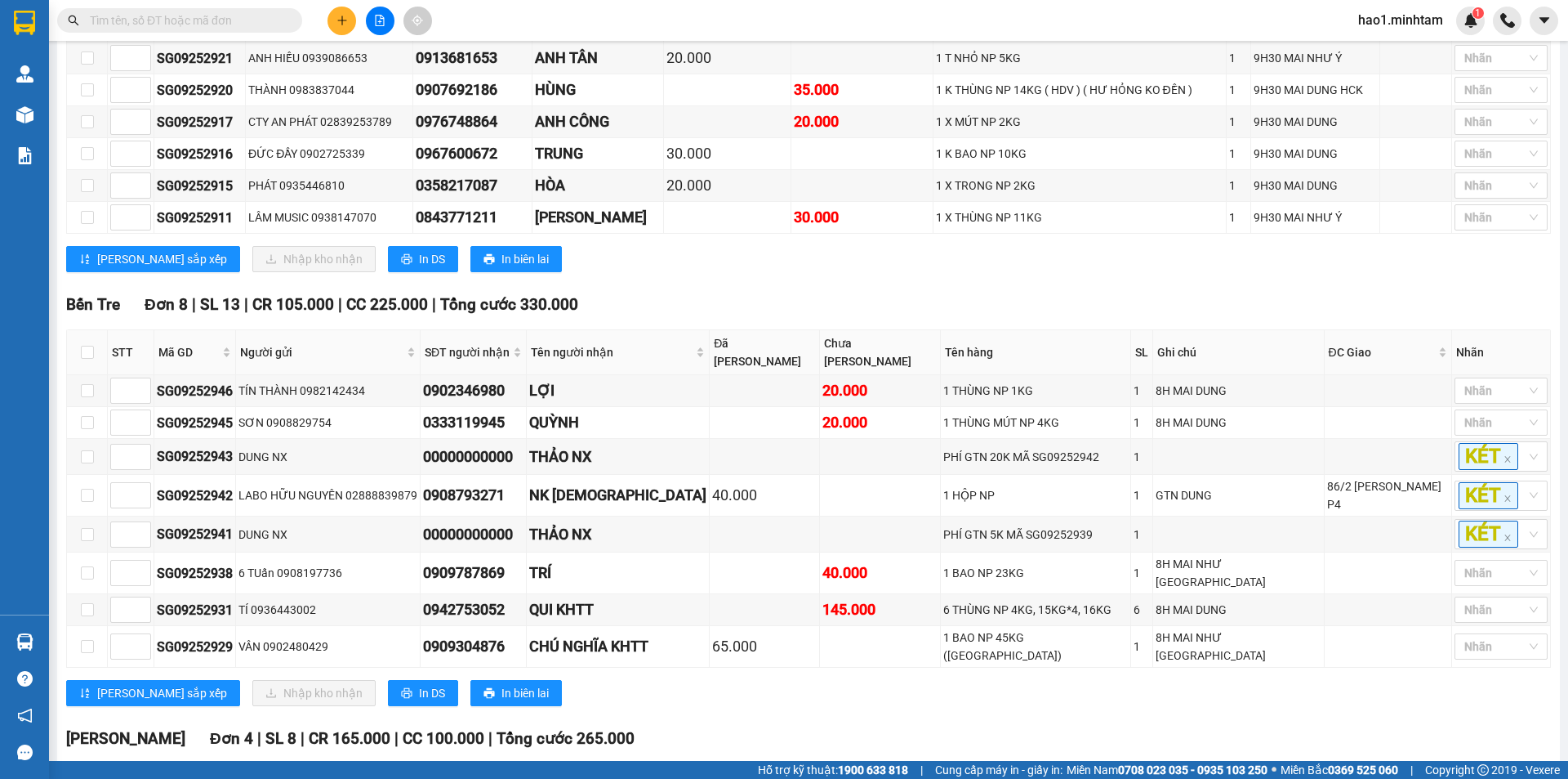
scroll to position [164, 0]
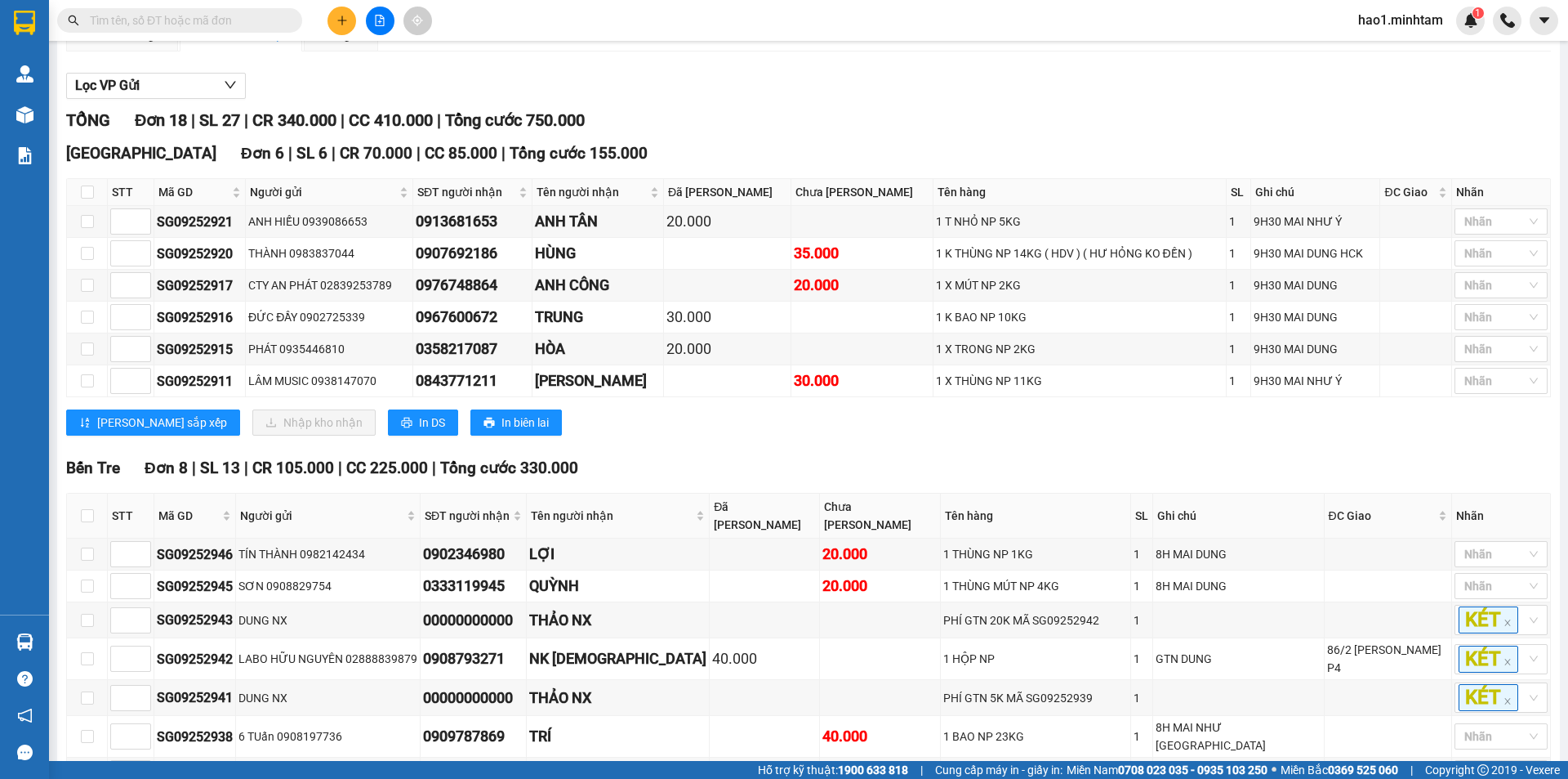
click at [1023, 436] on div "[PERSON_NAME] sắp xếp Nhập kho nhận In DS In biên lai" at bounding box center [809, 422] width 1485 height 26
click at [917, 100] on div "Lọc VP Gửi" at bounding box center [809, 86] width 1485 height 27
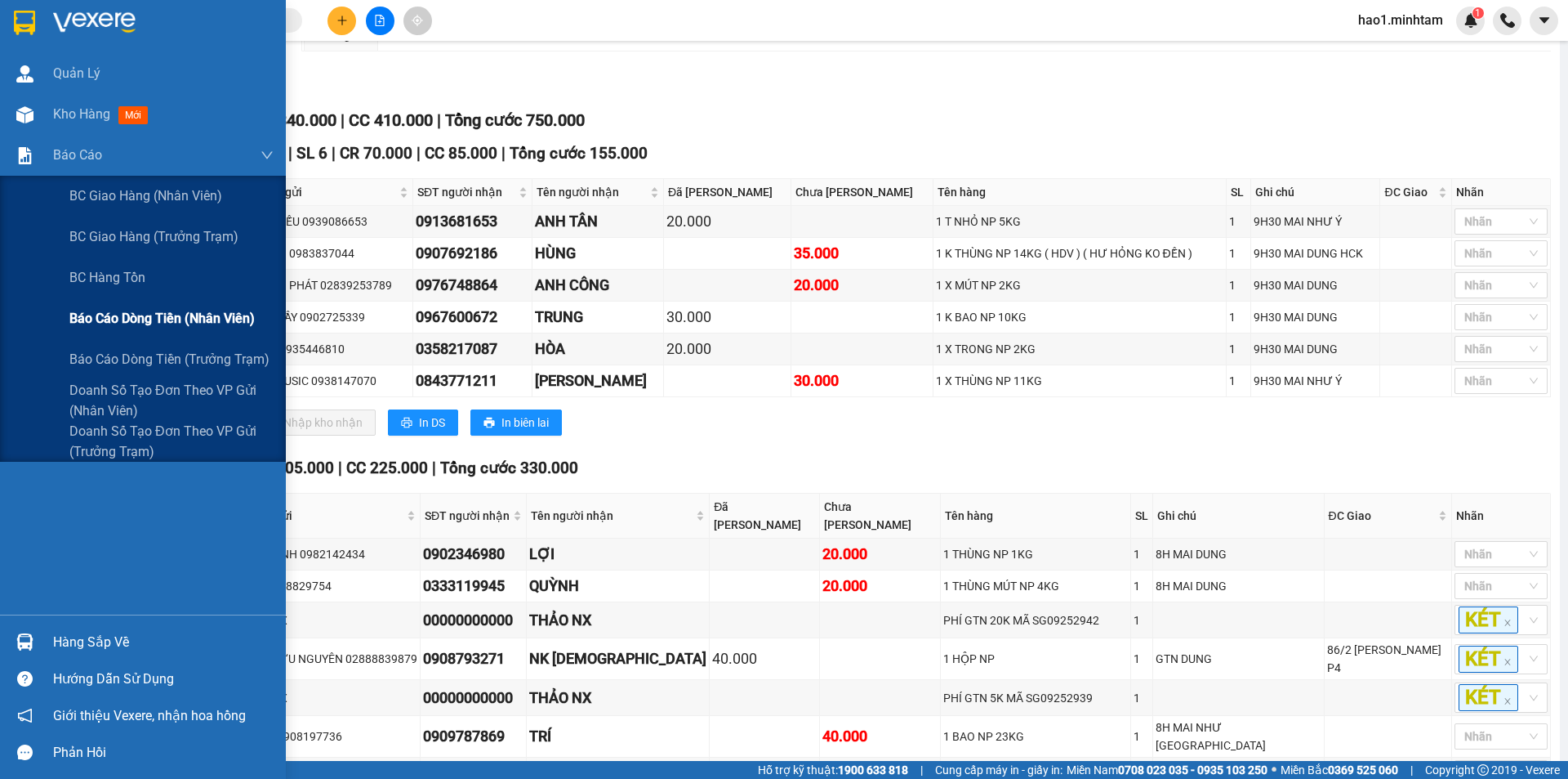
click at [145, 323] on span "Báo cáo dòng tiền (nhân viên)" at bounding box center [162, 318] width 185 height 21
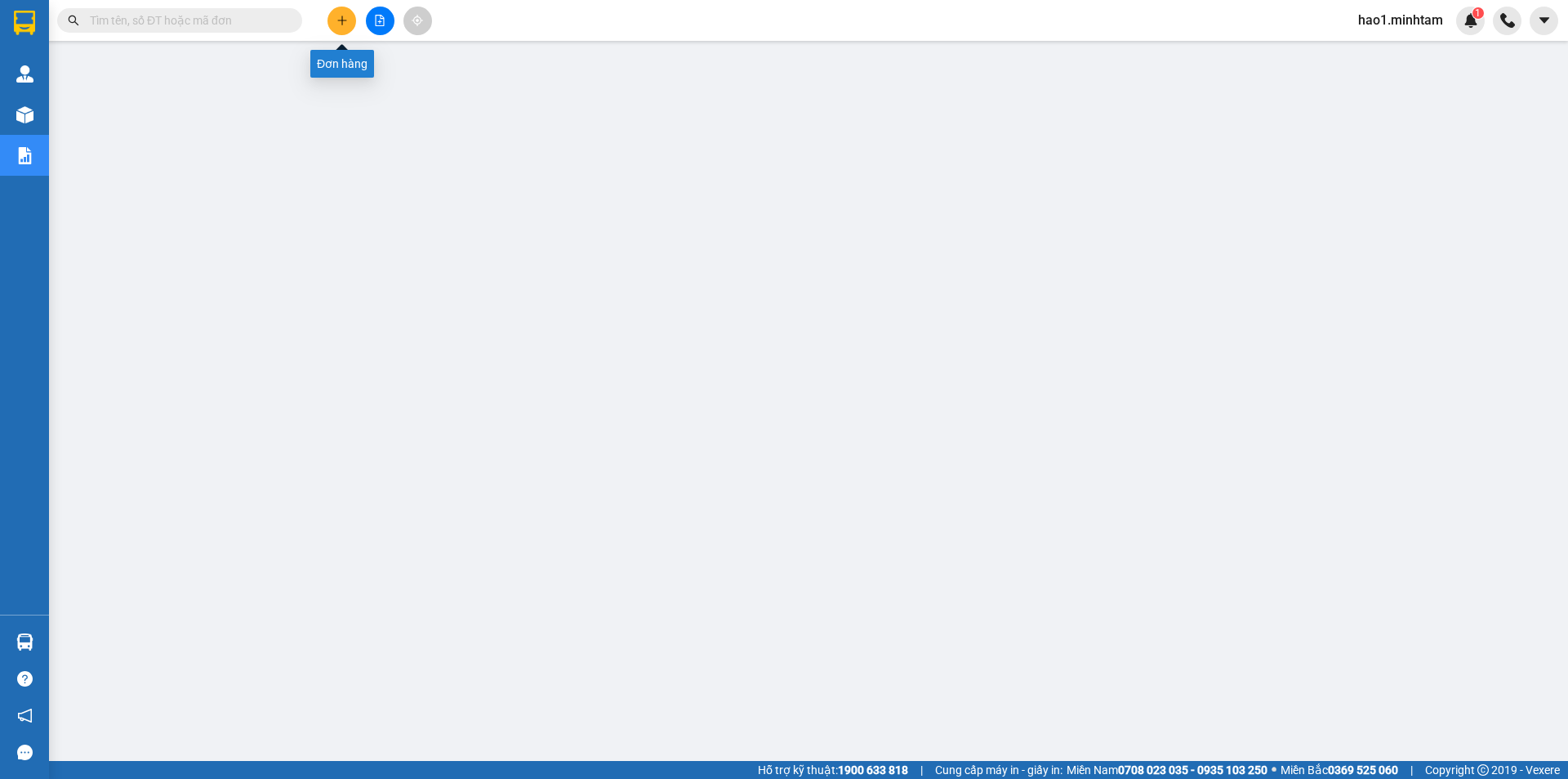
click at [351, 22] on button at bounding box center [342, 21] width 28 height 28
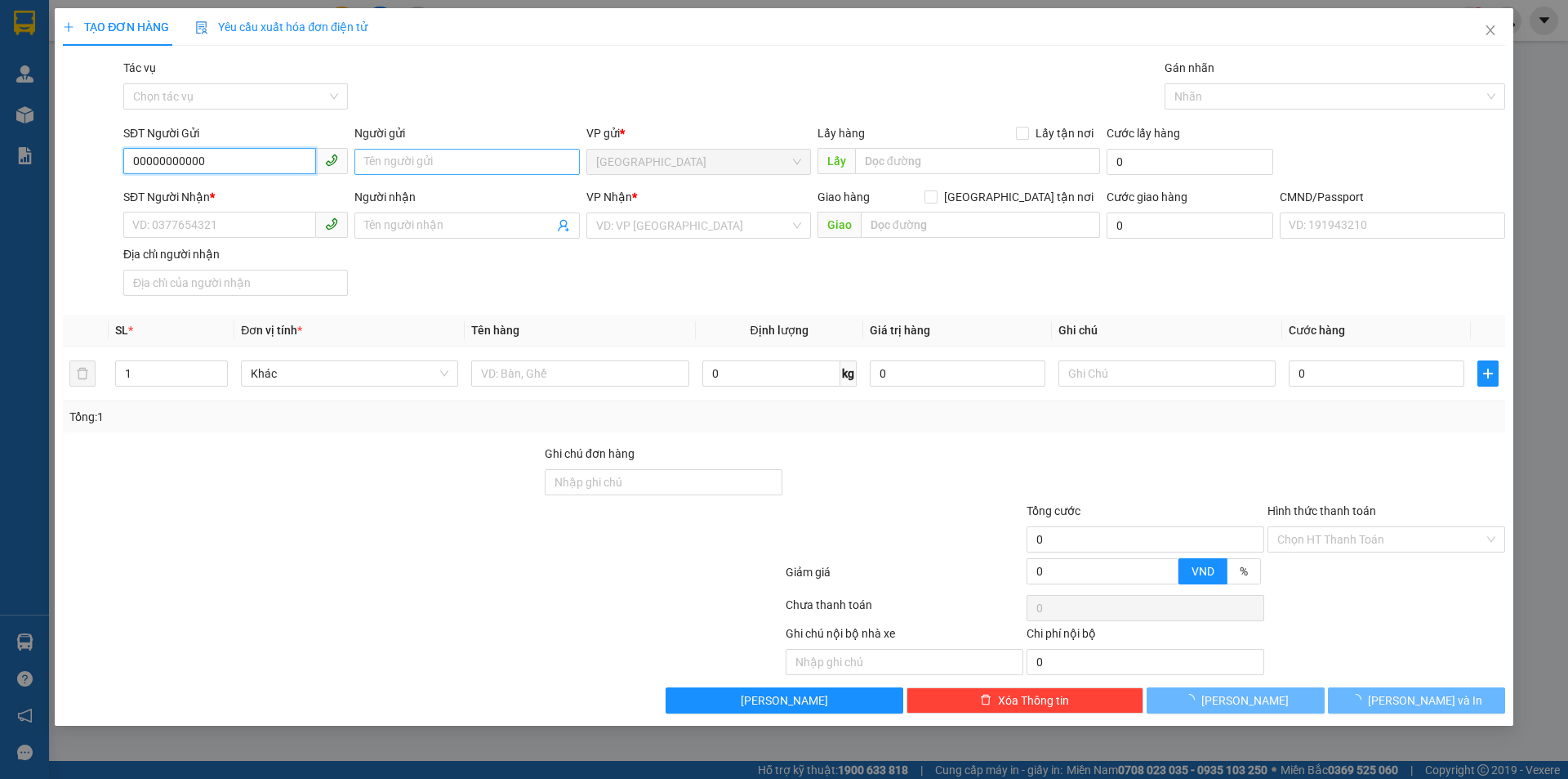
type input "00000000000"
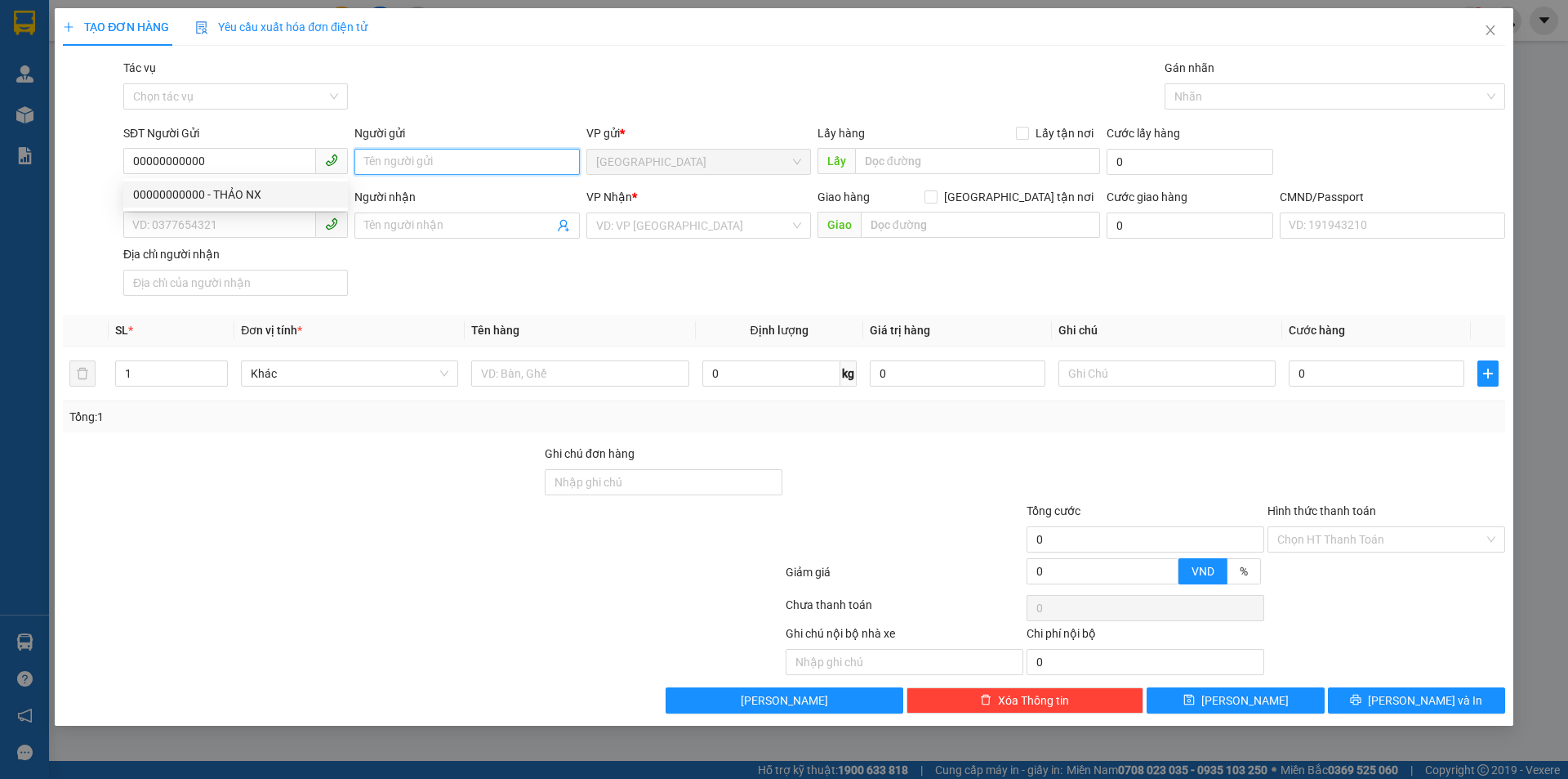
click at [392, 163] on input "Người gửi" at bounding box center [467, 161] width 224 height 26
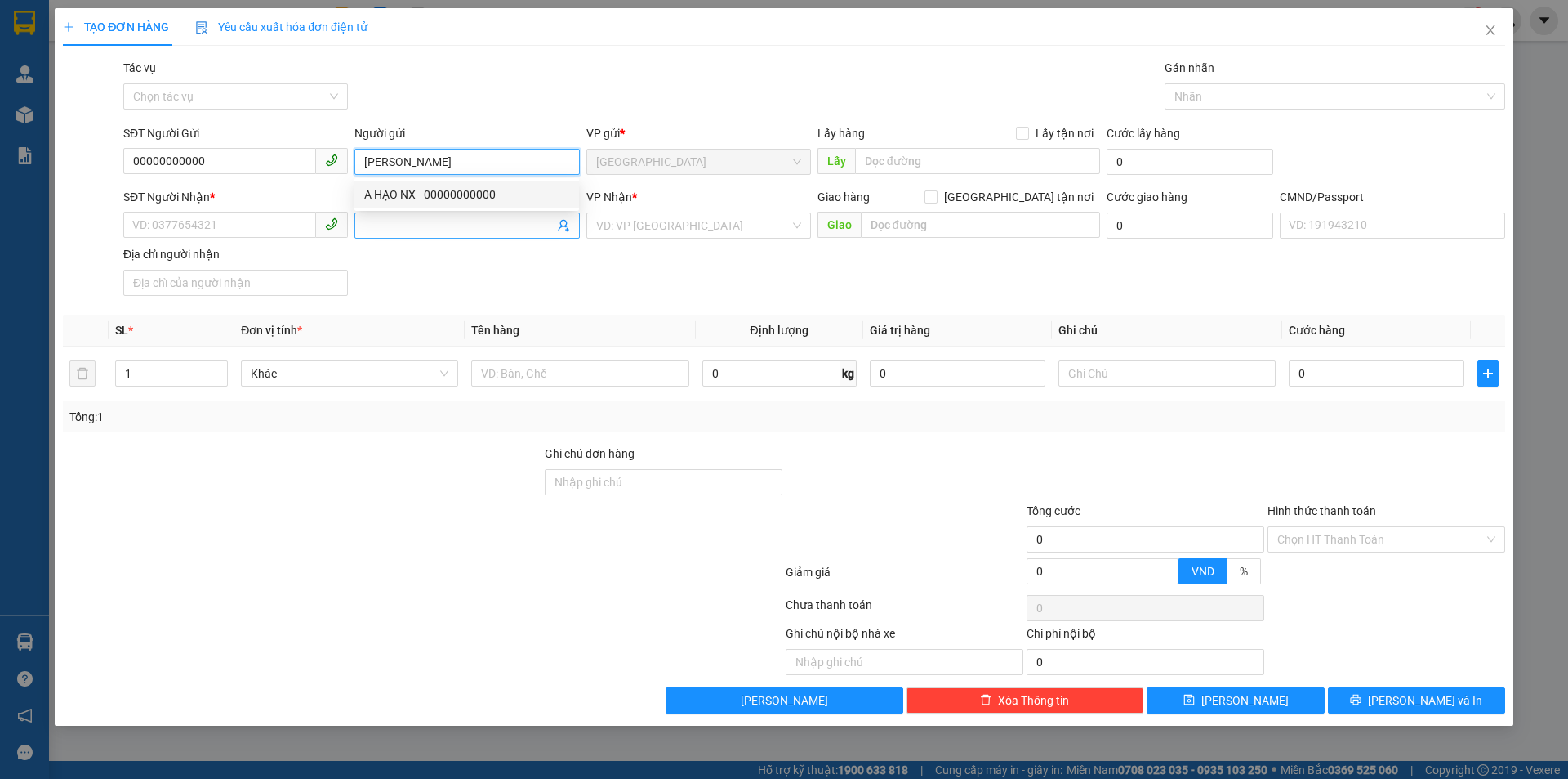
type input "[PERSON_NAME]"
click at [570, 227] on span at bounding box center [467, 225] width 224 height 26
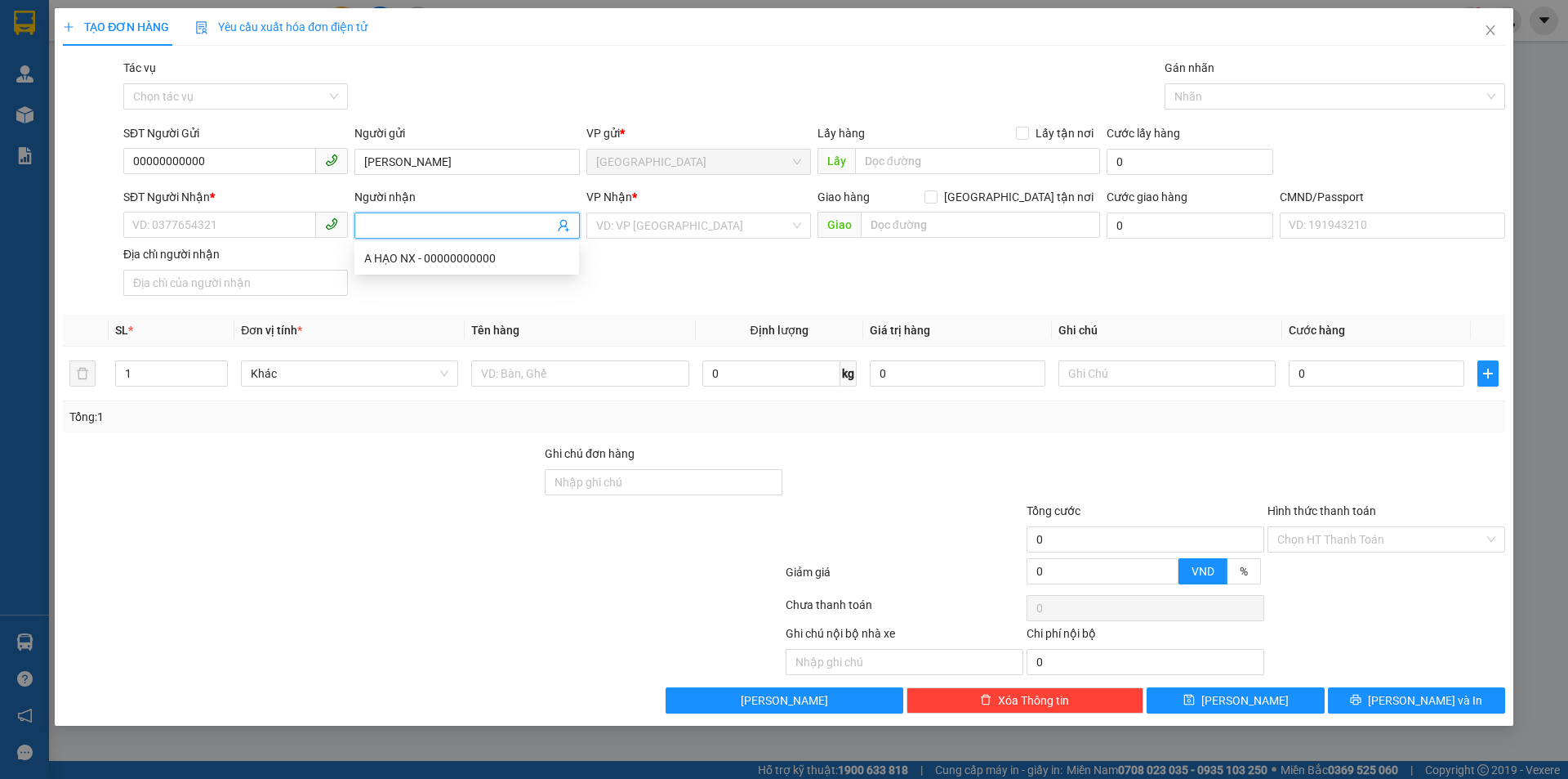
click at [564, 227] on icon "user-add" at bounding box center [563, 225] width 13 height 13
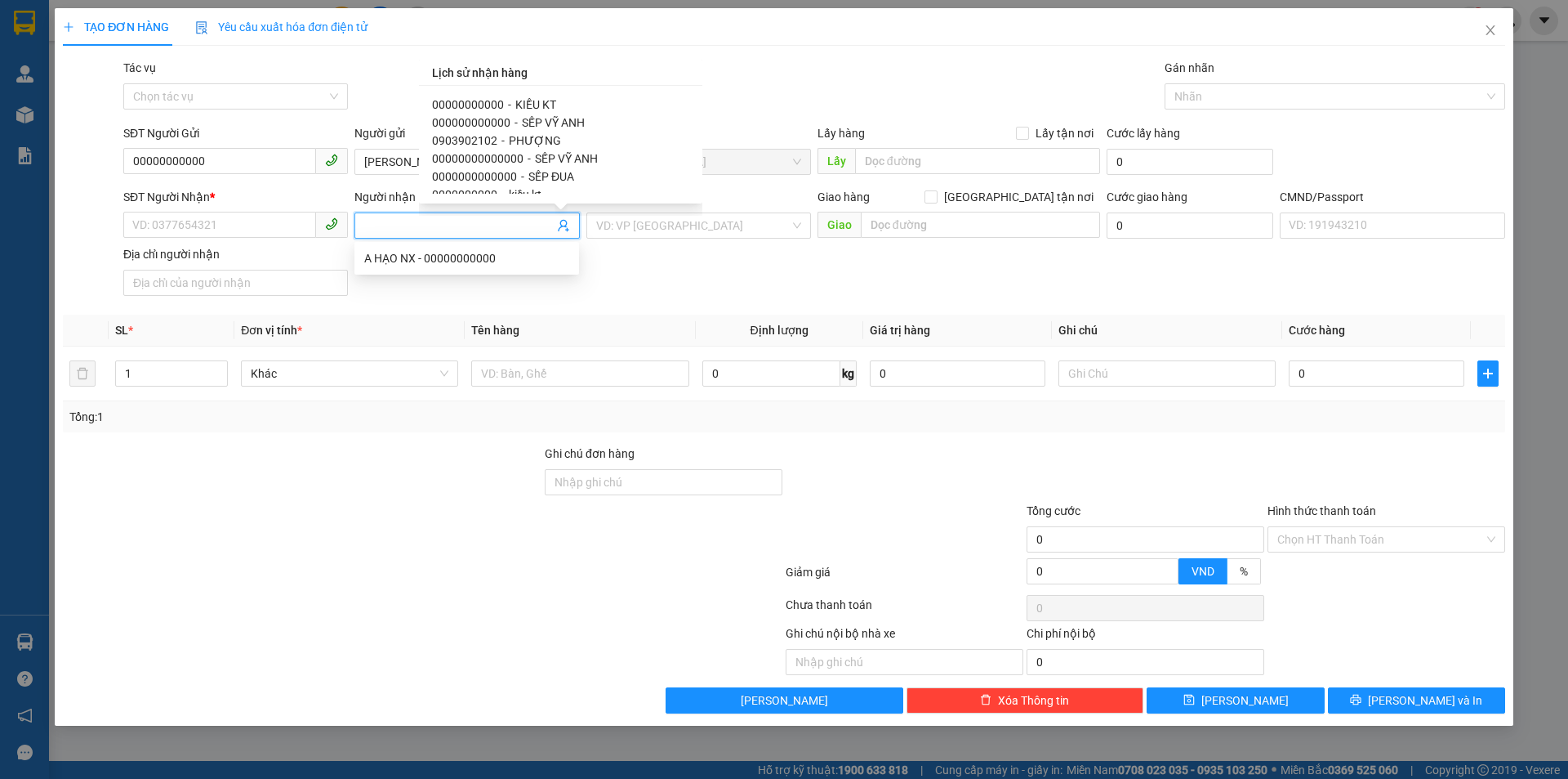
click at [556, 103] on div "00000000000 - KIỀU KT" at bounding box center [561, 105] width 258 height 18
type input "00000000000"
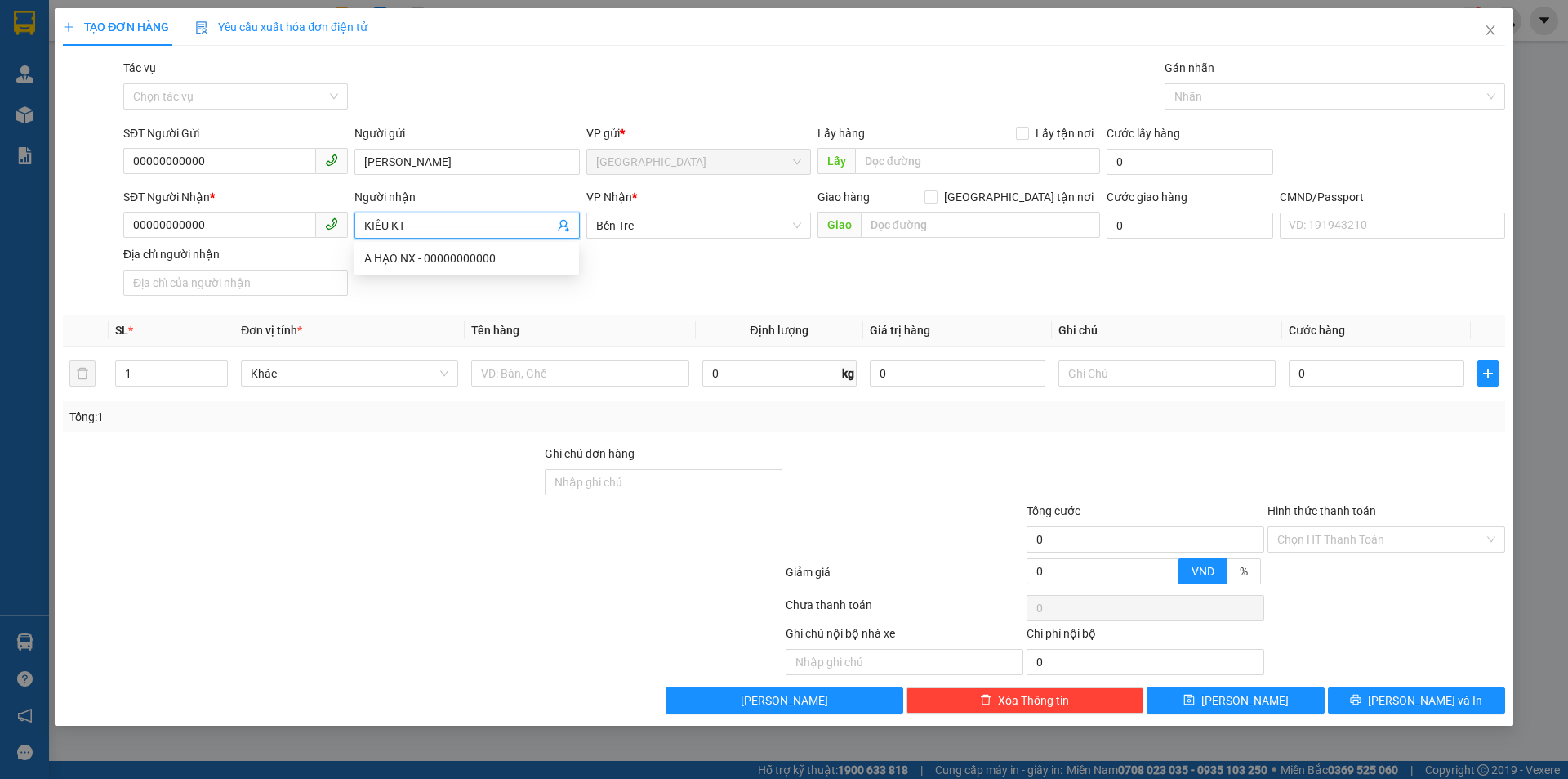
drag, startPoint x: 426, startPoint y: 225, endPoint x: 392, endPoint y: 229, distance: 34.2
click at [392, 229] on input "KIỀU KT" at bounding box center [458, 225] width 189 height 18
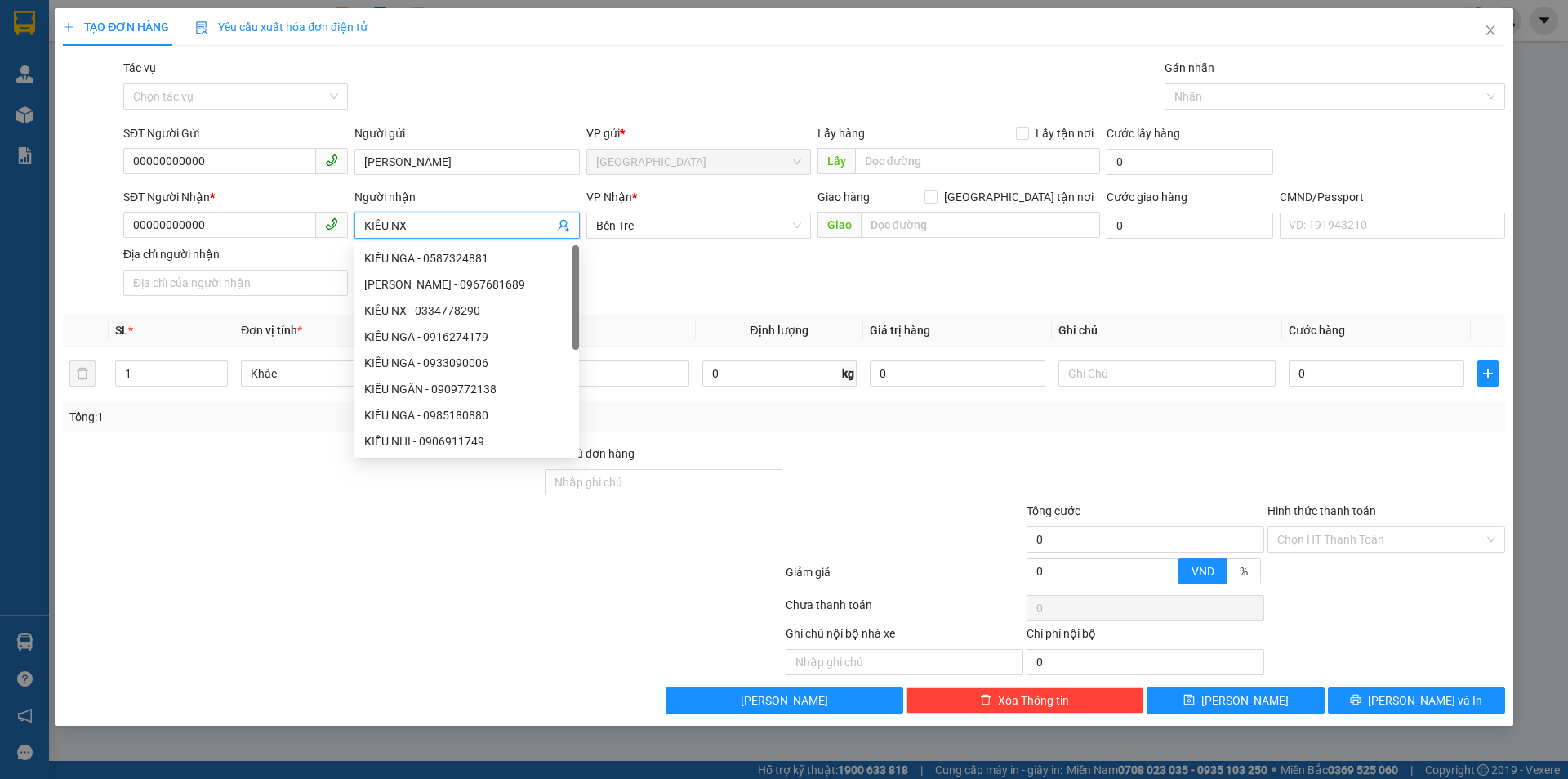
type input "KIỀU NX"
drag, startPoint x: 696, startPoint y: 274, endPoint x: 683, endPoint y: 284, distance: 16.4
click at [697, 274] on div "SĐT Người Nhận * 00000000000 Người nhận KIỀU NX VP Nhận * Bến Tre Giao hàng Gi…" at bounding box center [813, 245] width 1389 height 115
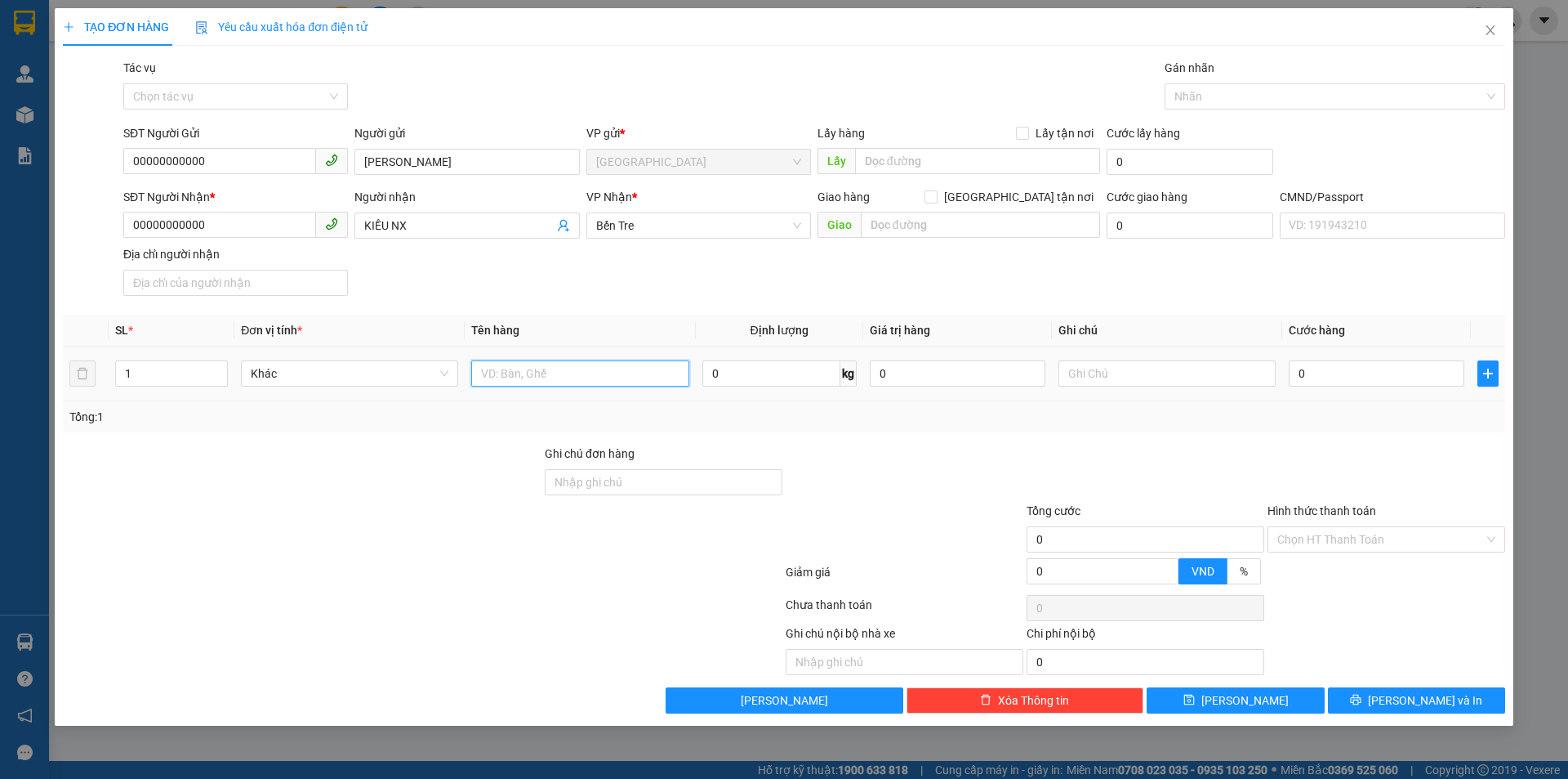
click at [600, 371] on input "text" at bounding box center [579, 372] width 217 height 26
type input "1 PB THG 12/09"
click at [977, 432] on div "Transit Pickup Surcharge Ids Transit Deliver Surcharge Ids Transit Deliver Surc…" at bounding box center [784, 386] width 1442 height 654
click at [1371, 548] on input "Hình thức thanh toán" at bounding box center [1380, 539] width 207 height 24
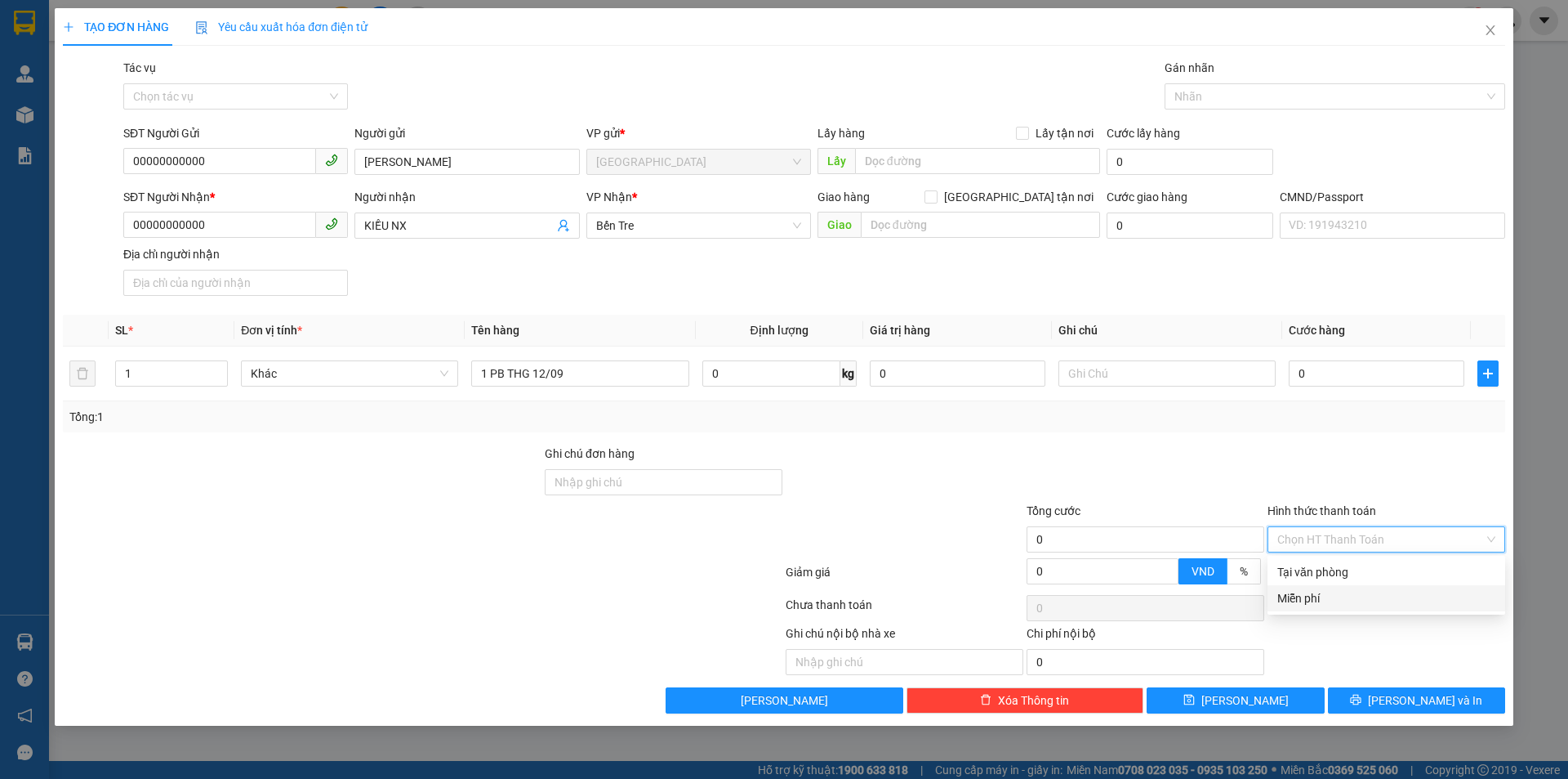
click at [1358, 592] on div "Miễn phí" at bounding box center [1386, 599] width 218 height 18
click at [1372, 704] on button "[PERSON_NAME] và In" at bounding box center [1416, 699] width 177 height 26
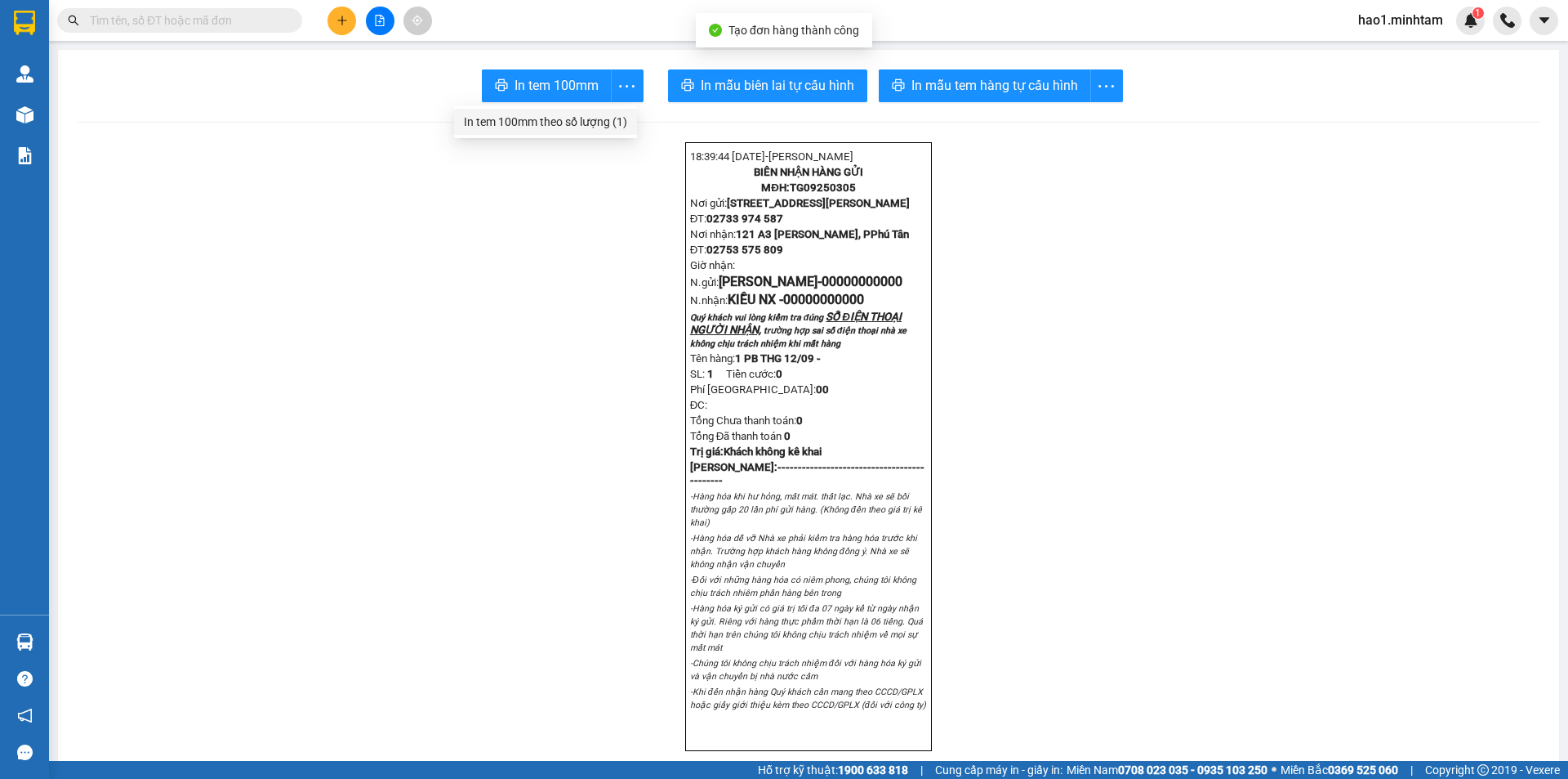
click at [597, 119] on div "In tem 100mm theo số lượng (1)" at bounding box center [545, 122] width 164 height 18
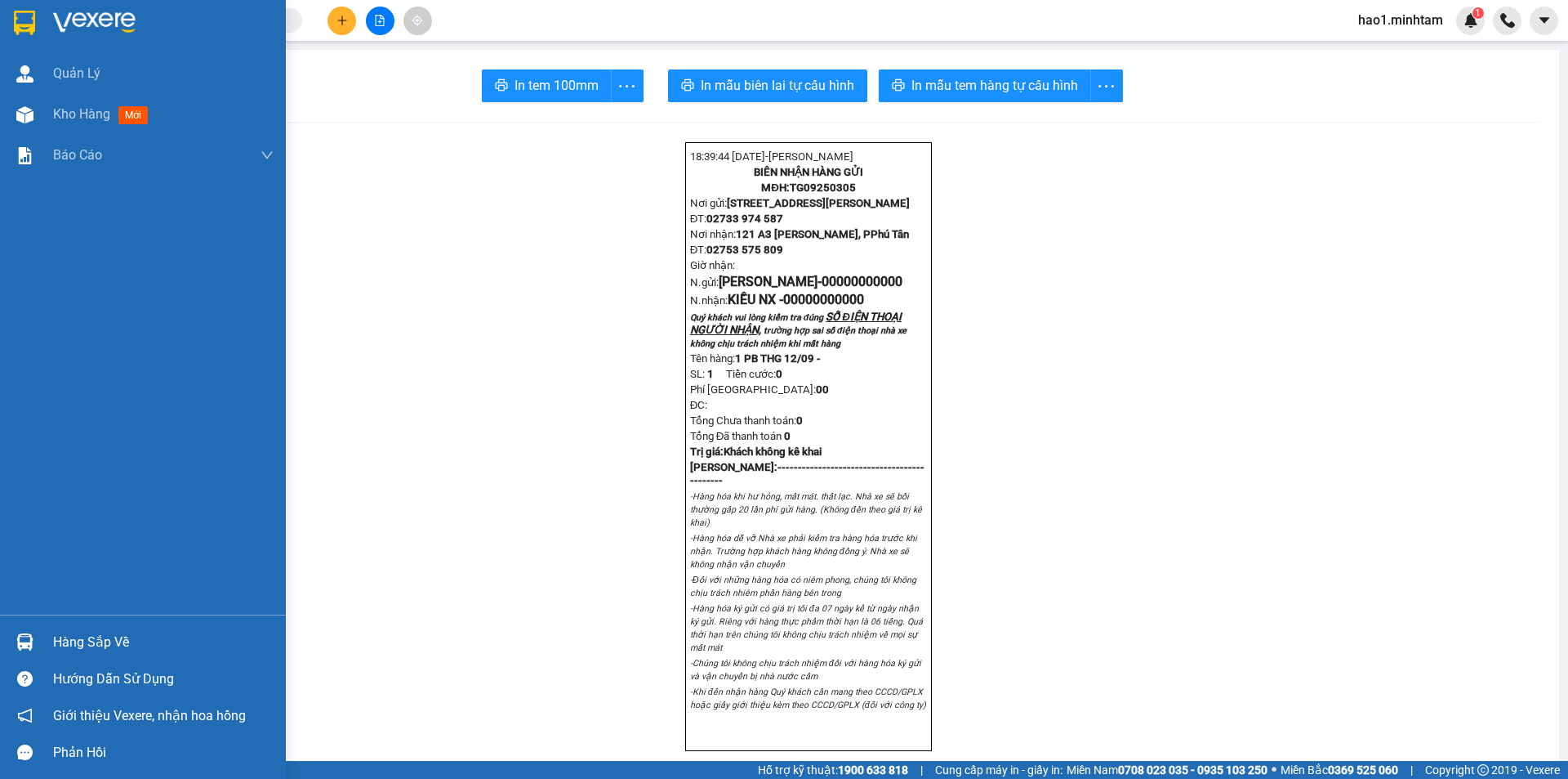
click at [44, 27] on div at bounding box center [143, 27] width 286 height 53
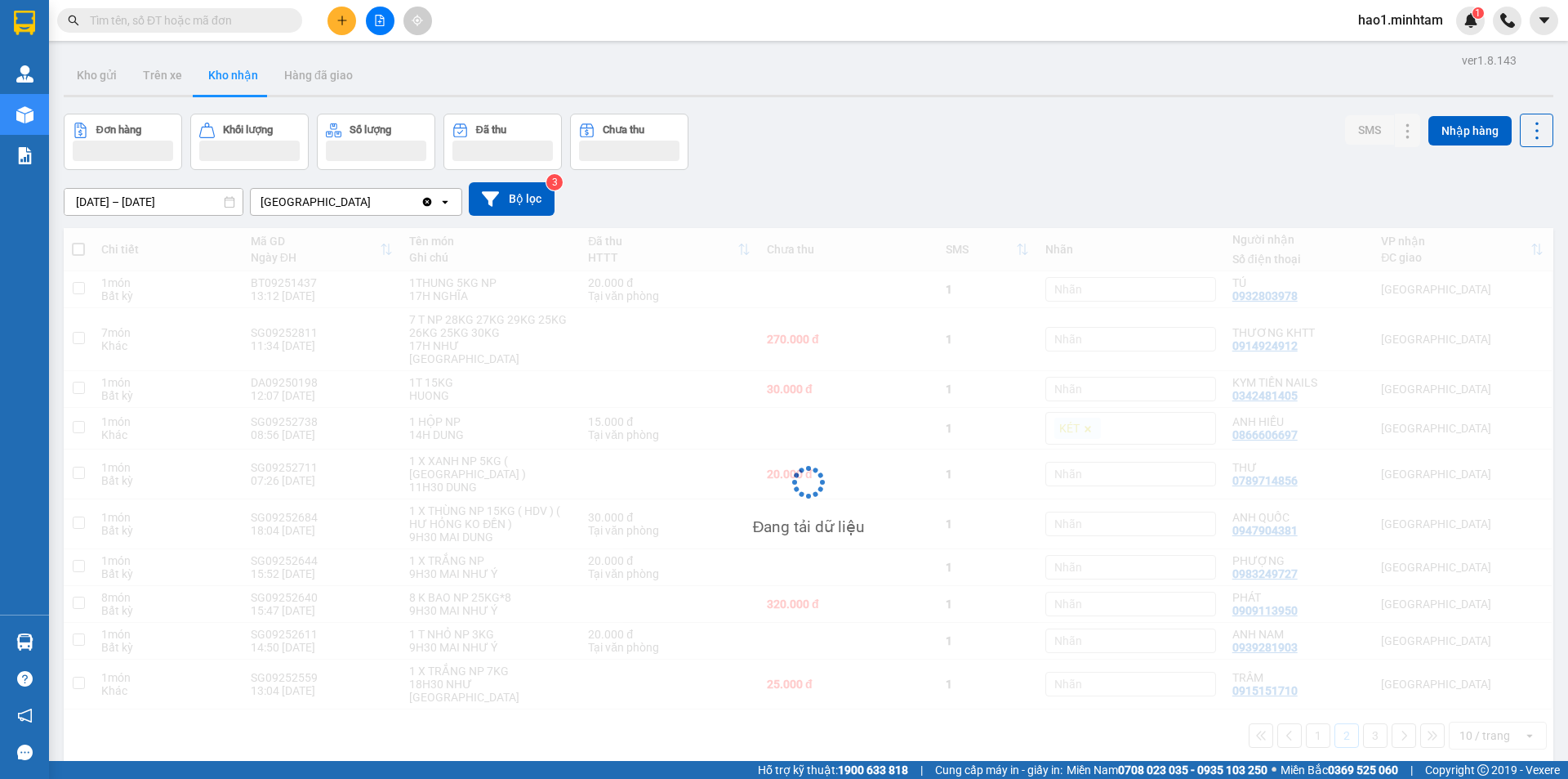
click at [596, 21] on div "Kết quả tìm kiếm ( 158 ) Bộ lọc Thuộc VP này Ngày tạo đơn gần nhất Mã ĐH Trạng …" at bounding box center [784, 20] width 1568 height 41
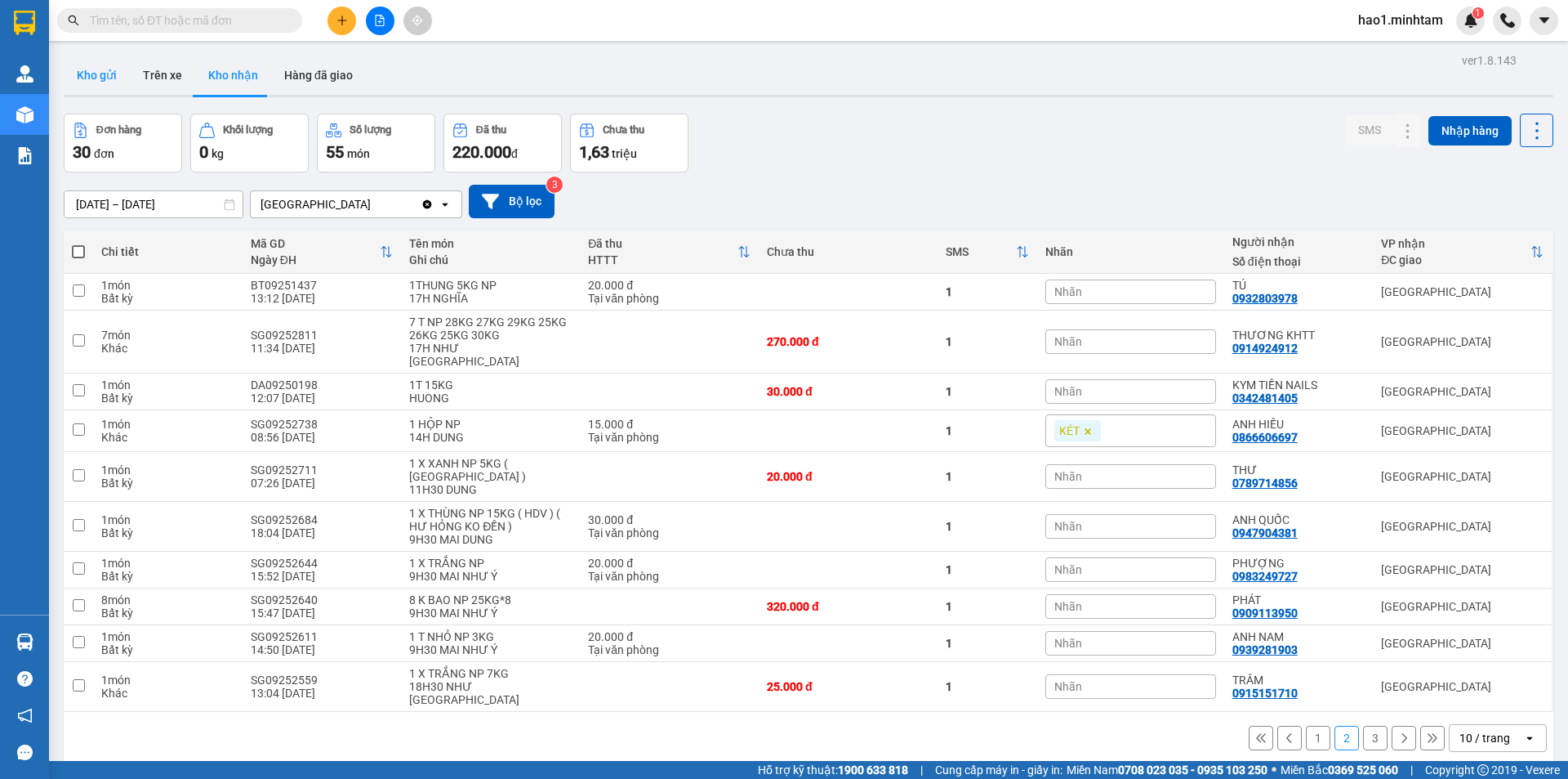
click at [115, 80] on button "Kho gửi" at bounding box center [97, 75] width 66 height 39
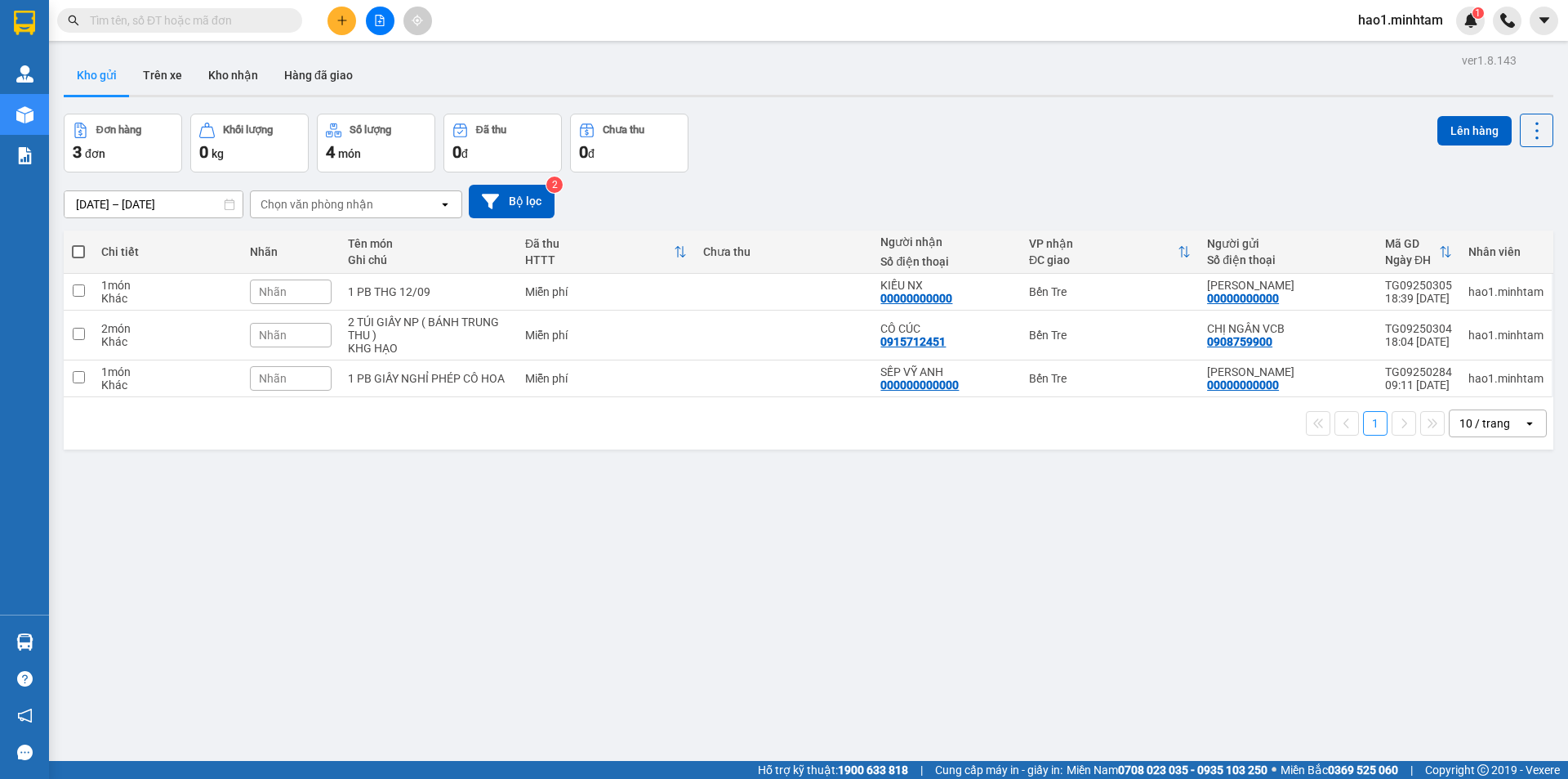
click at [761, 86] on div "Kho gửi Trên xe Kho nhận Hàng đã giao" at bounding box center [809, 77] width 1489 height 43
click at [845, 101] on div "ver 1.8.143 Kho gửi Trên xe Kho nhận Hàng đã giao Đơn hàng 3 đơn Khối lượng 0 k…" at bounding box center [809, 438] width 1502 height 779
paste input "SG09252913"
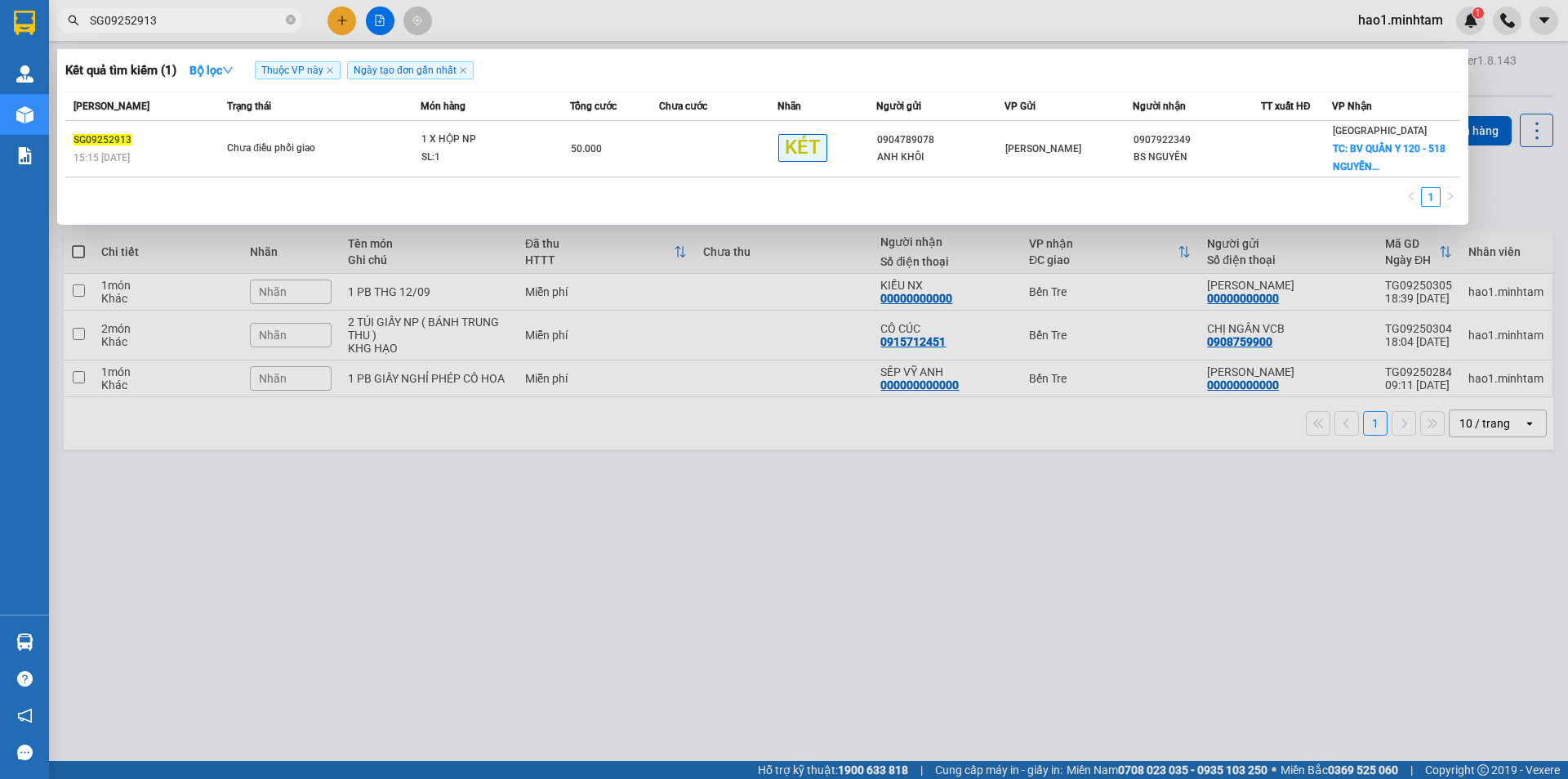
type input "SG09252913"
drag, startPoint x: 616, startPoint y: 491, endPoint x: 524, endPoint y: 355, distance: 164.2
click at [610, 478] on div at bounding box center [784, 389] width 1568 height 779
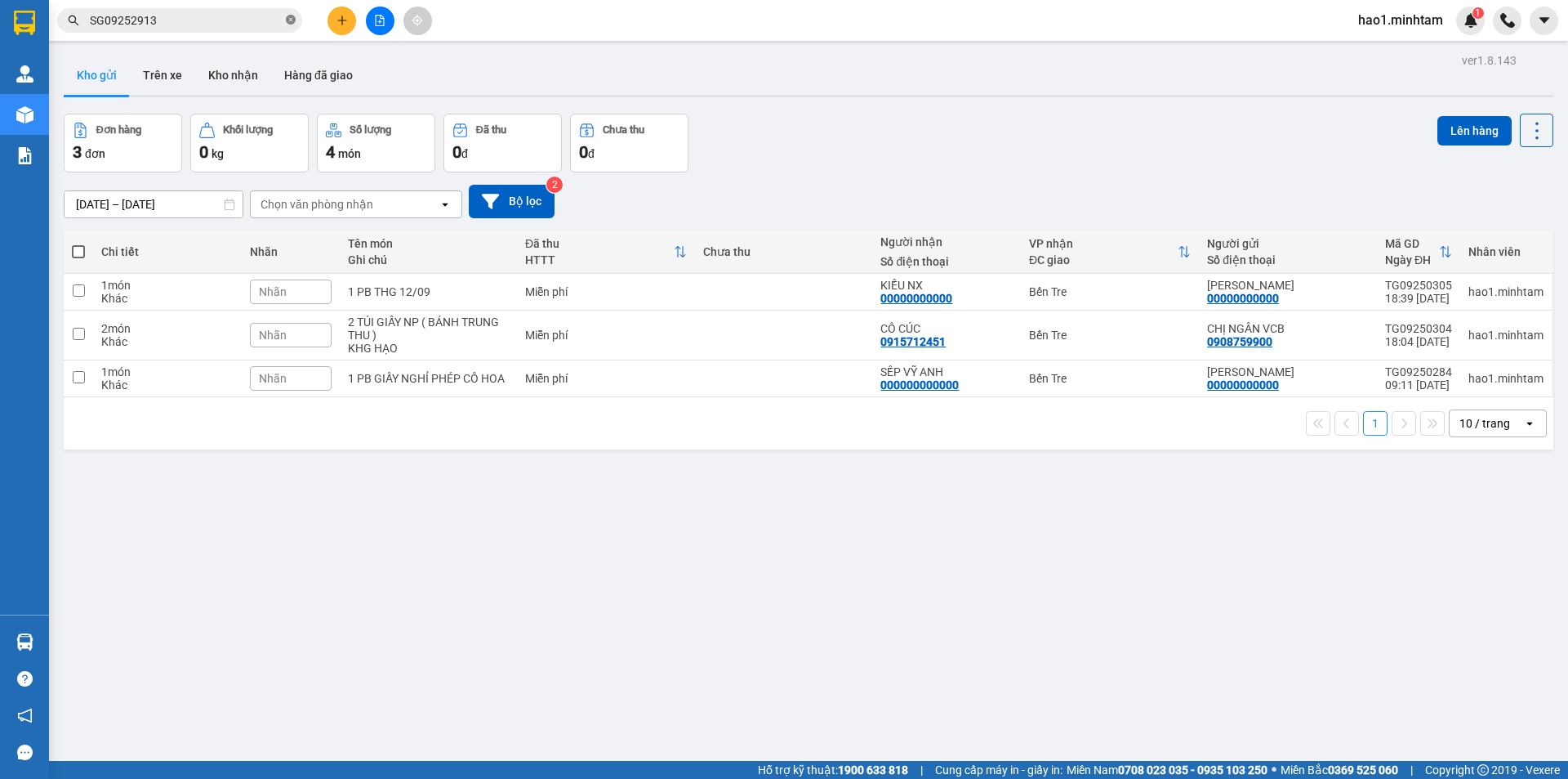
click at [288, 24] on icon "close-circle" at bounding box center [291, 20] width 10 height 10
click at [733, 33] on div "Kết quả tìm kiếm ( 1 ) Bộ lọc Thuộc VP này Ngày tạo đơn gần nhất Mã ĐH Trạng th…" at bounding box center [784, 20] width 1568 height 41
click at [238, 83] on button "Kho nhận" at bounding box center [233, 75] width 76 height 39
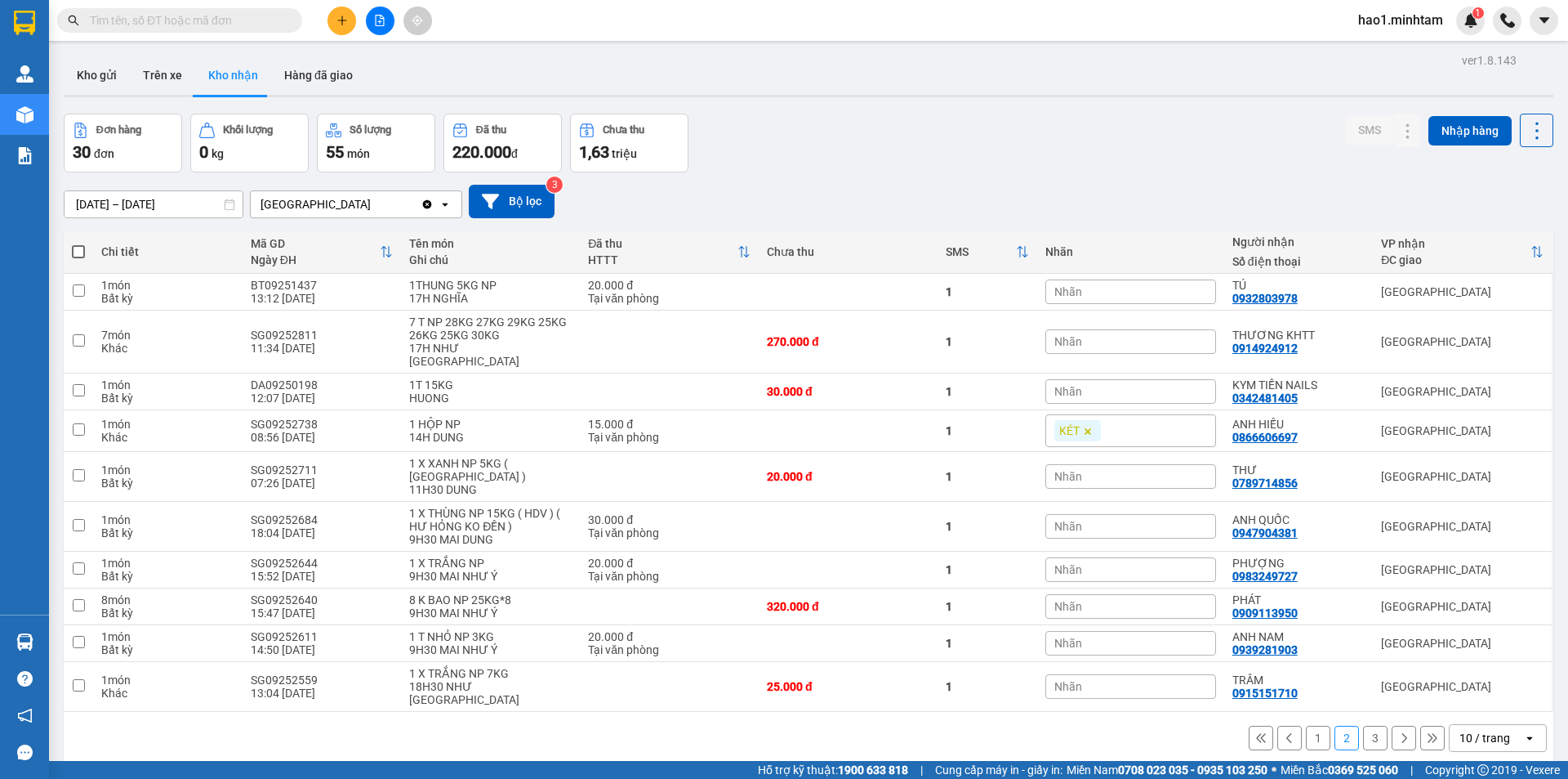
click at [1310, 726] on button "1" at bounding box center [1317, 737] width 24 height 24
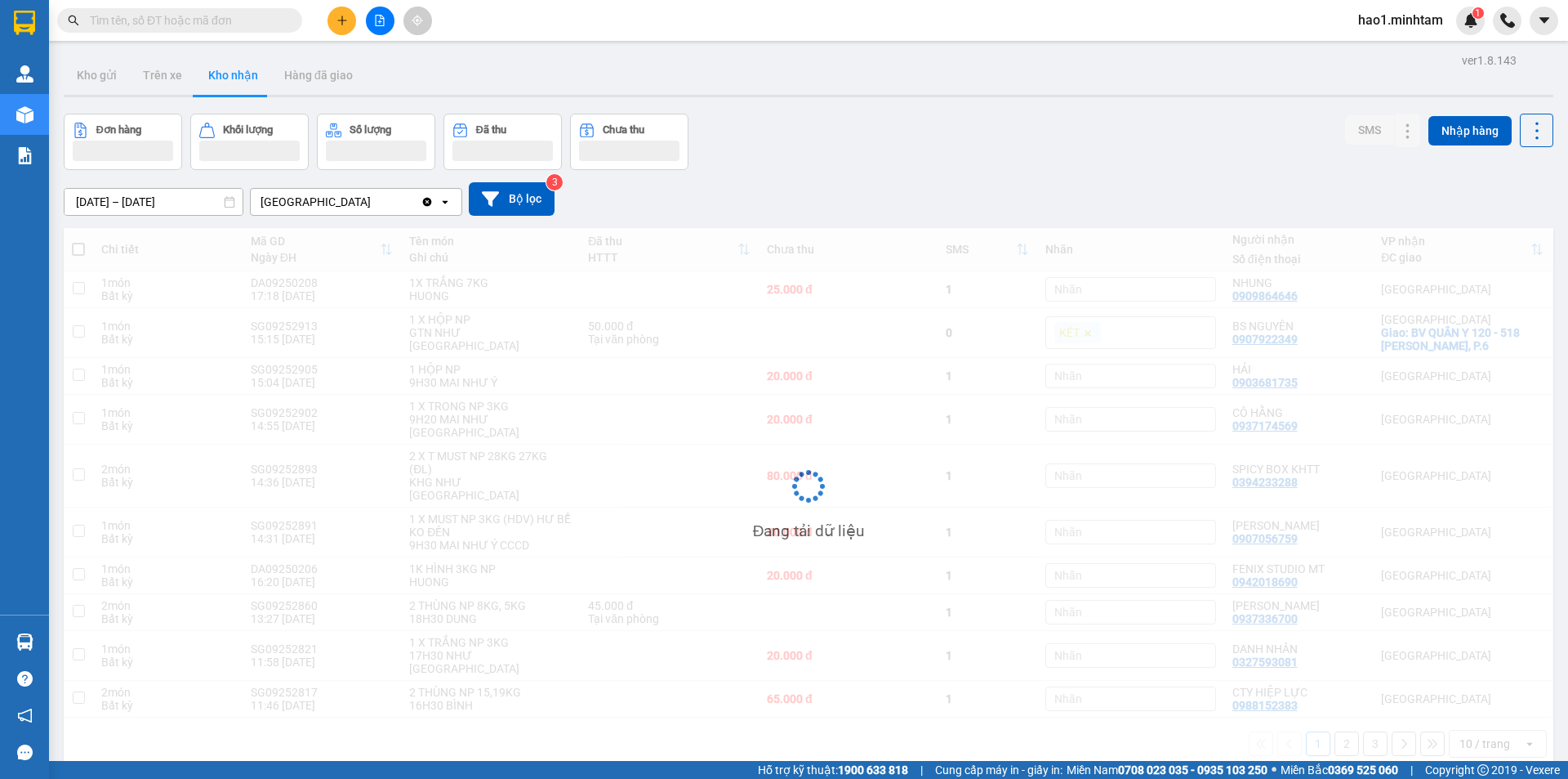
click at [853, 118] on div "Đơn hàng Khối lượng Số lượng Đã thu Chưa thu SMS Nhập hàng" at bounding box center [809, 142] width 1489 height 57
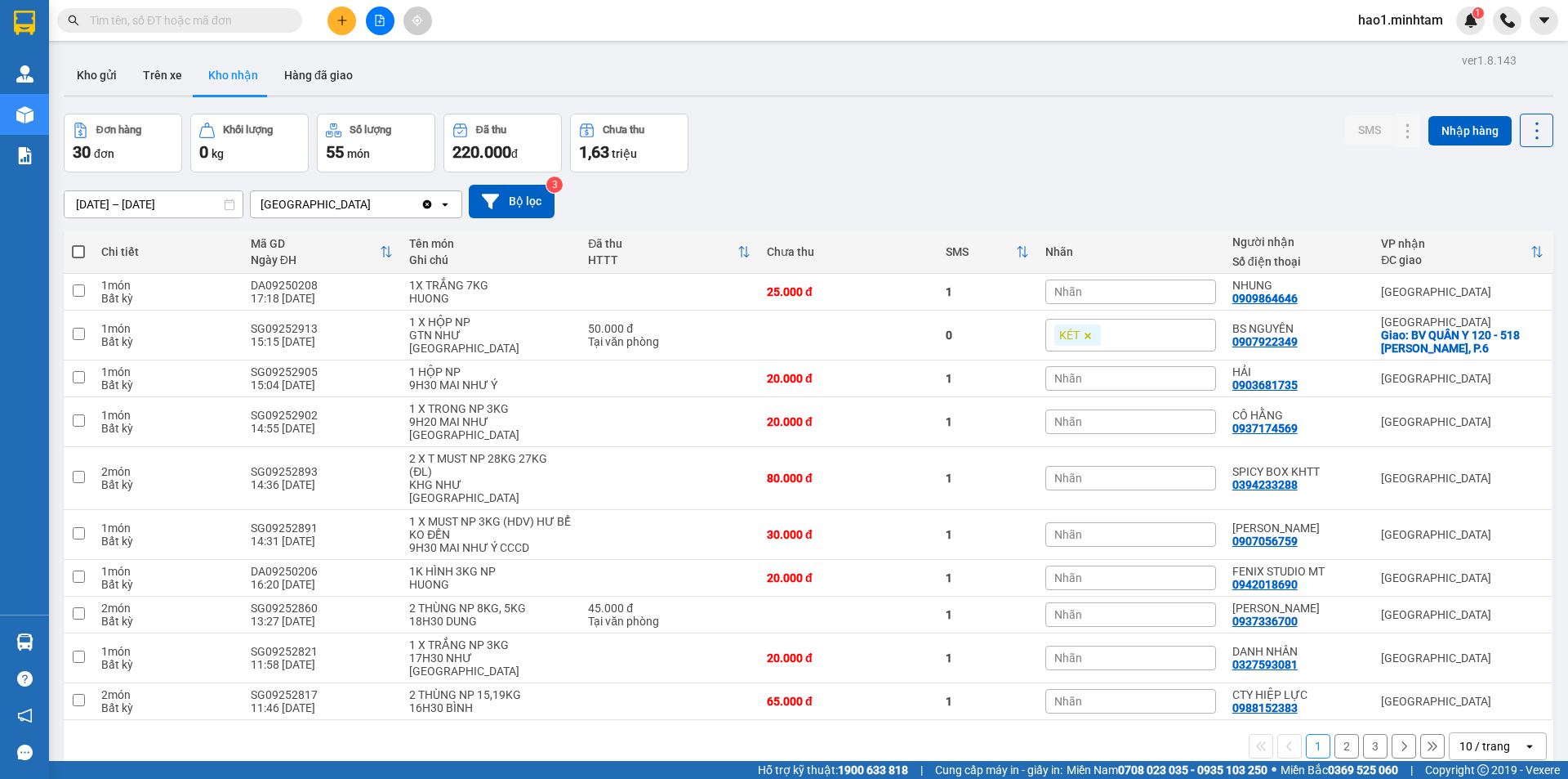
click at [126, 17] on input "text" at bounding box center [186, 21] width 193 height 18
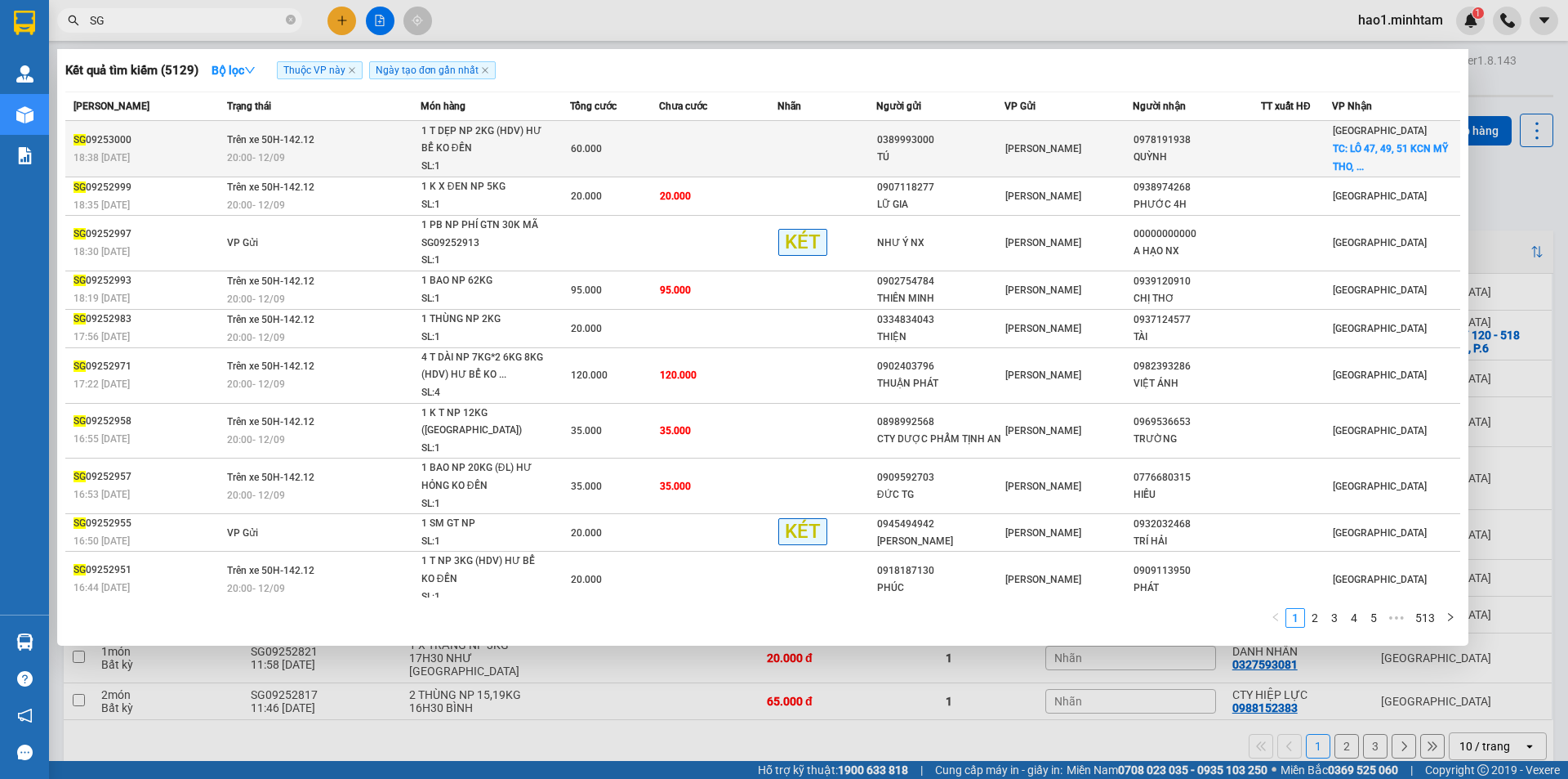
type input "SG"
click at [489, 150] on div "1 T DẸP NP 2KG (HDV) HƯ BỂ KO ĐỀN" at bounding box center [482, 140] width 122 height 35
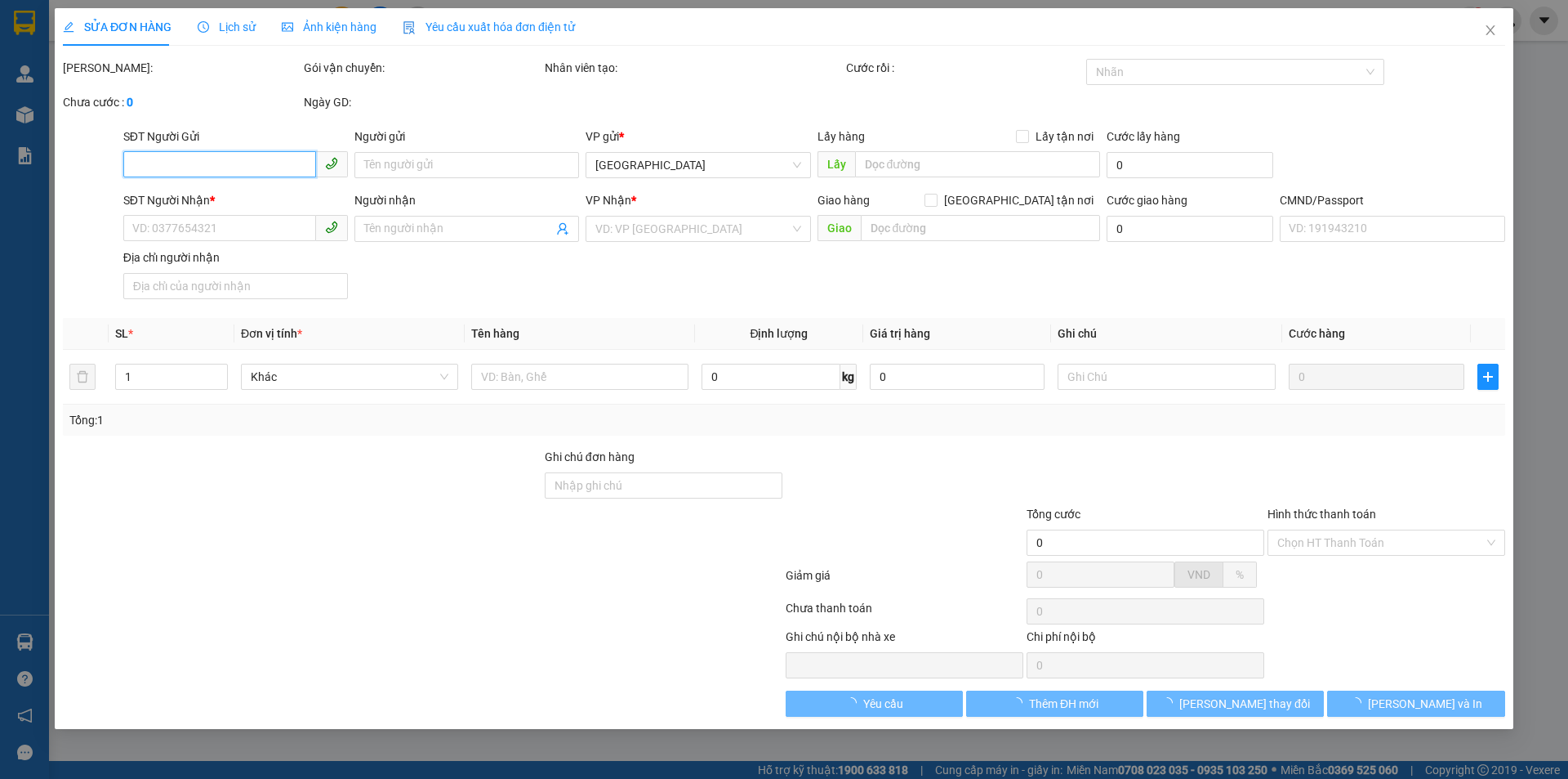
type input "0389993000"
type input "TÚ"
type input "0978191938"
type input "QUỲNH"
checkbox input "true"
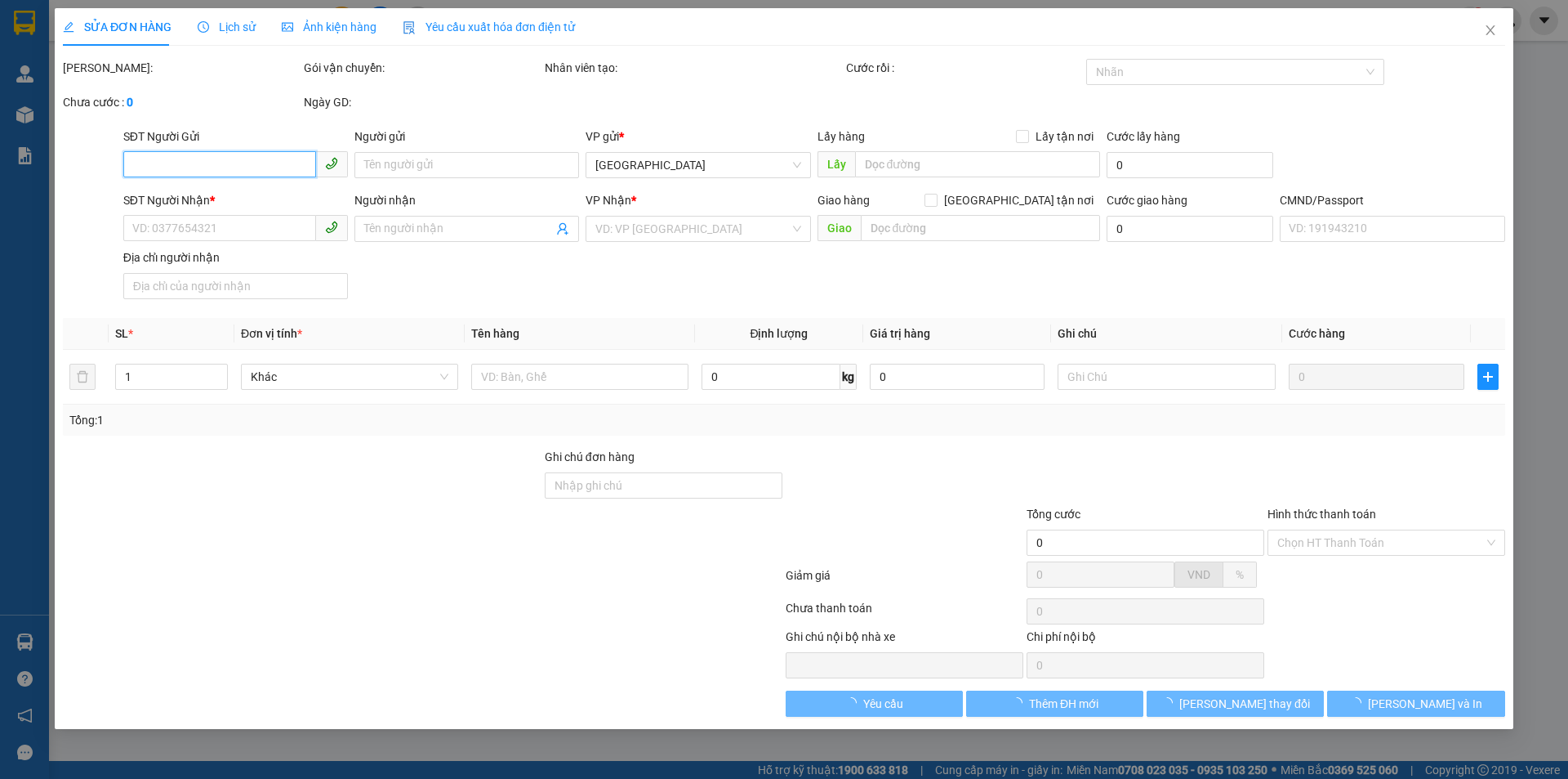
type input "LÔ 47, 49, 51 KCN MỸ THO, XÃ [GEOGRAPHIC_DATA]"
type input "60.000"
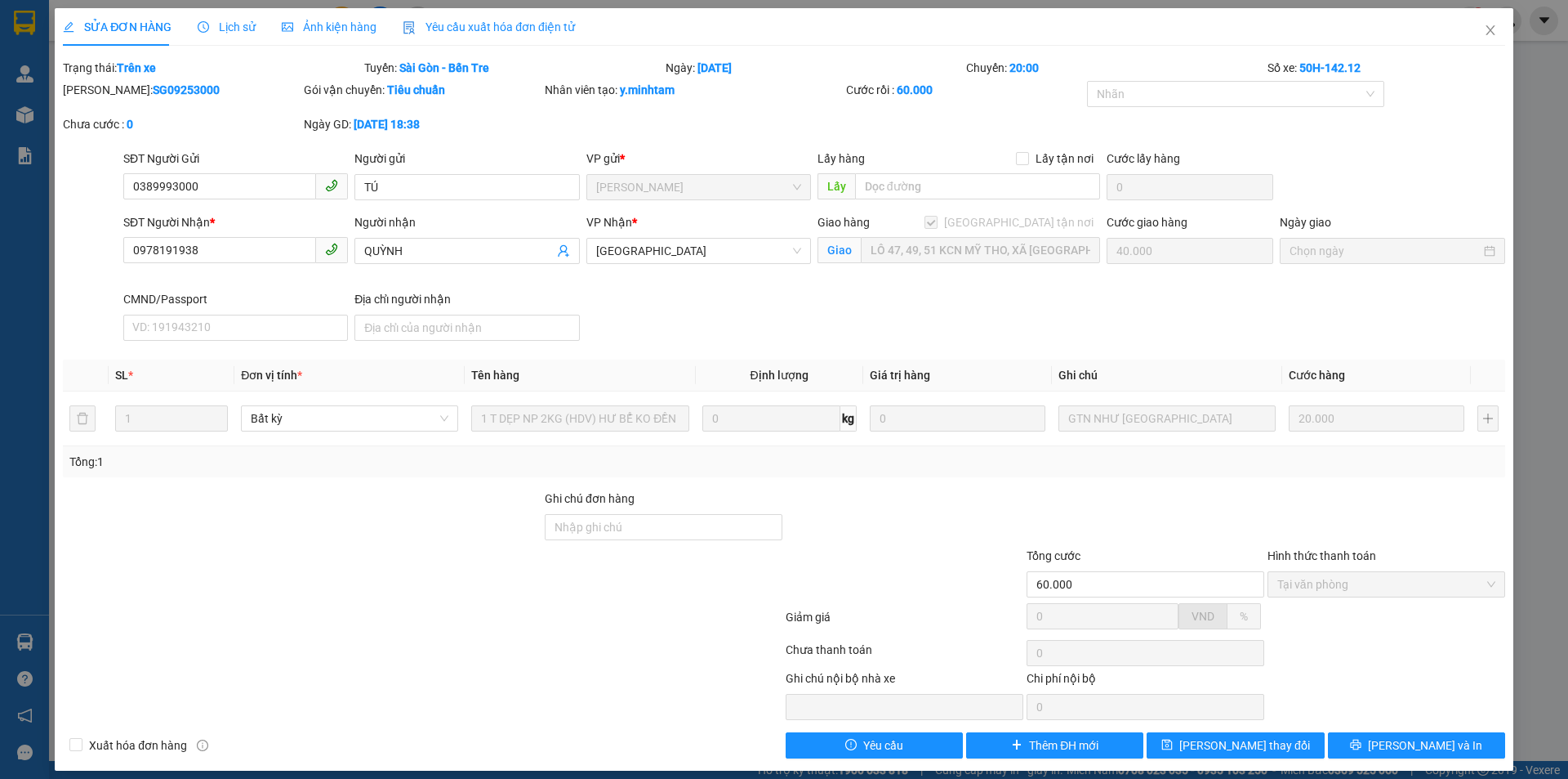
click at [804, 299] on div "SĐT Người Nhận * 0978191938 Người nhận QUỲNH VP Nhận * Tiền Giang Giao hàng [GE…" at bounding box center [813, 279] width 1389 height 134
click at [1484, 32] on icon "close" at bounding box center [1491, 30] width 13 height 13
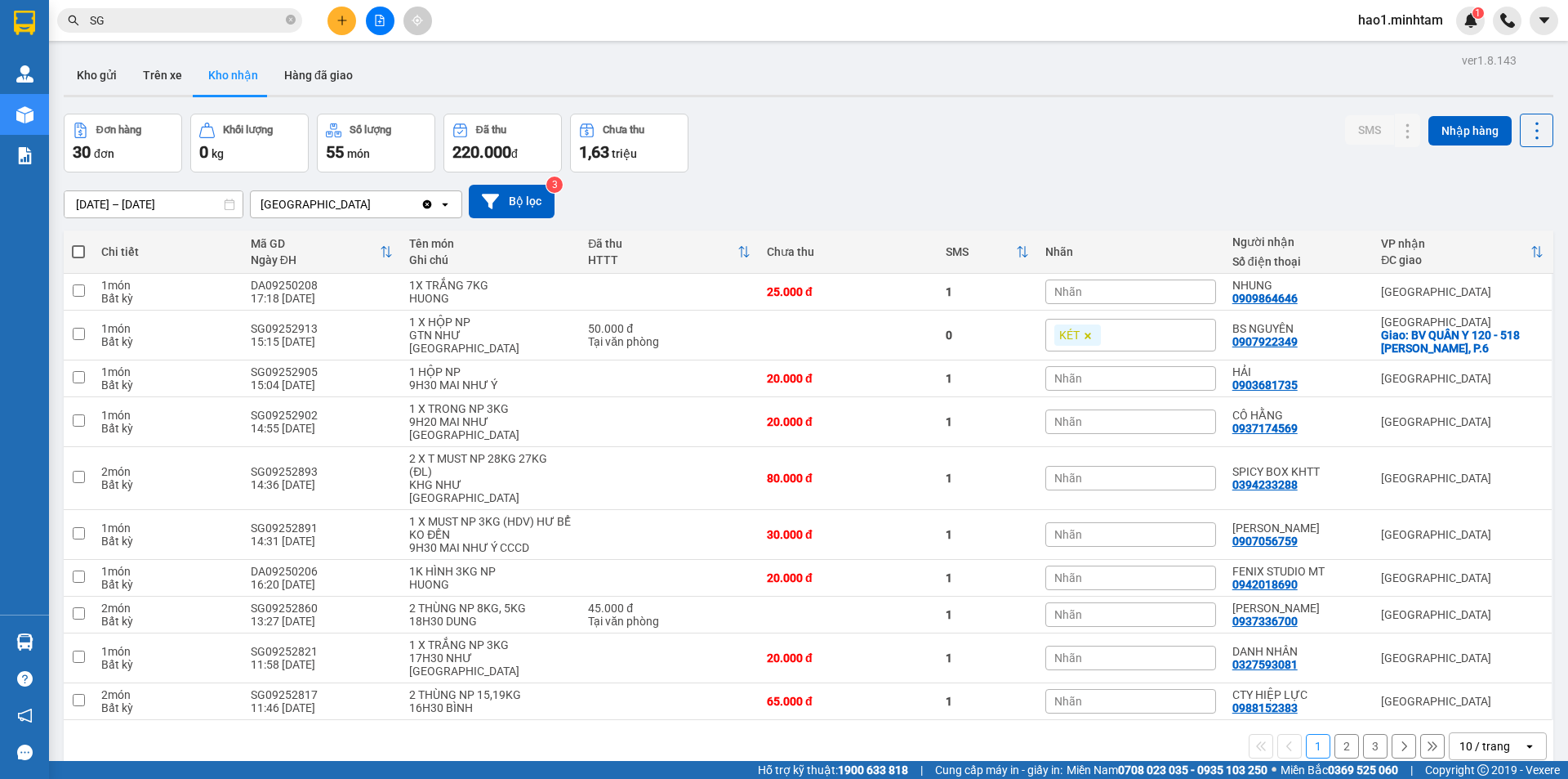
click at [236, 22] on input "SG" at bounding box center [186, 21] width 193 height 18
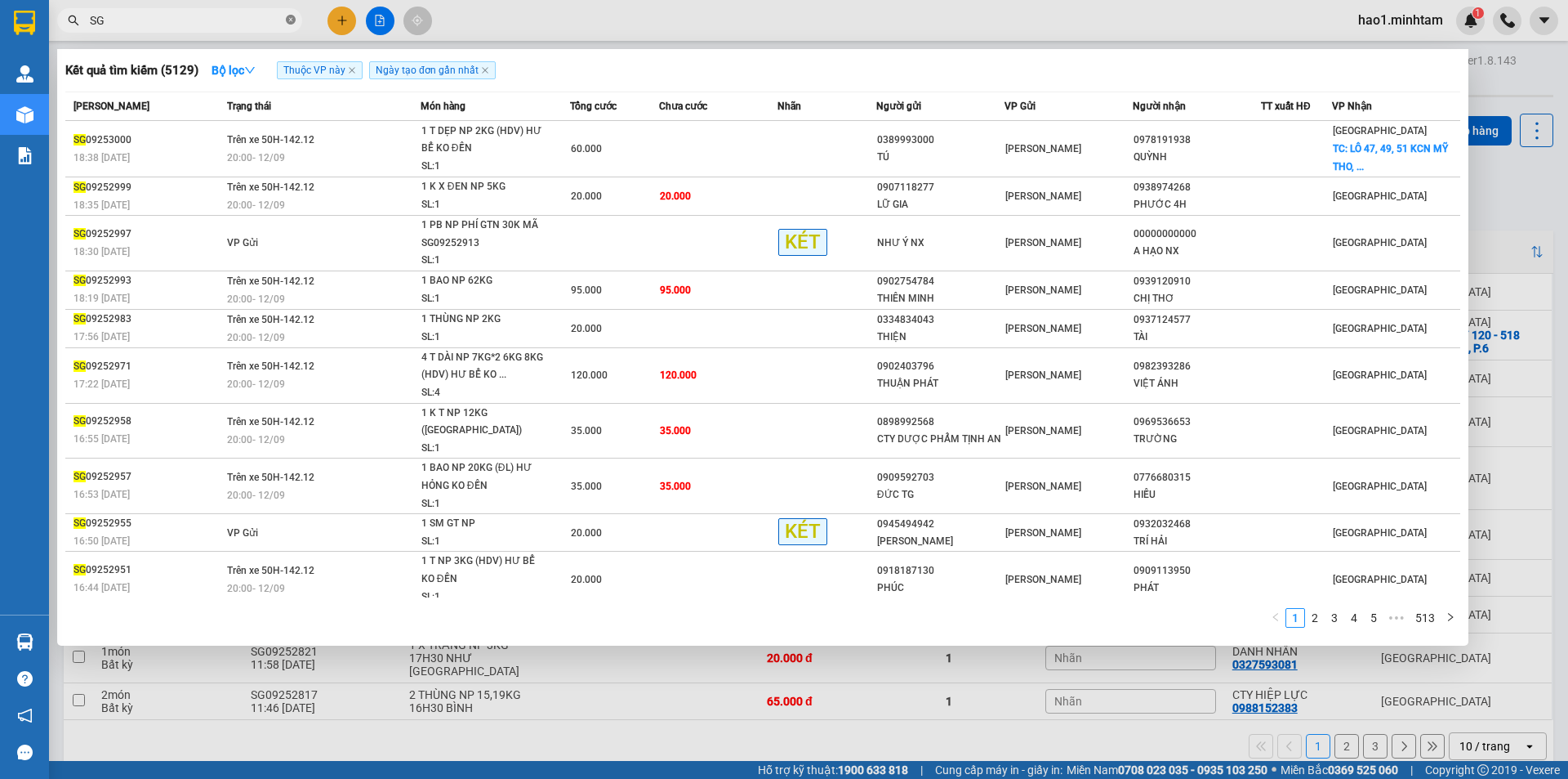
click at [290, 21] on icon "close-circle" at bounding box center [291, 20] width 10 height 10
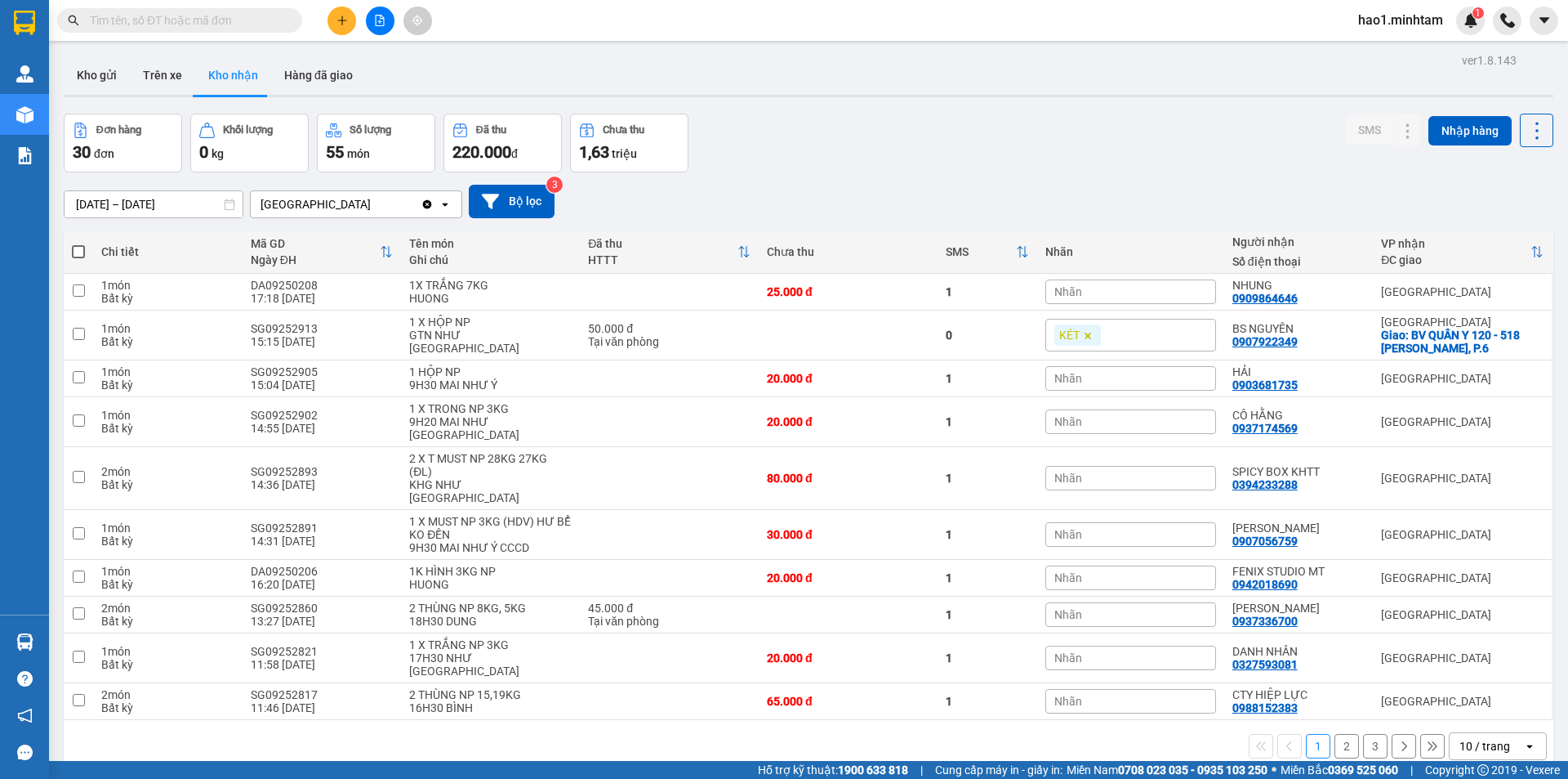
drag, startPoint x: 1045, startPoint y: 116, endPoint x: 1061, endPoint y: 130, distance: 21.3
click at [1046, 116] on div "Đơn hàng 30 đơn Khối lượng 0 kg Số lượng 55 món Đã thu 220.000 đ Chưa thu 1,63 …" at bounding box center [809, 143] width 1489 height 59
click at [1335, 733] on button "2" at bounding box center [1346, 745] width 24 height 24
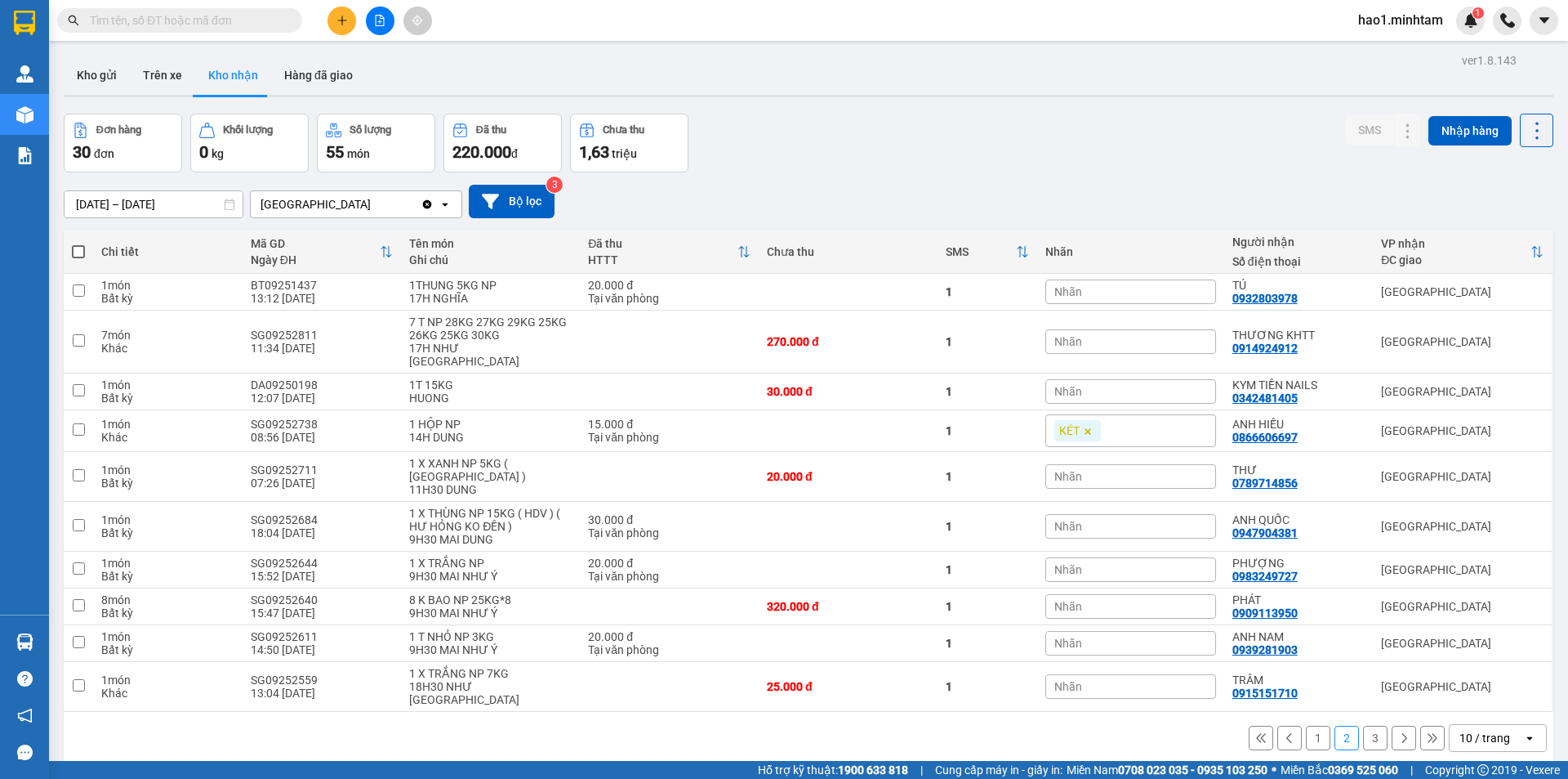
click at [1363, 726] on button "3" at bounding box center [1374, 737] width 24 height 24
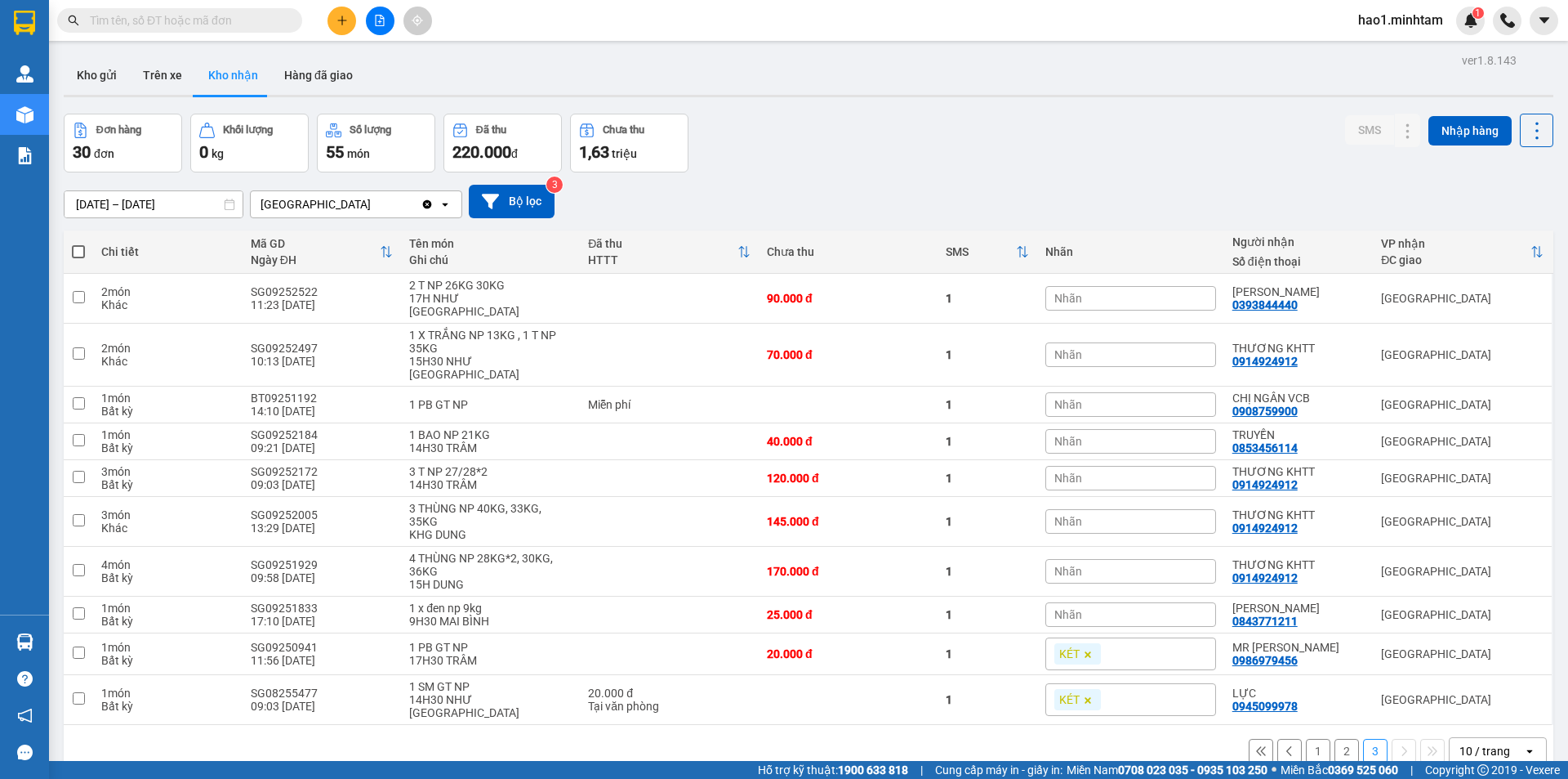
click at [1305, 738] on button "1" at bounding box center [1317, 750] width 24 height 24
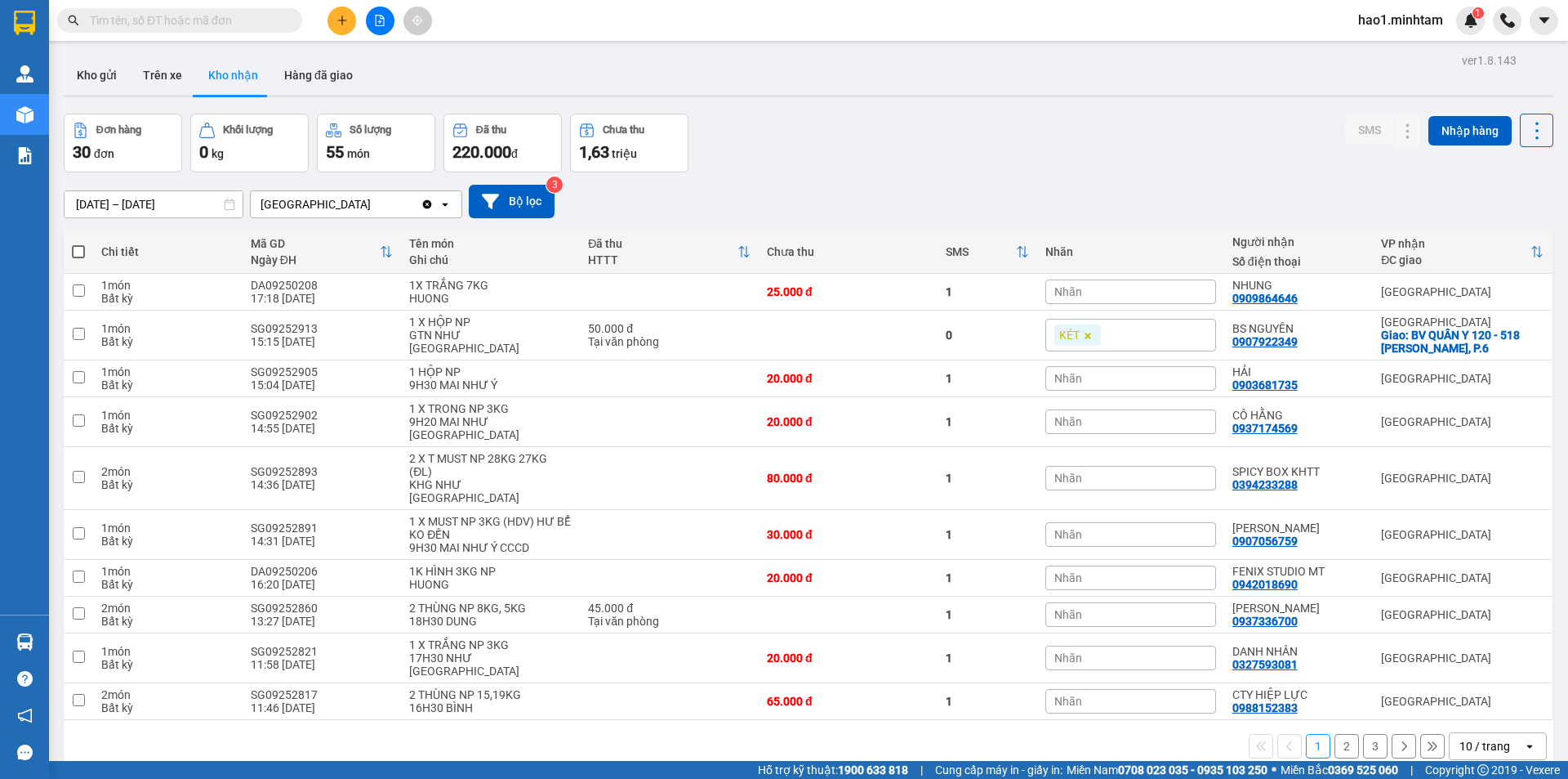
click at [835, 732] on div "1 2 3 10 / trang open" at bounding box center [809, 746] width 1477 height 27
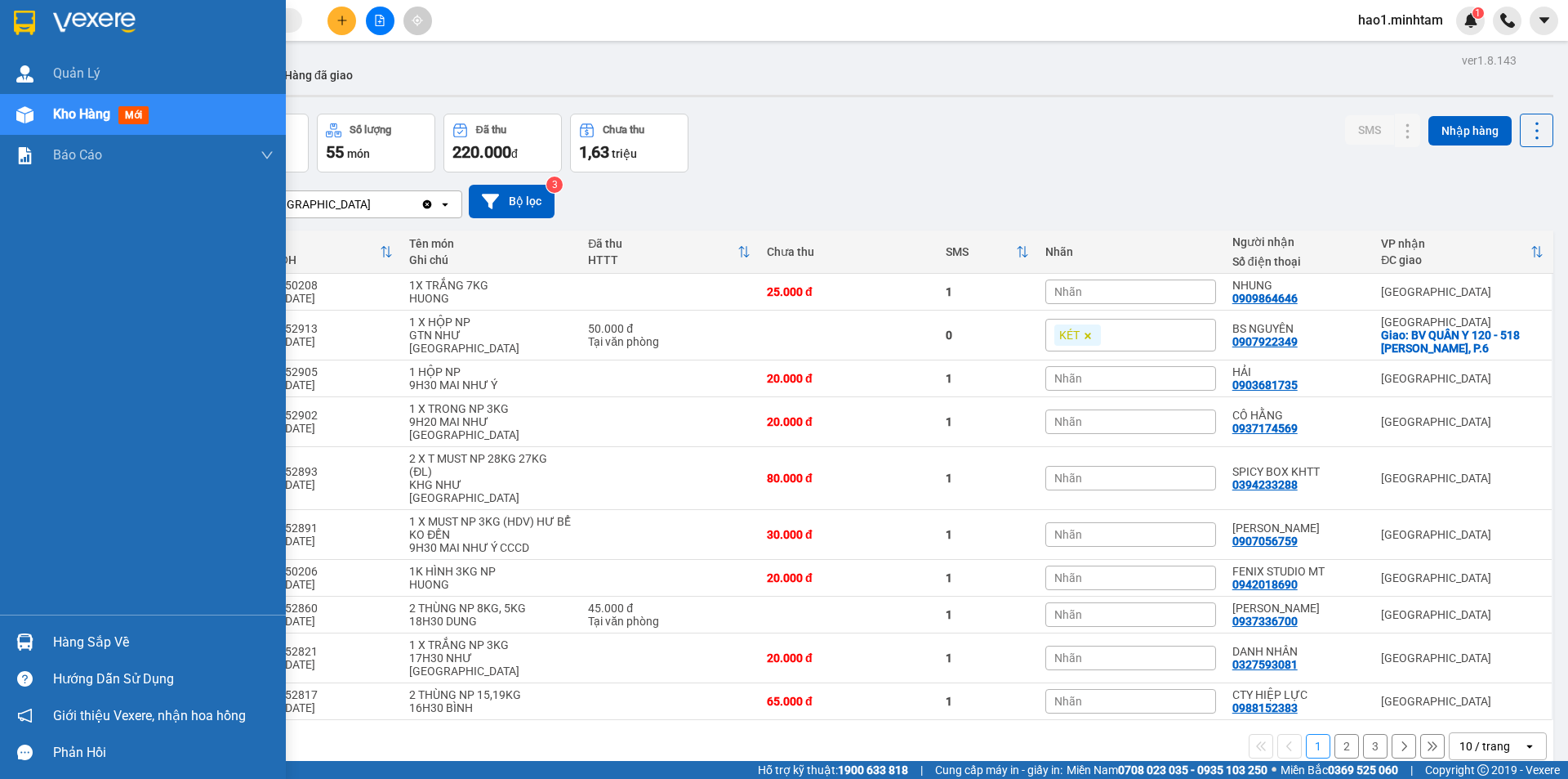
click at [35, 633] on div at bounding box center [25, 642] width 28 height 28
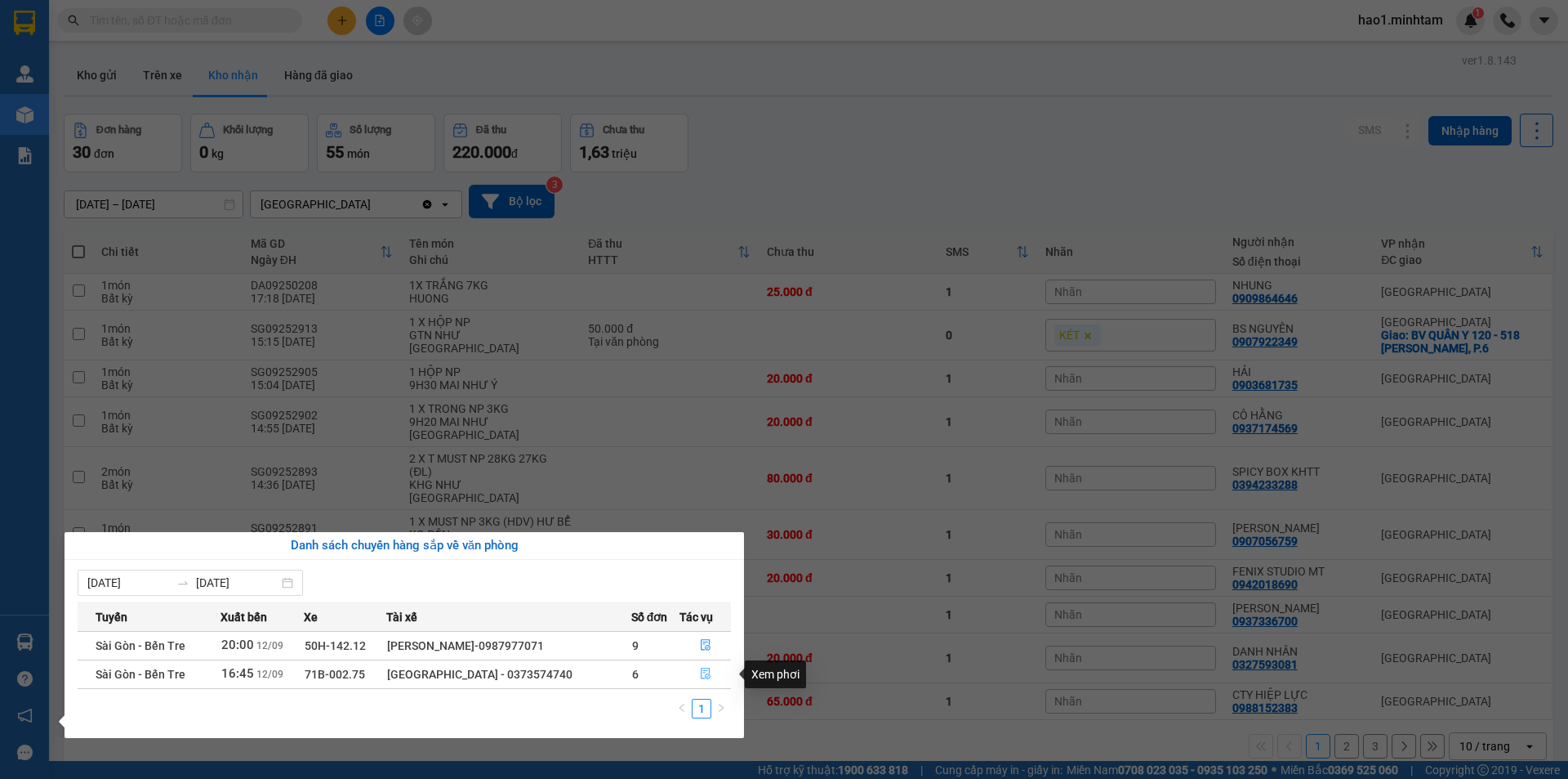
click at [700, 677] on icon "file-done" at bounding box center [705, 674] width 10 height 12
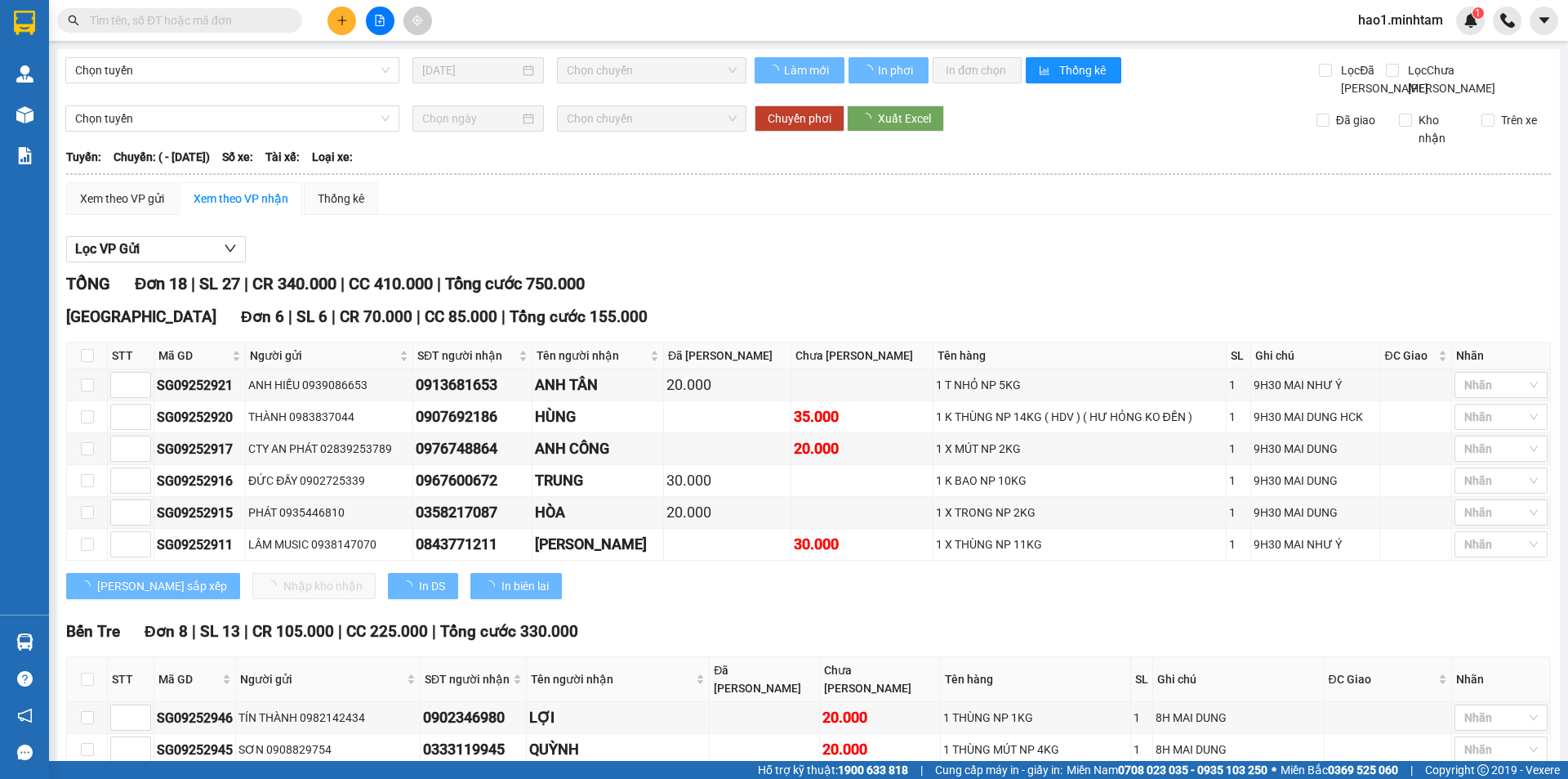
click at [877, 297] on div "TỔNG Đơn 18 | SL 27 | CR 340.000 | CC 410.000 | Tổng cước 750.000" at bounding box center [809, 283] width 1485 height 25
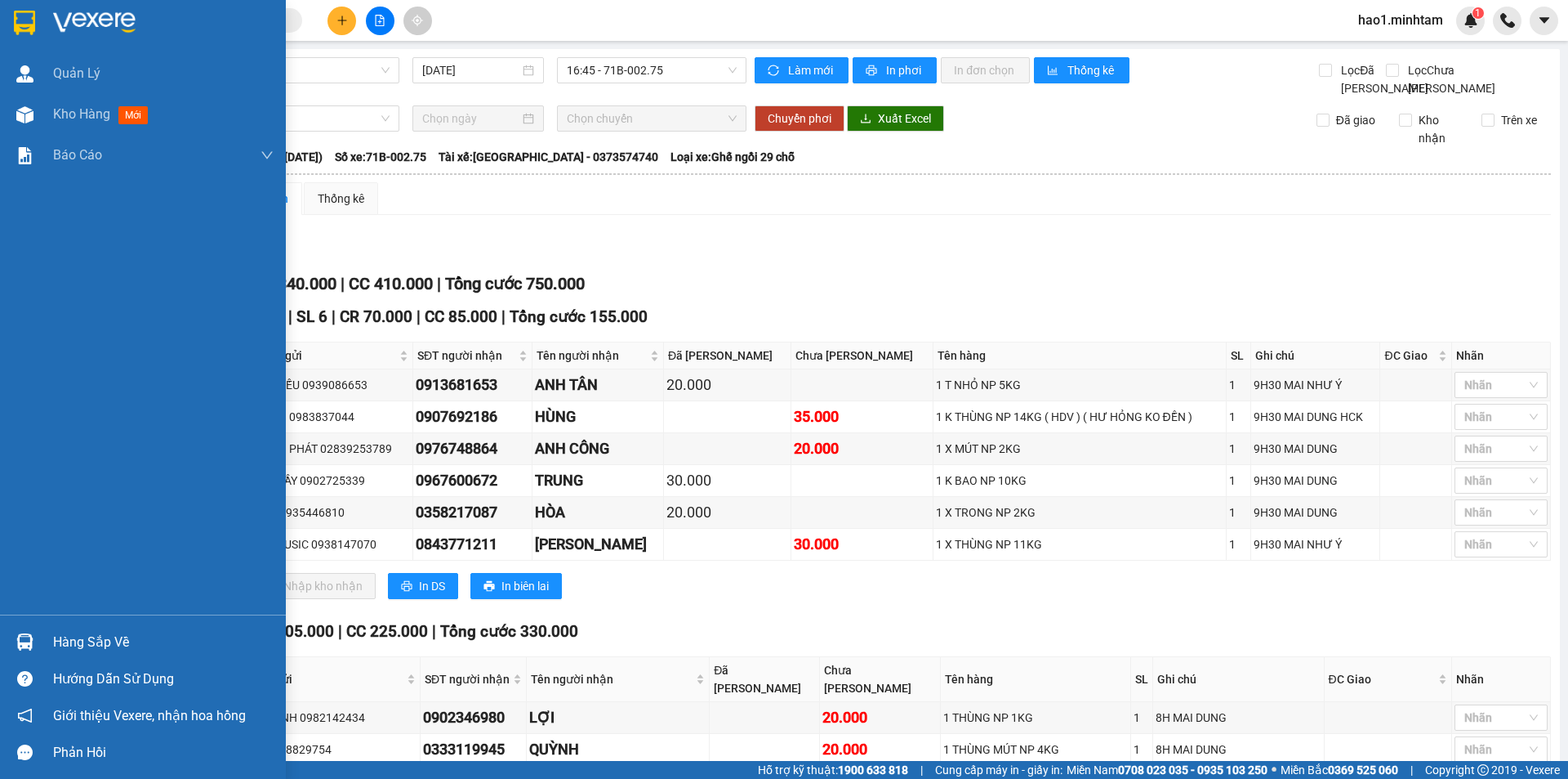
click at [30, 645] on img at bounding box center [25, 642] width 17 height 17
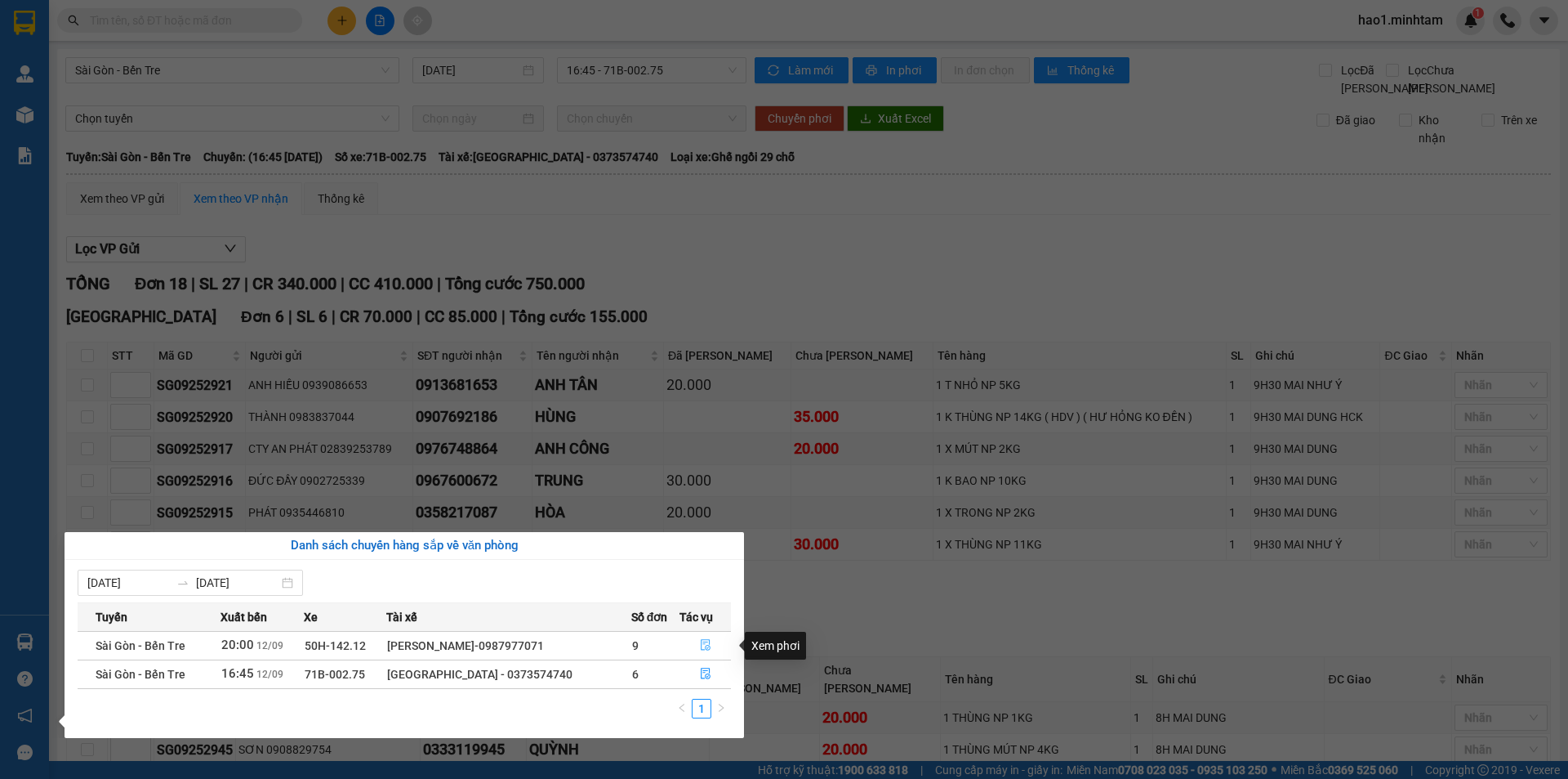
click at [708, 645] on icon "file-done" at bounding box center [705, 644] width 12 height 12
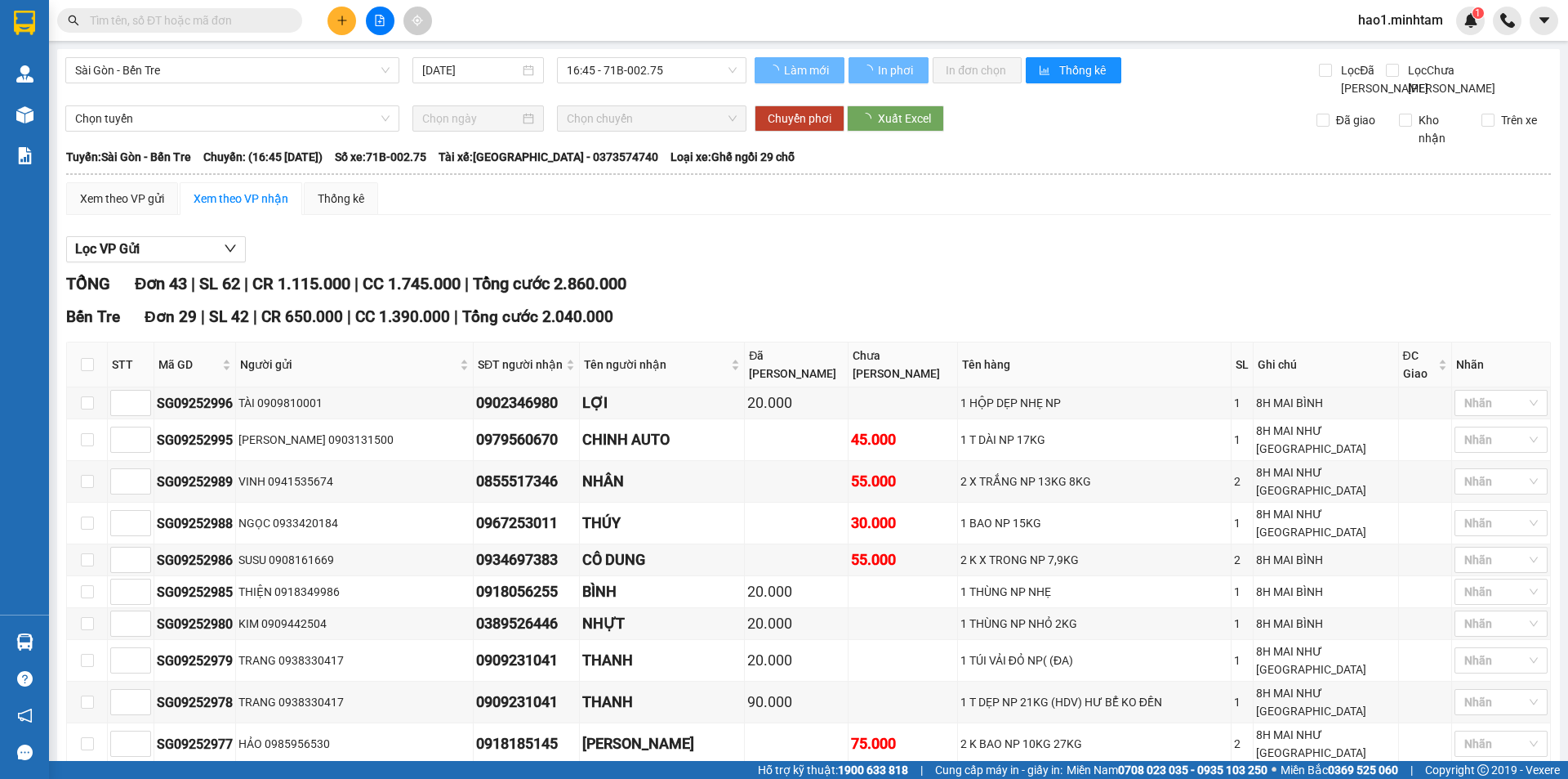
click at [869, 292] on div "TỔNG Đơn 43 | SL 62 | CR 1.115.000 | CC 1.745.000 | Tổng cước 2.860.000" at bounding box center [809, 283] width 1485 height 25
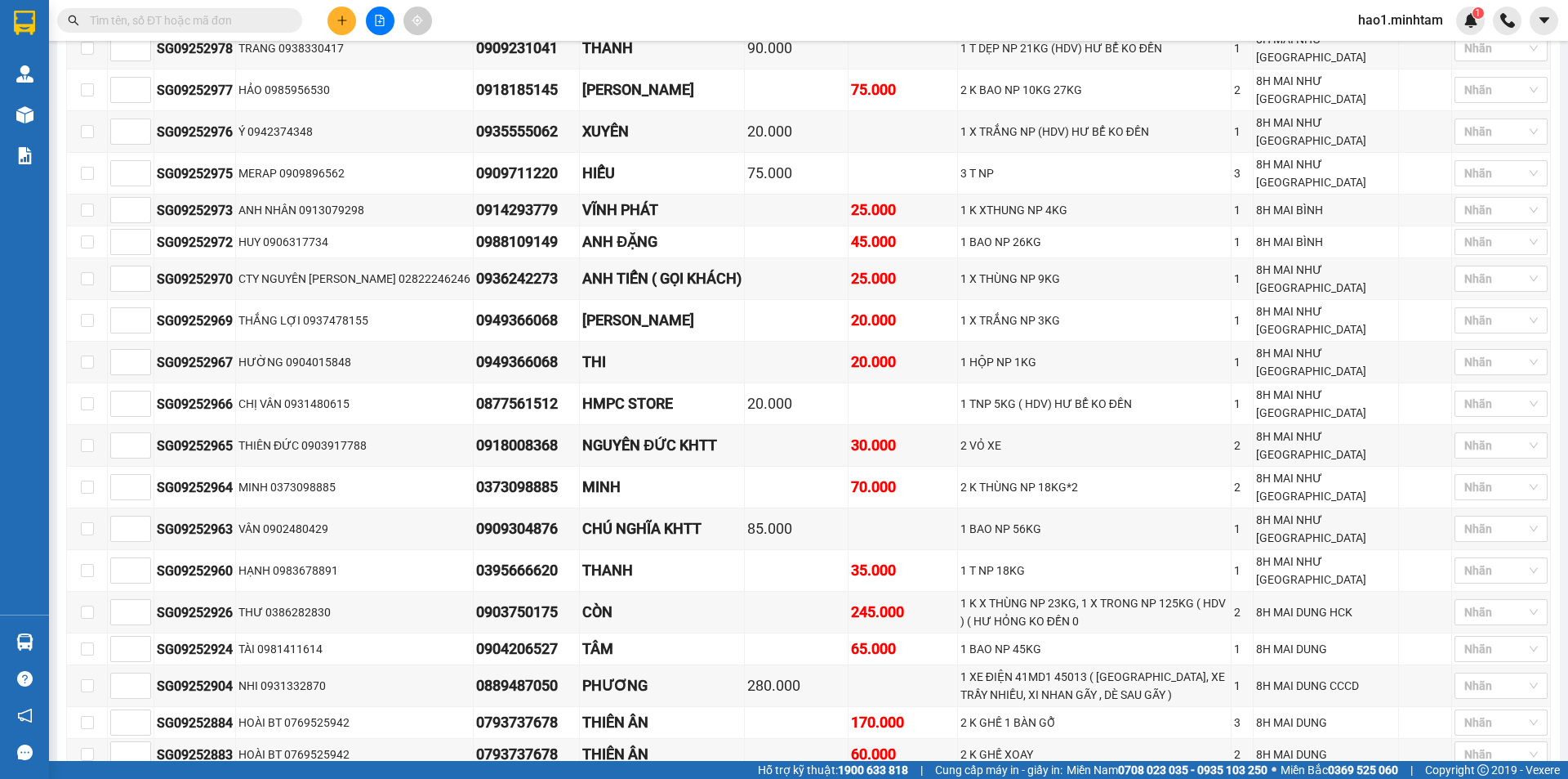
scroll to position [572, 0]
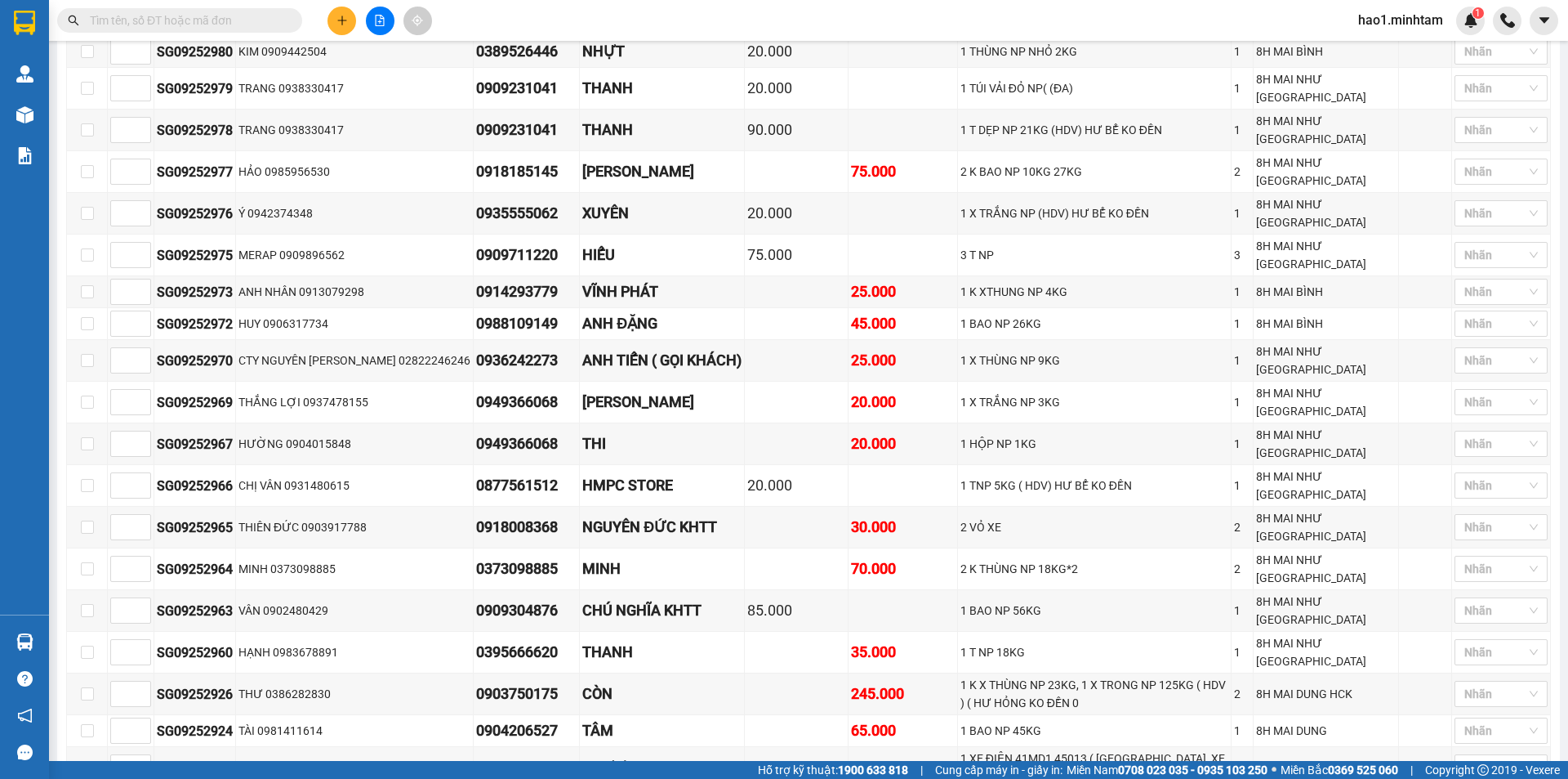
click at [130, 17] on input "text" at bounding box center [186, 21] width 193 height 18
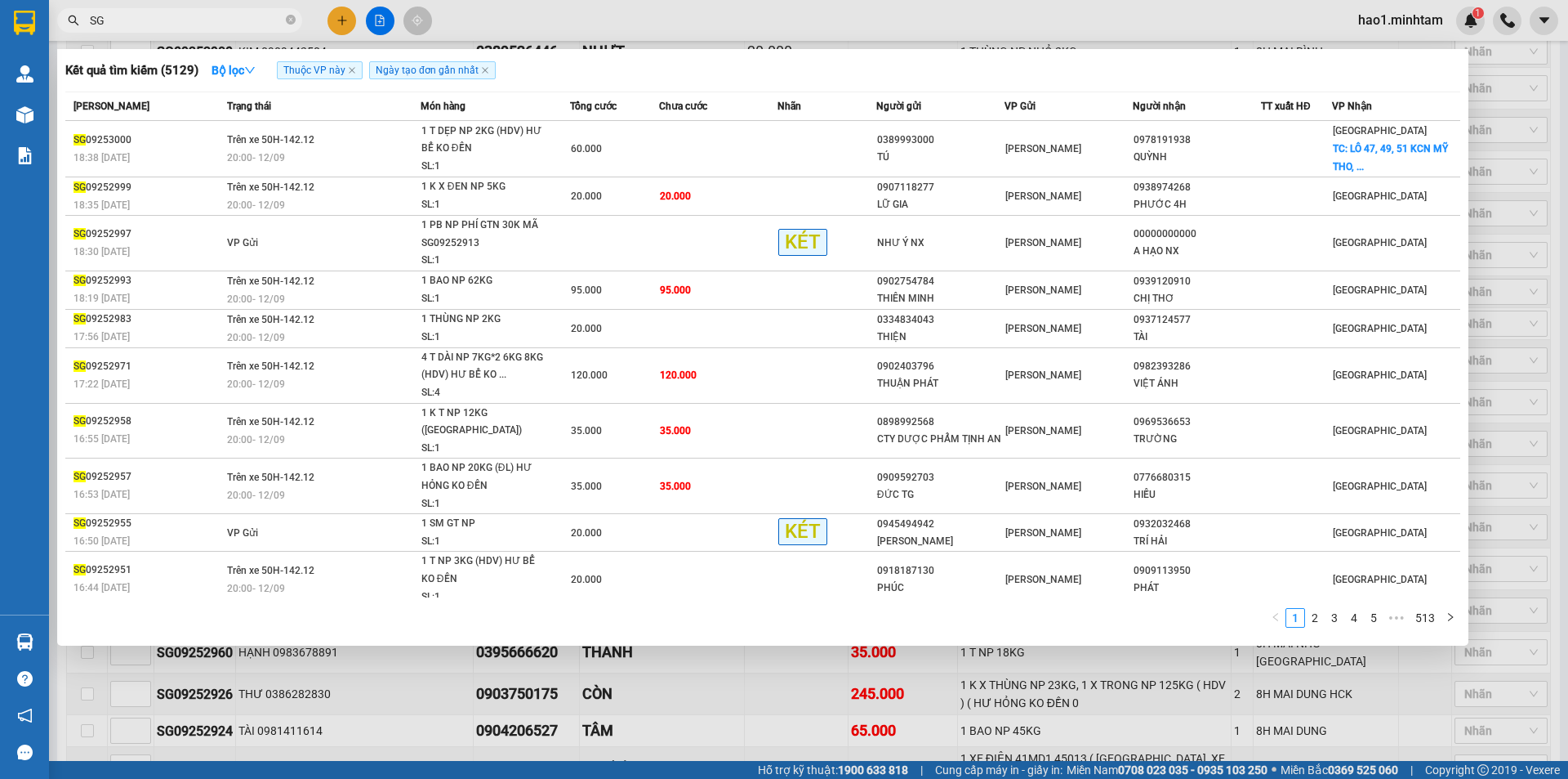
type input "SG"
click at [632, 655] on div at bounding box center [784, 389] width 1568 height 779
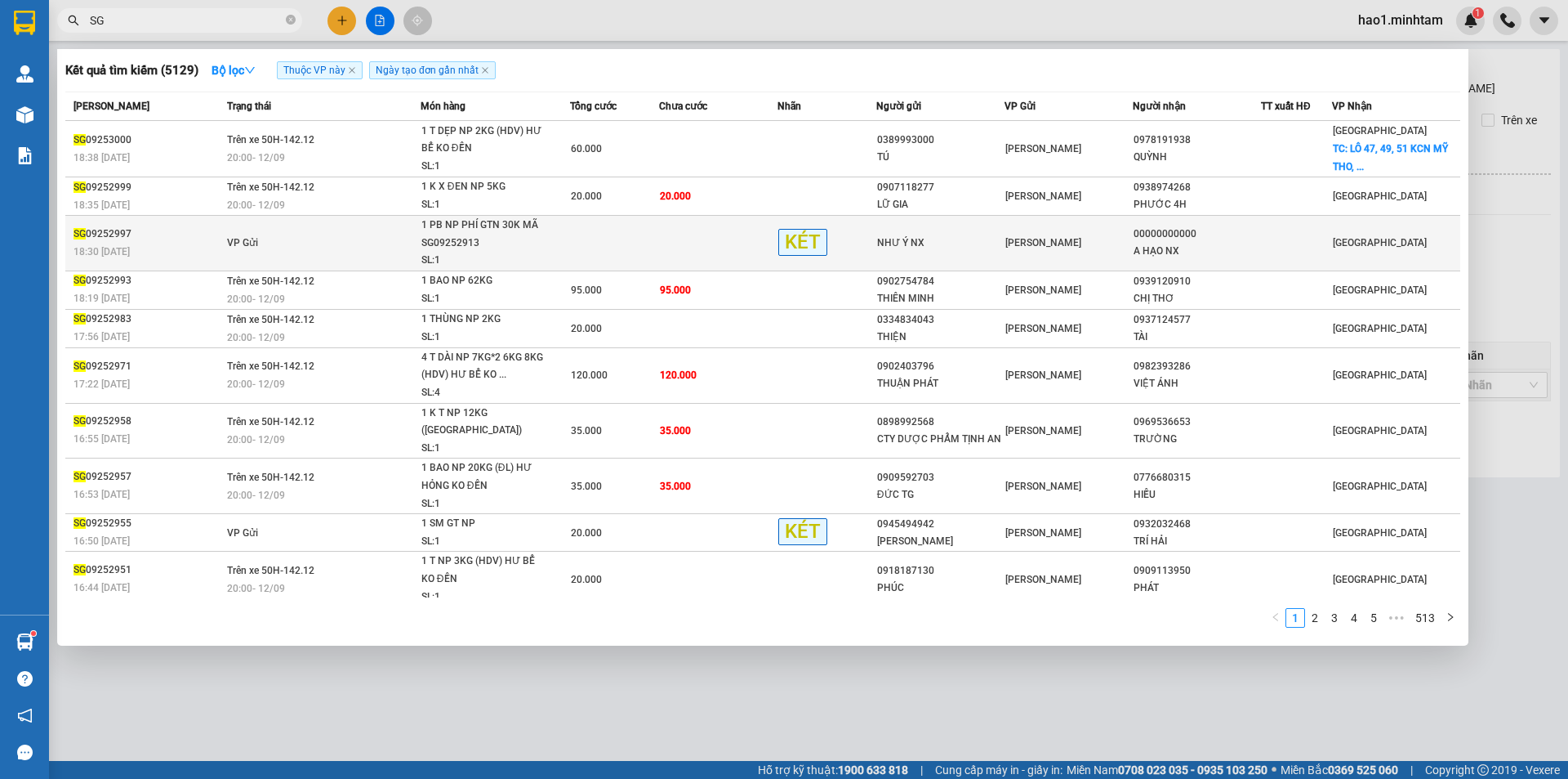
type input "SG"
click at [540, 252] on div "SL: 1" at bounding box center [482, 261] width 122 height 18
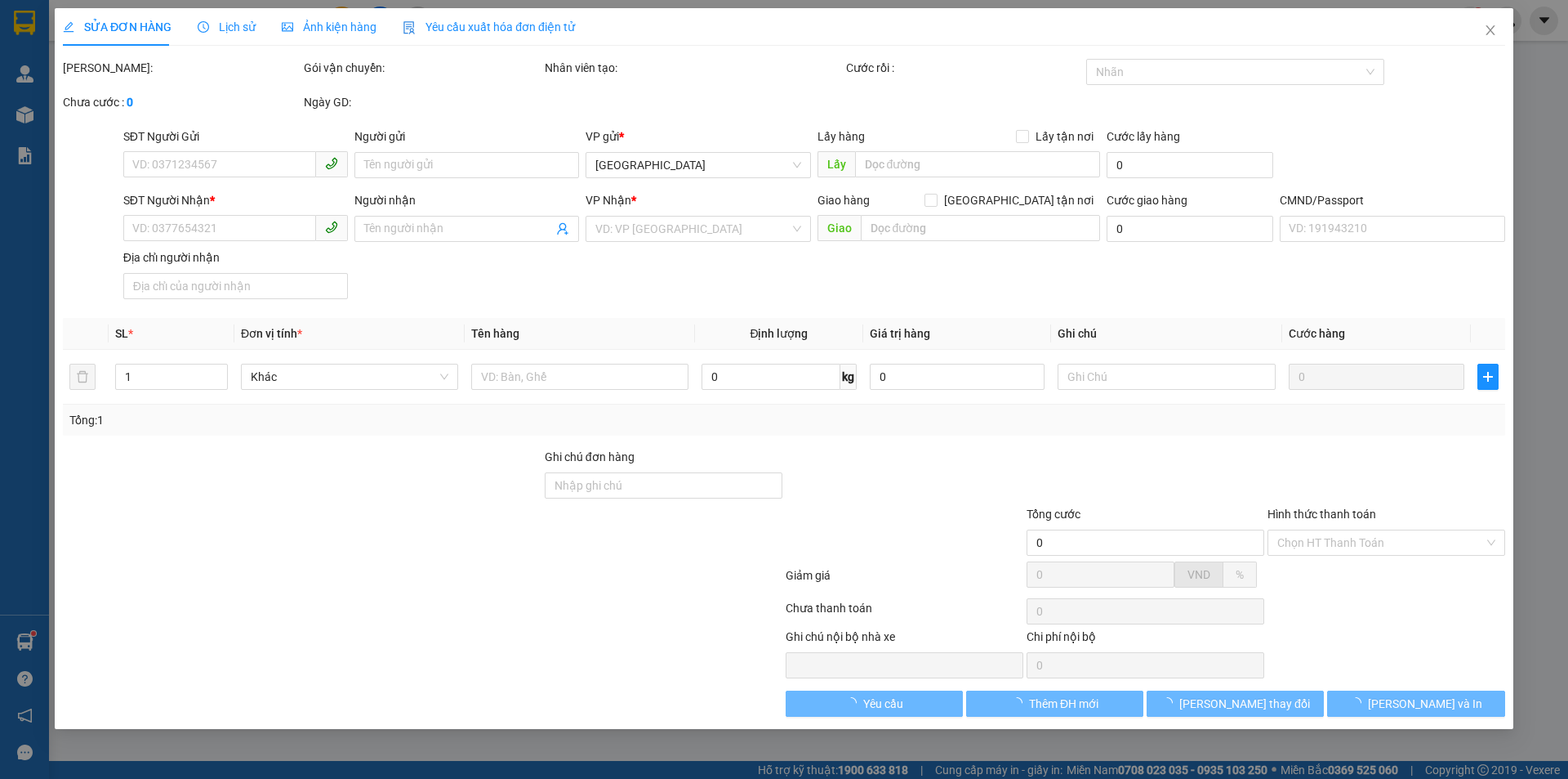
type input "NHƯ Ý NX"
type input "00000000000"
type input "A HẠO NX"
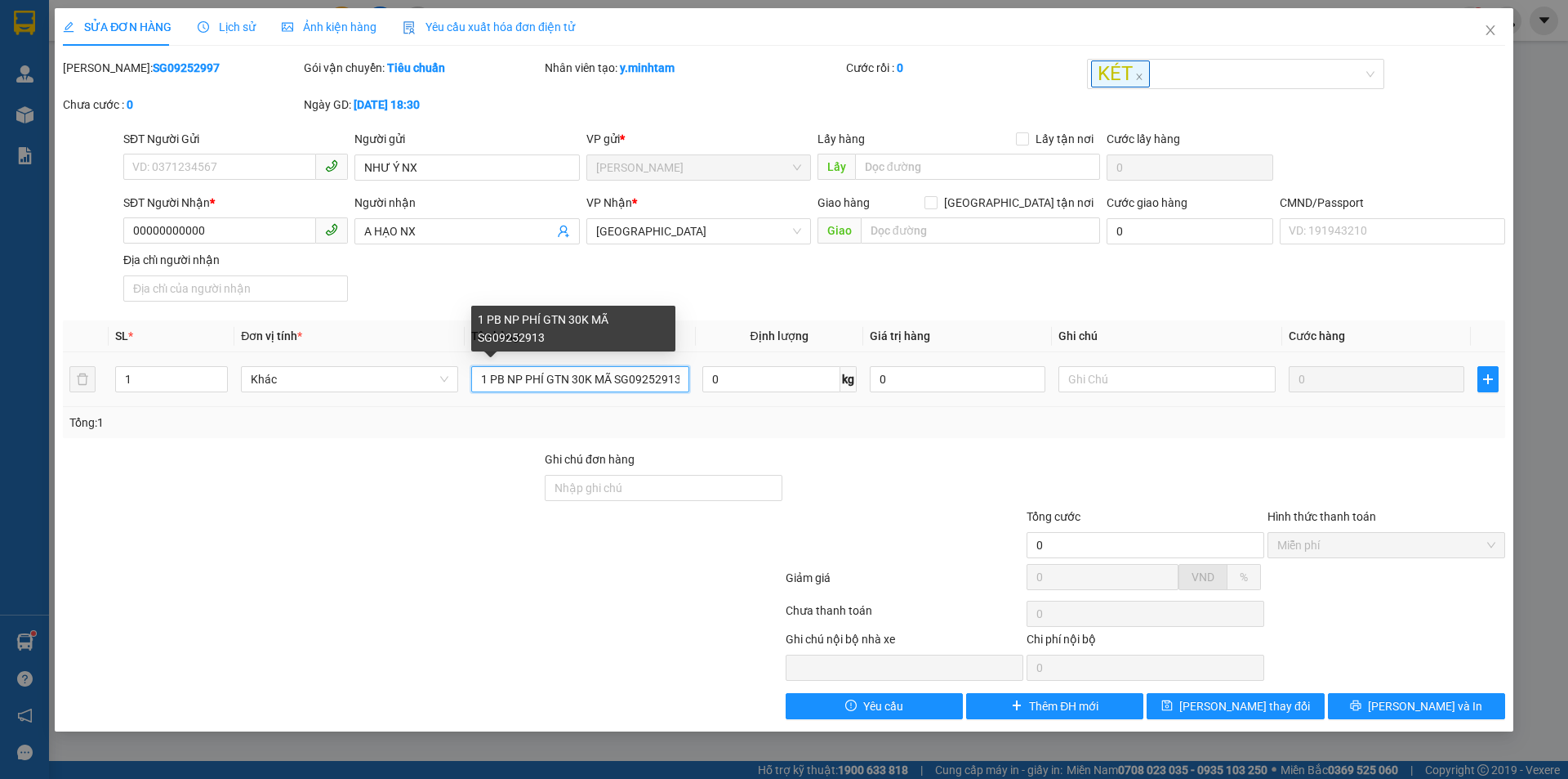
drag, startPoint x: 614, startPoint y: 379, endPoint x: 680, endPoint y: 387, distance: 66.5
click at [680, 387] on input "1 PB NP PHÍ GTN 30K MÃ SG09252913" at bounding box center [579, 378] width 217 height 26
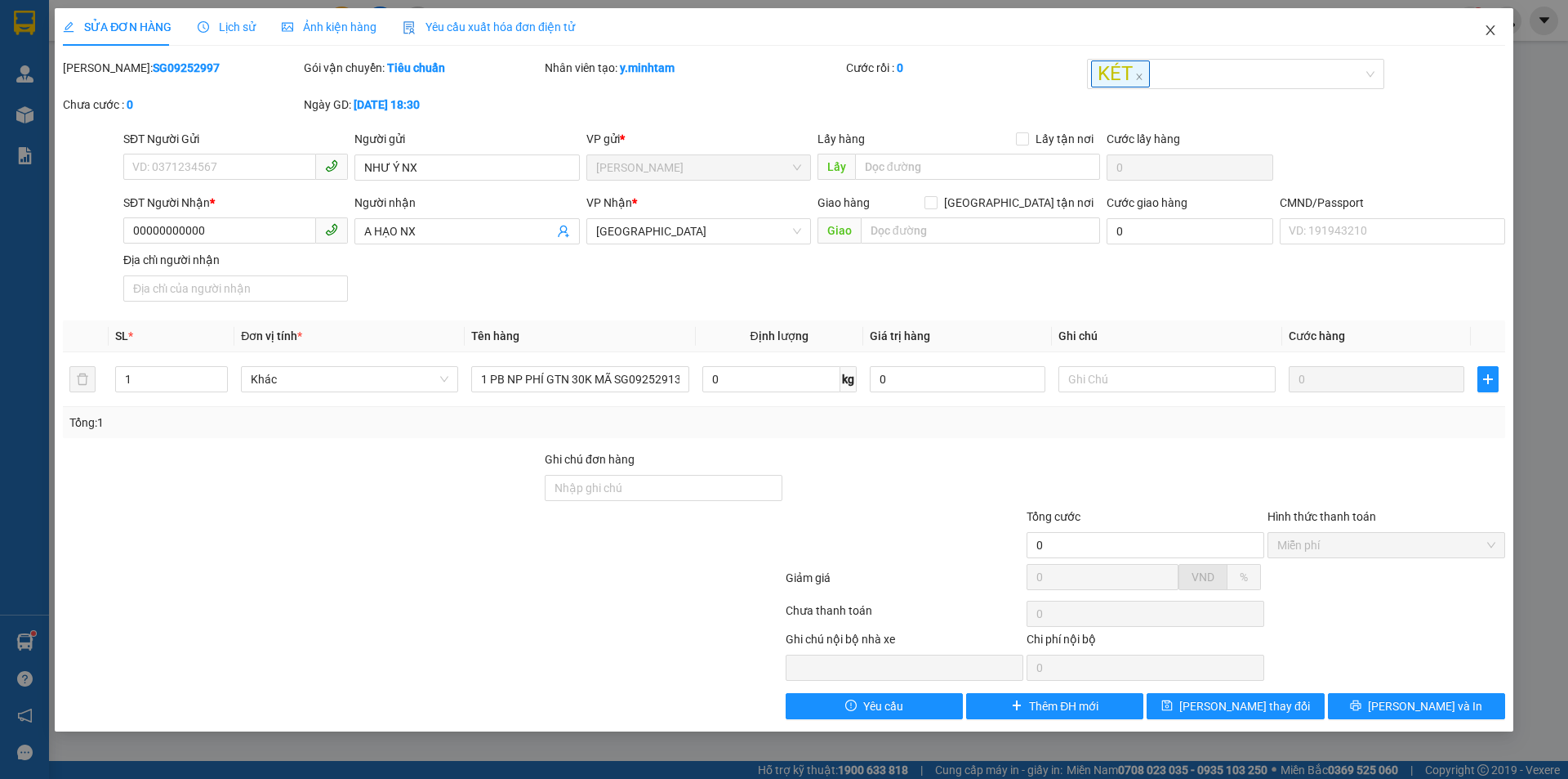
click at [1492, 32] on icon "close" at bounding box center [1491, 30] width 13 height 13
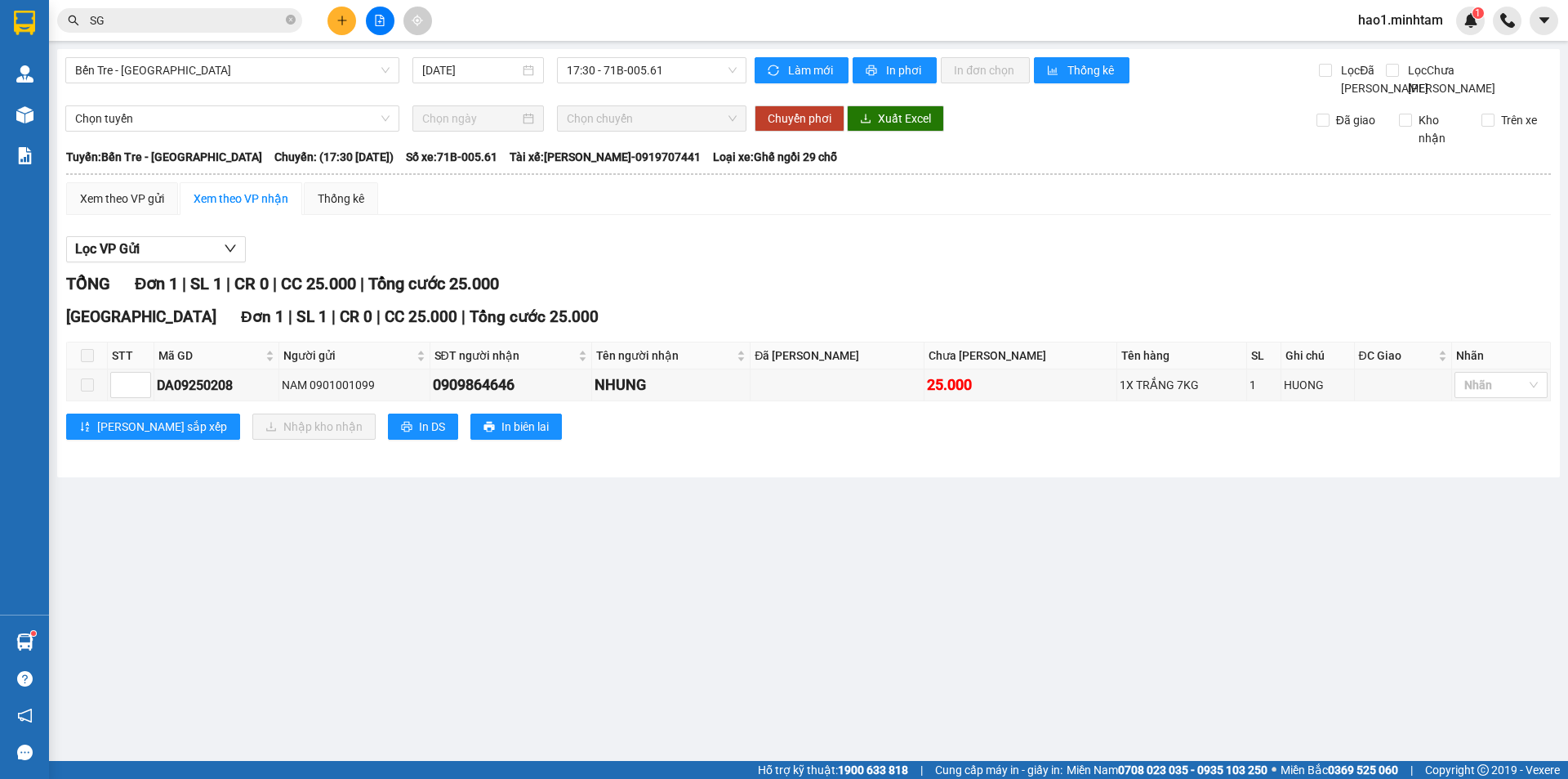
click at [214, 23] on input "SG" at bounding box center [186, 21] width 193 height 18
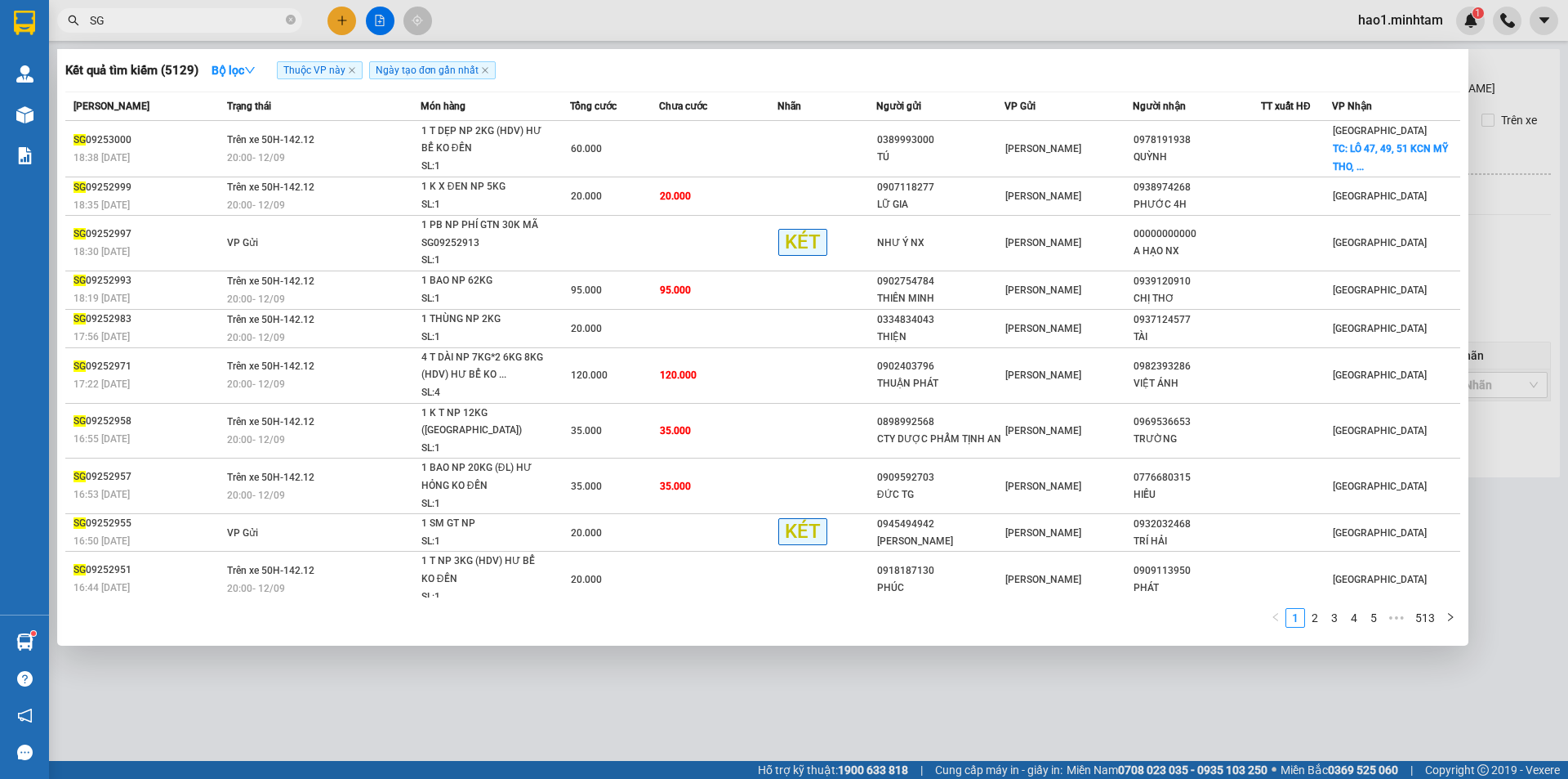
click at [214, 23] on input "SG" at bounding box center [186, 21] width 193 height 18
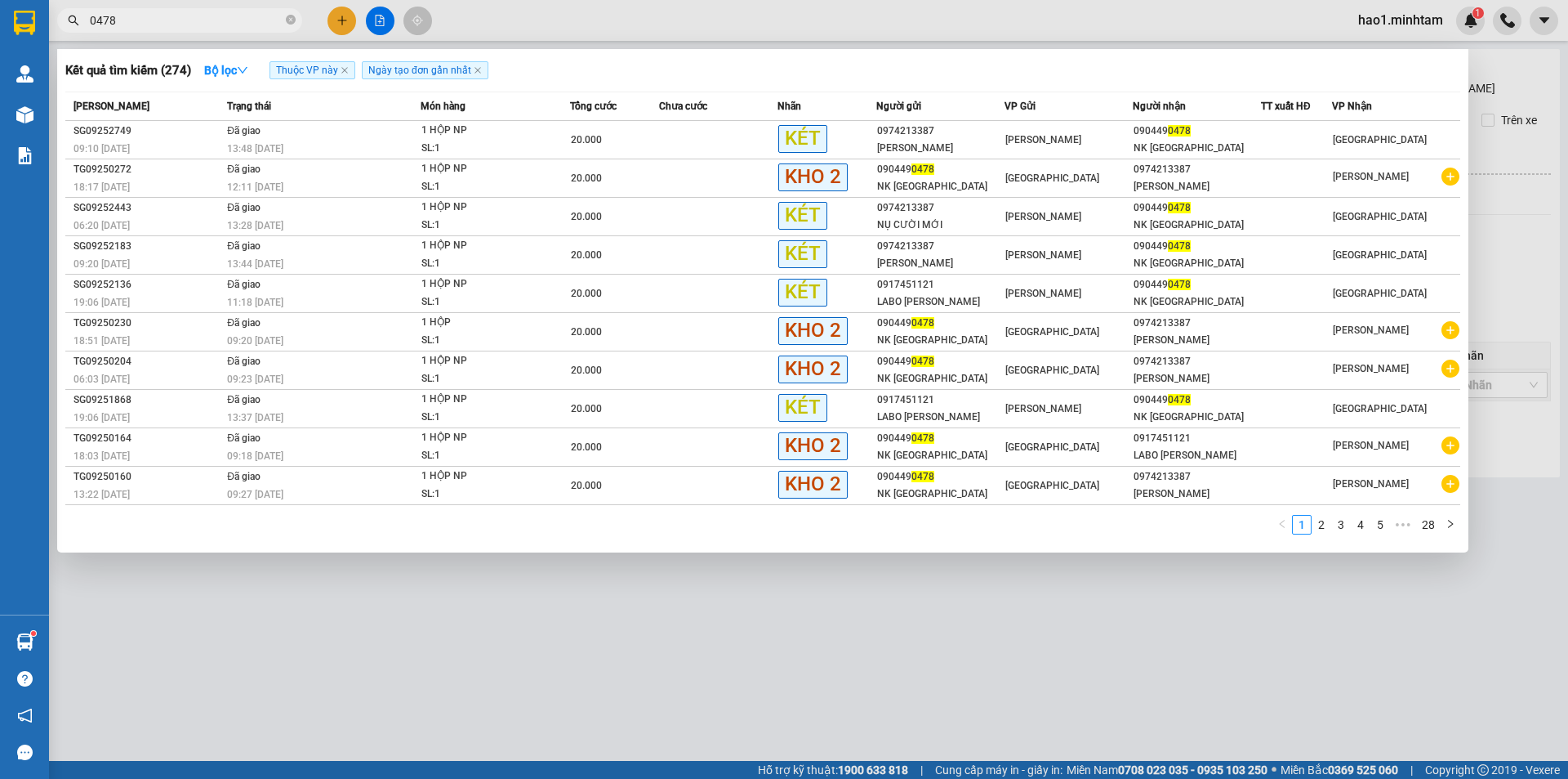
type input "0478"
